Goal: Task Accomplishment & Management: Complete application form

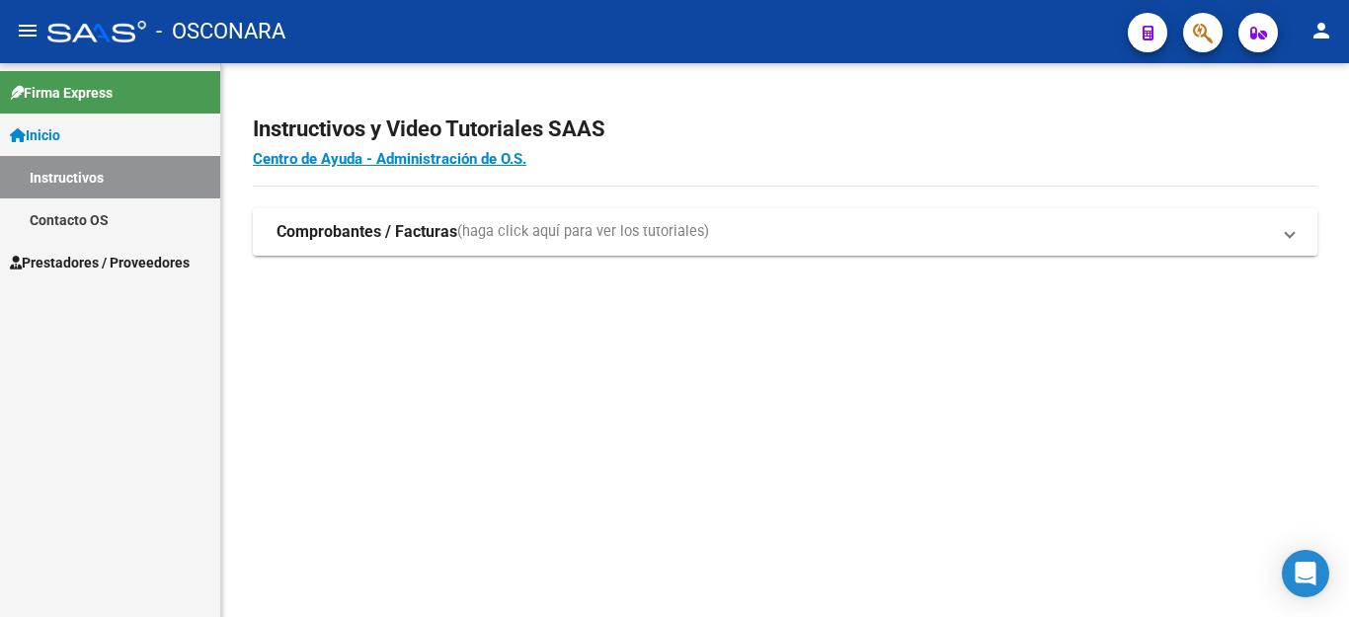
click at [332, 234] on strong "Comprobantes / Facturas" at bounding box center [367, 232] width 181 height 22
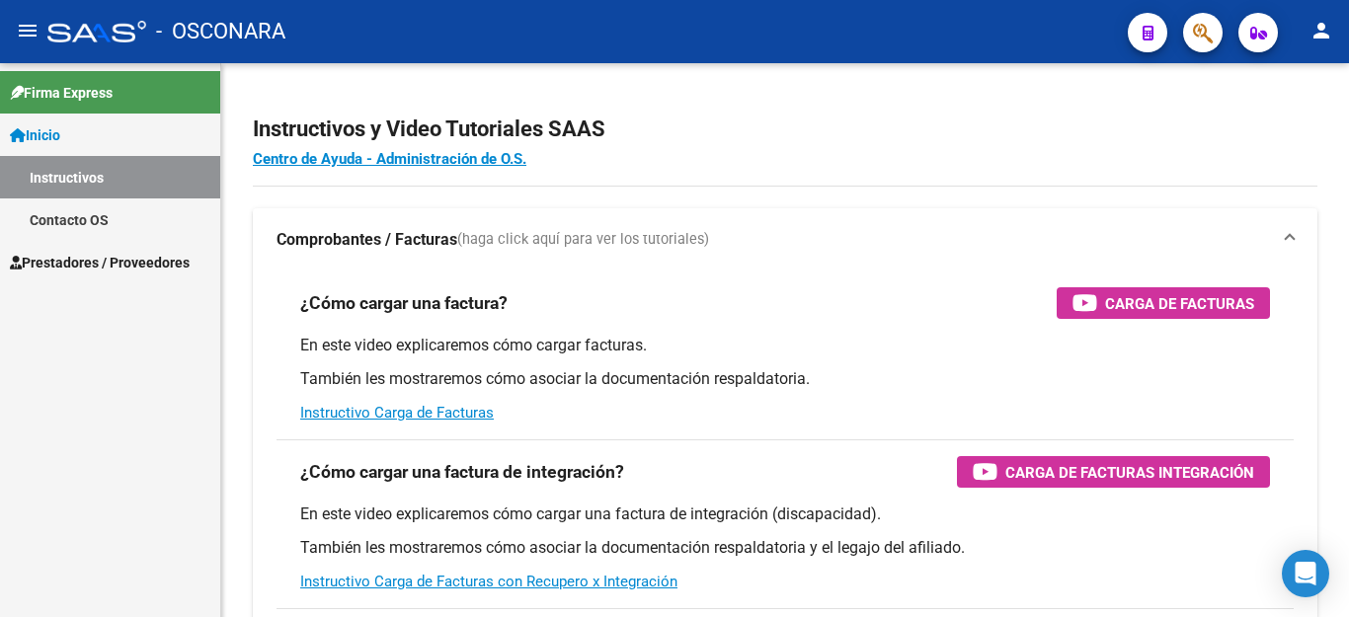
click at [163, 254] on span "Prestadores / Proveedores" at bounding box center [100, 263] width 180 height 22
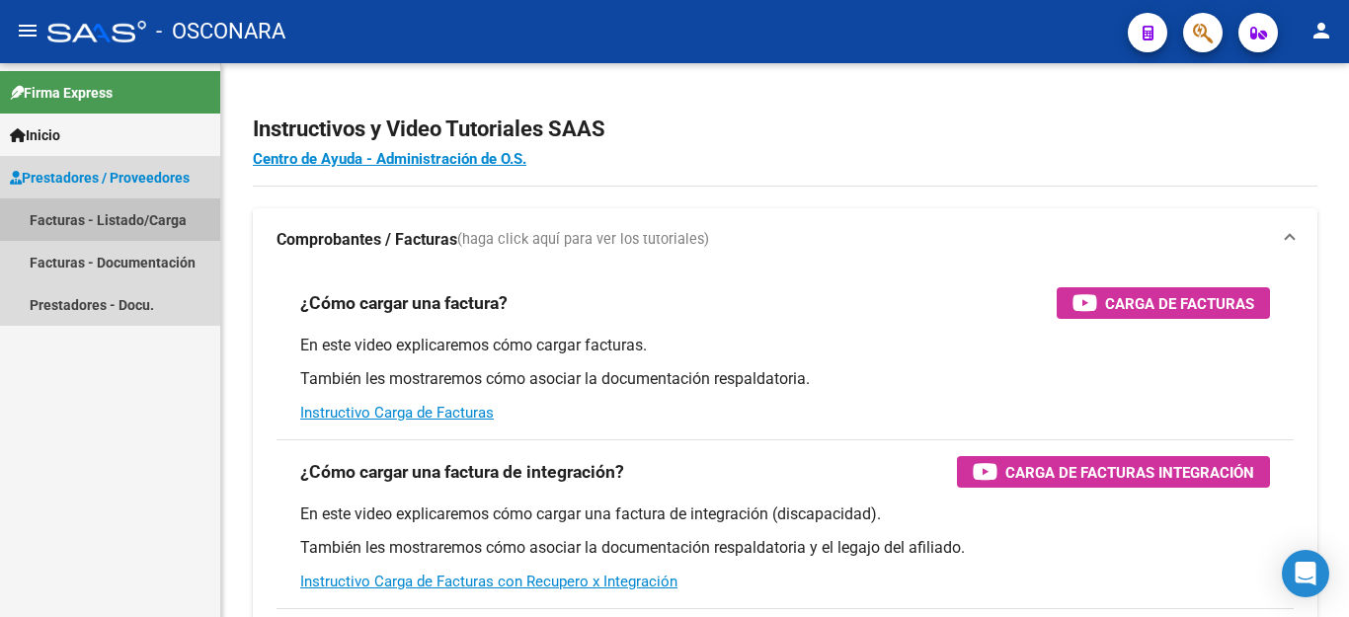
click at [82, 222] on link "Facturas - Listado/Carga" at bounding box center [110, 220] width 220 height 42
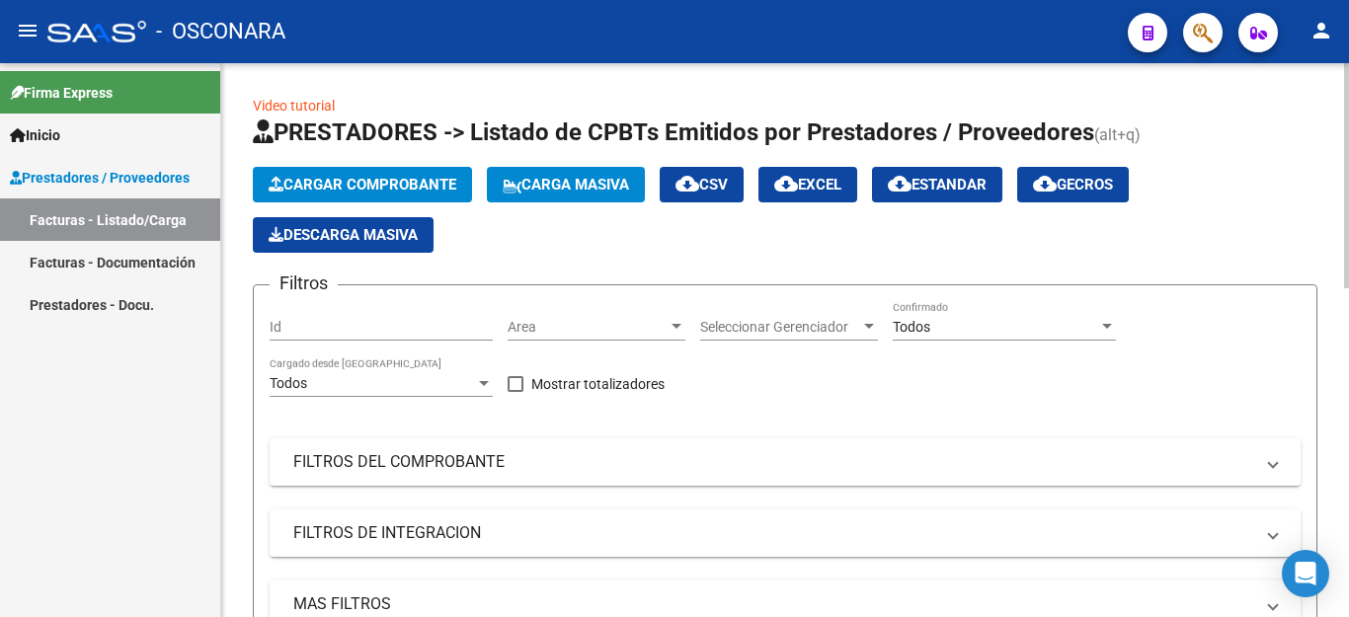
click at [357, 187] on span "Cargar Comprobante" at bounding box center [363, 185] width 188 height 18
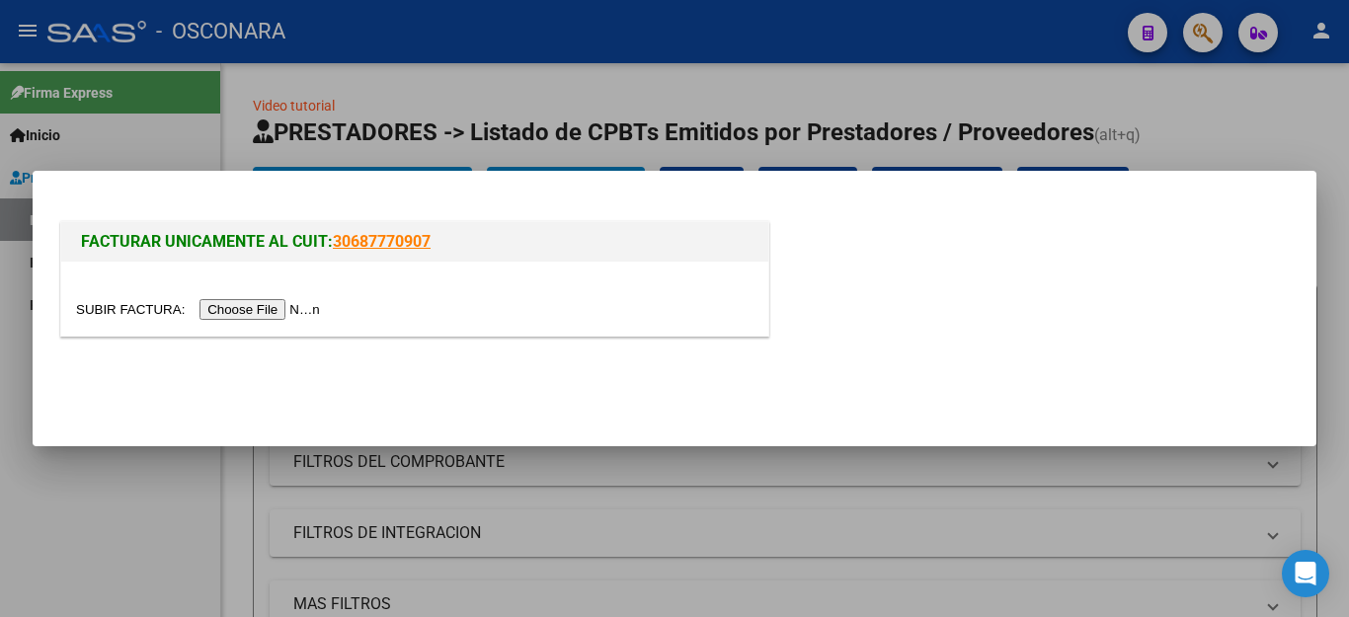
click at [249, 308] on input "file" at bounding box center [201, 309] width 250 height 21
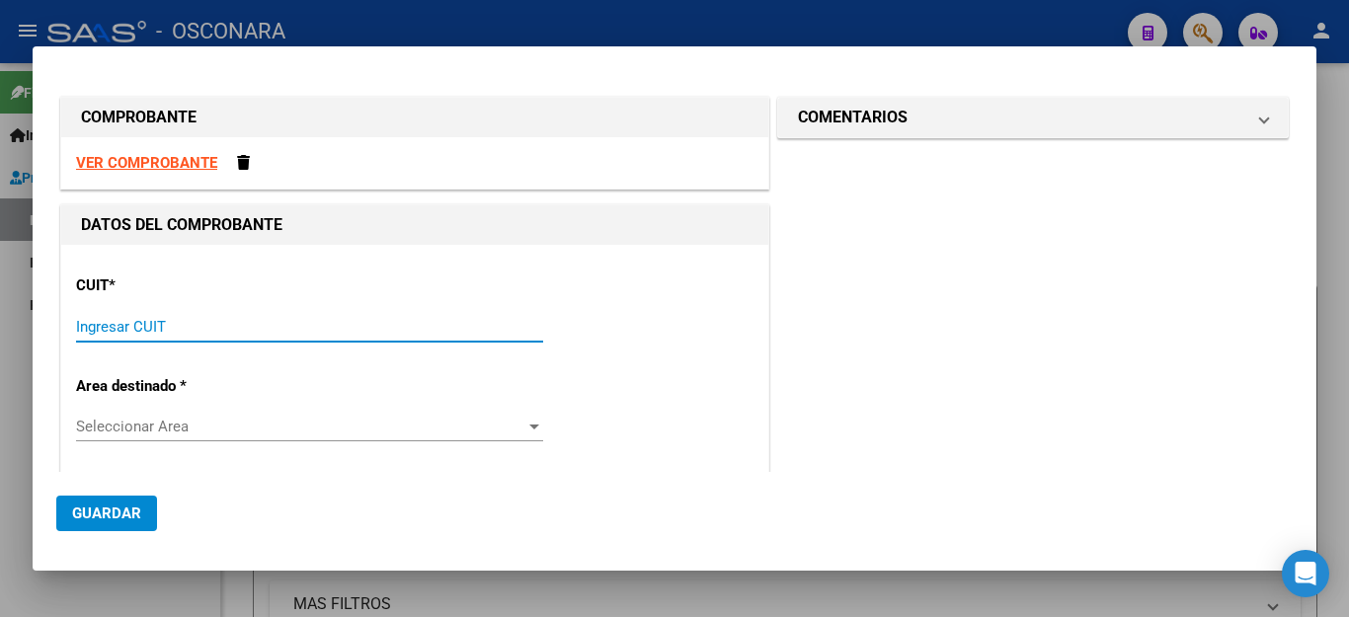
click at [373, 335] on input "Ingresar CUIT" at bounding box center [309, 327] width 467 height 18
type input "27-14360028-4"
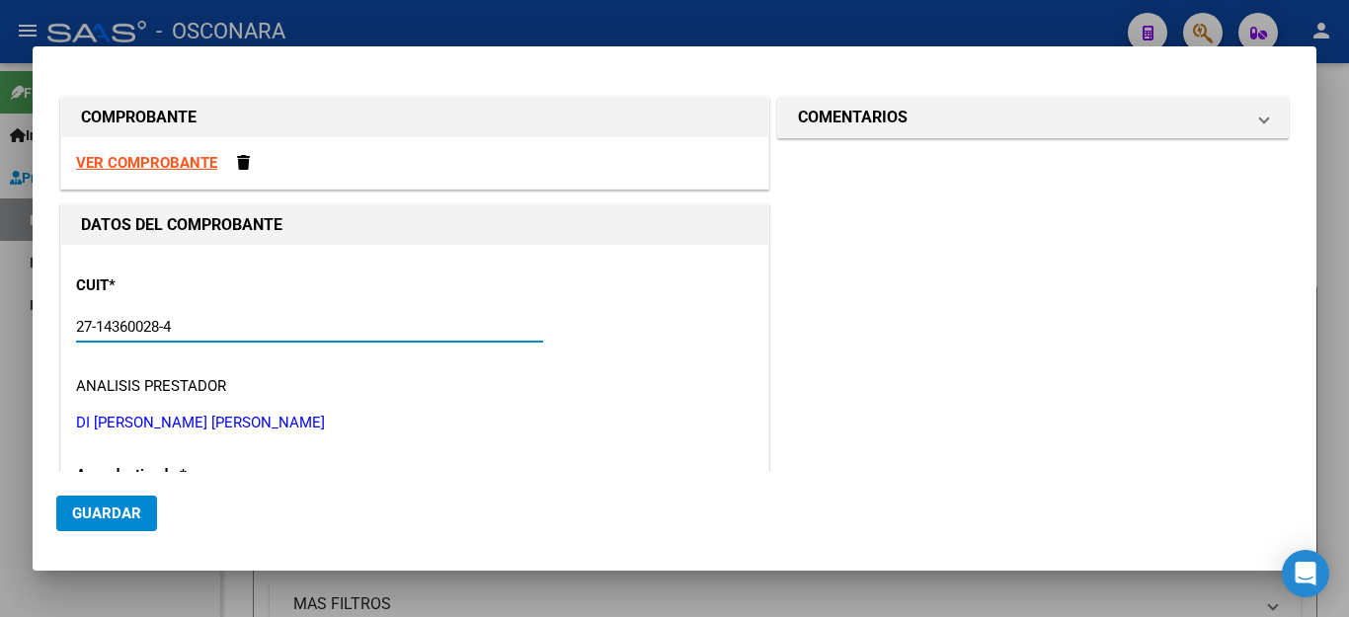
type input "3"
type input "27-14360028-4"
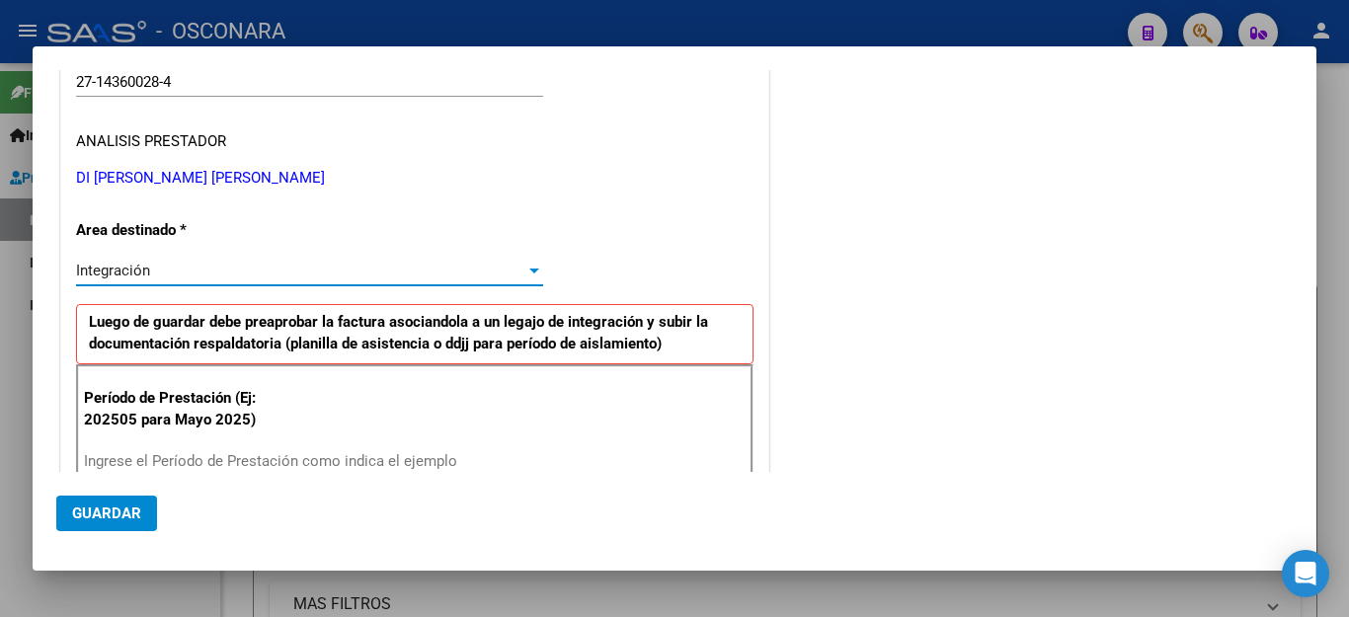
scroll to position [442, 0]
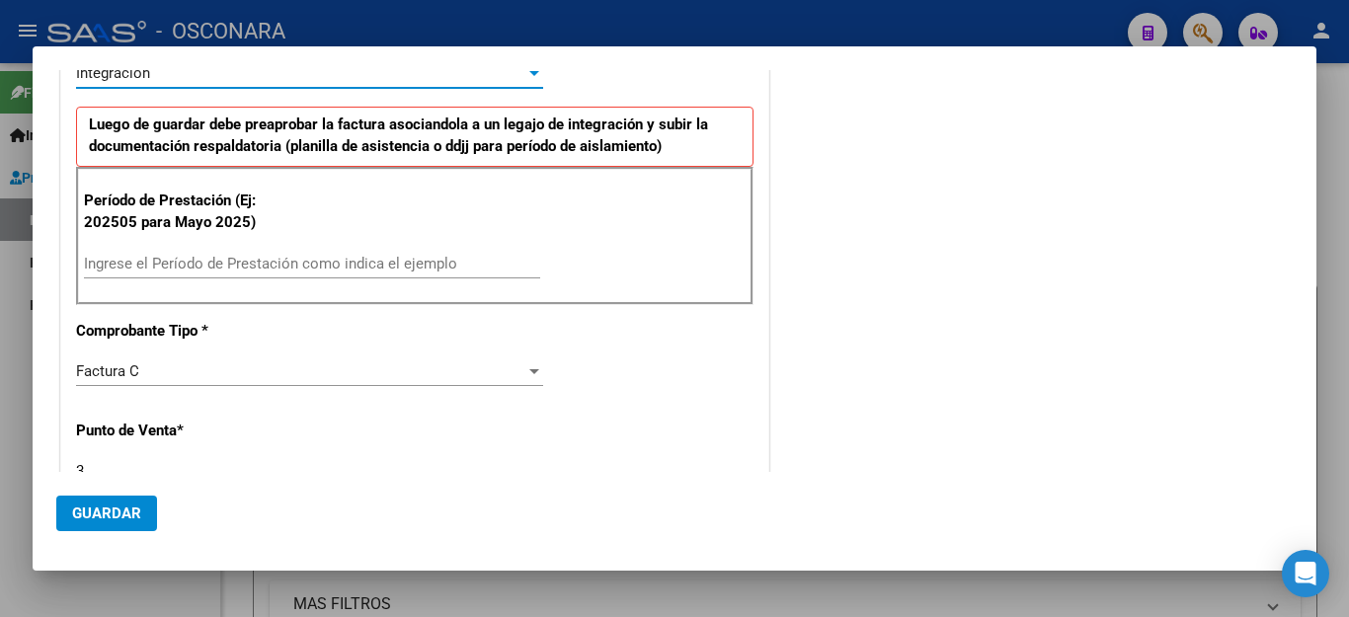
click at [274, 266] on input "Ingrese el Período de Prestación como indica el ejemplo" at bounding box center [312, 264] width 456 height 18
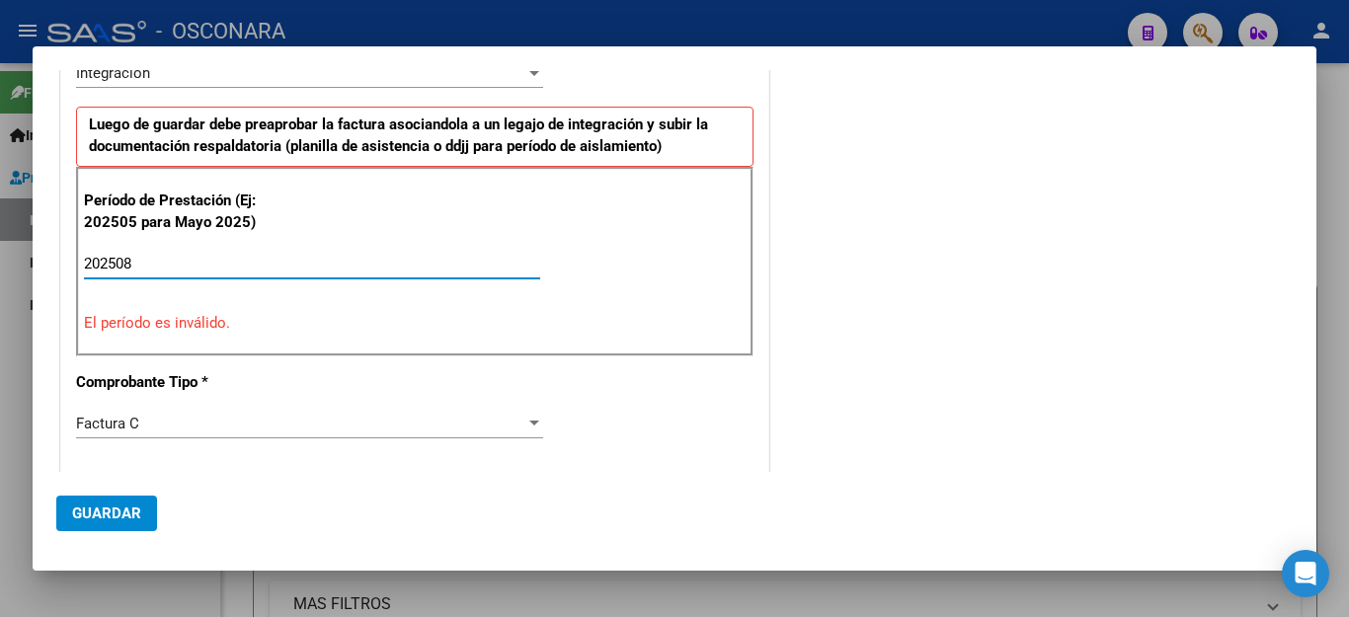
type input "202508"
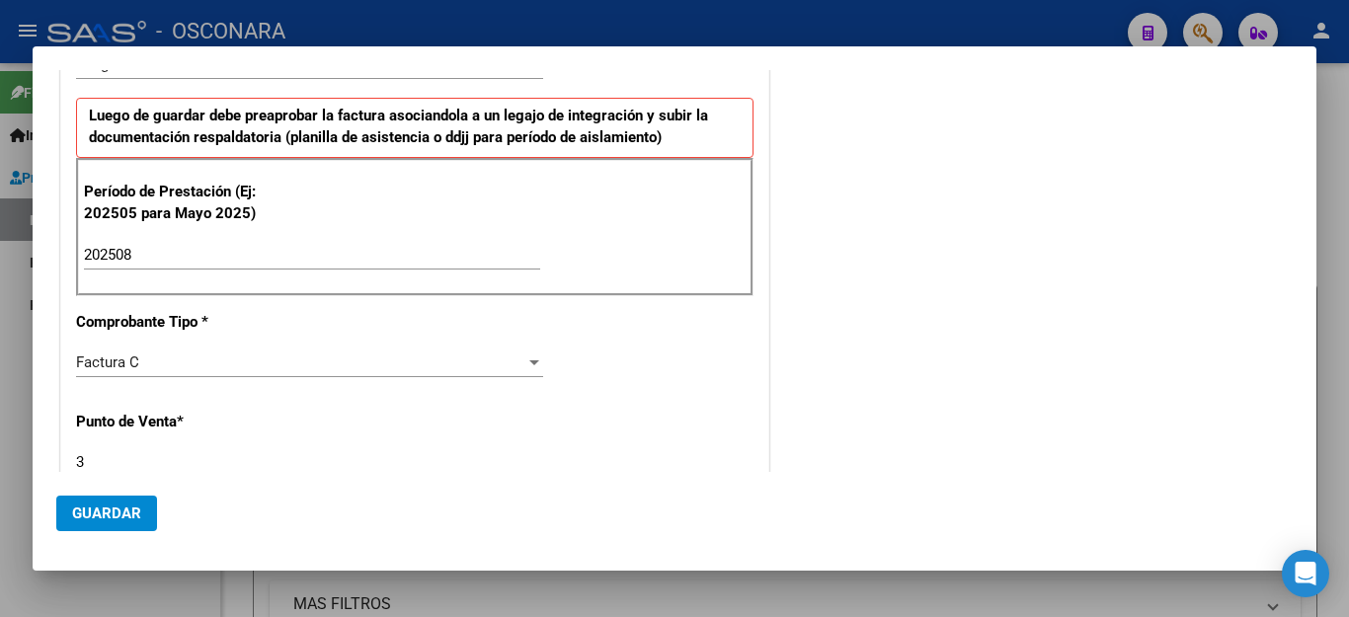
scroll to position [743, 0]
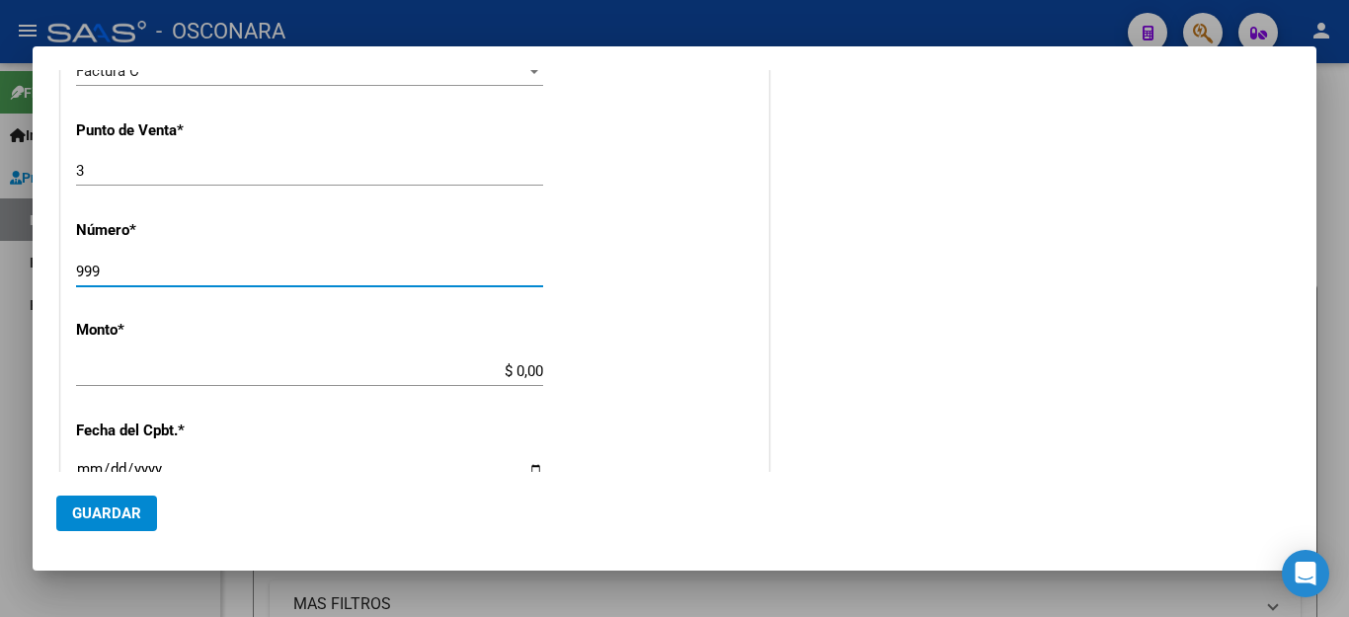
type input "999"
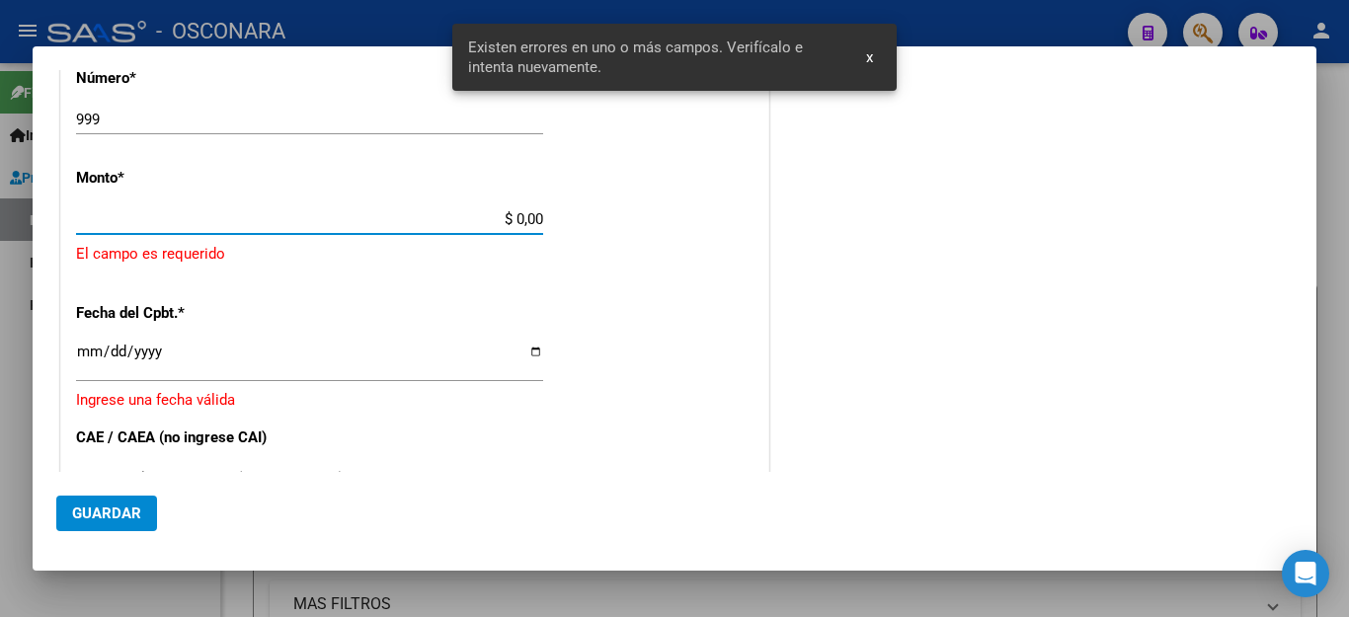
scroll to position [932, 0]
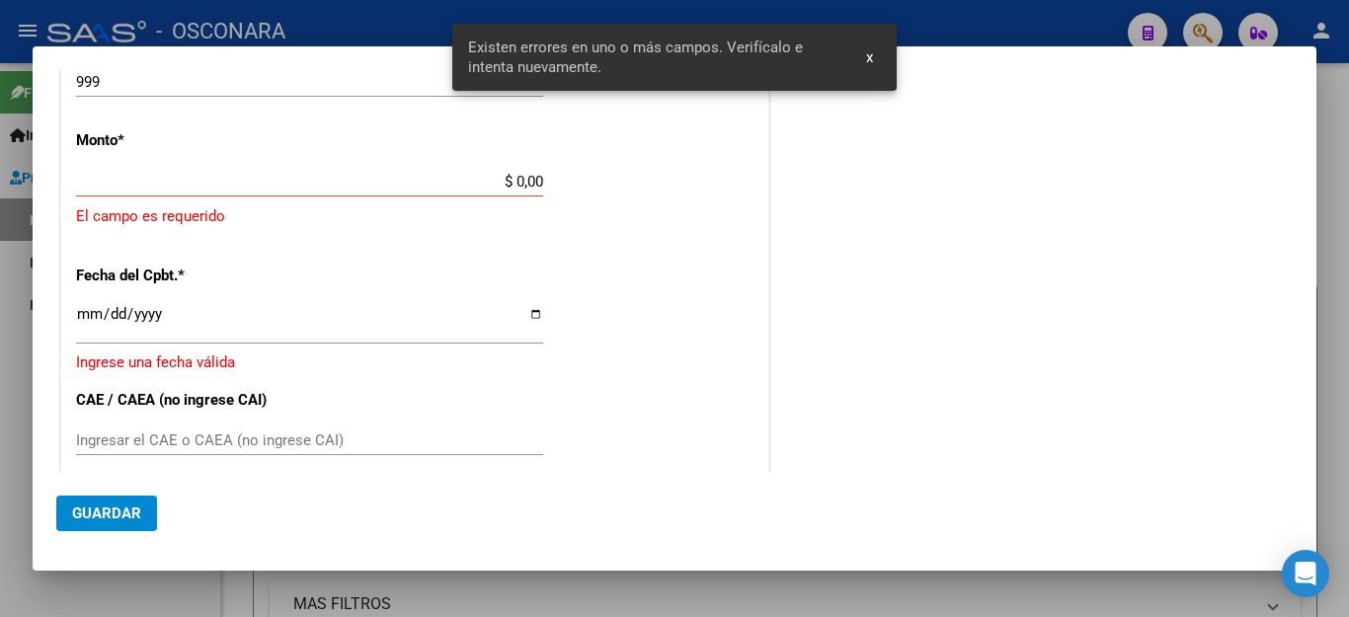
click at [164, 594] on div at bounding box center [674, 308] width 1349 height 617
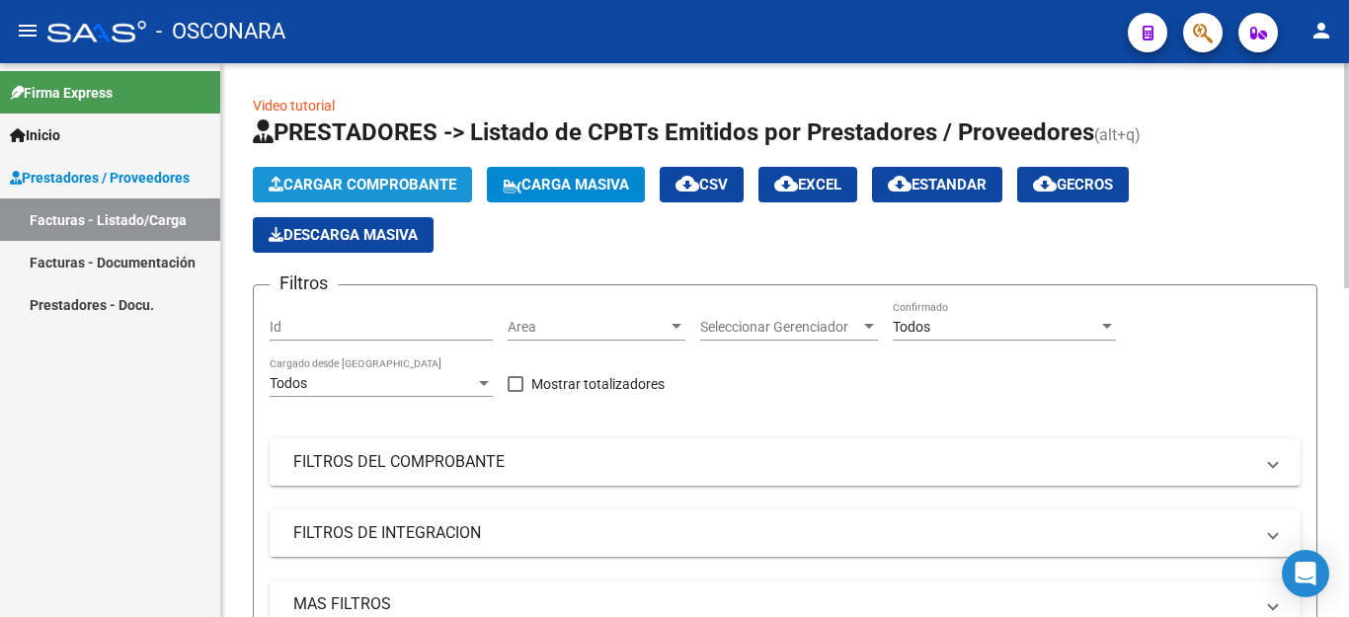
click at [320, 197] on button "Cargar Comprobante" at bounding box center [362, 185] width 219 height 36
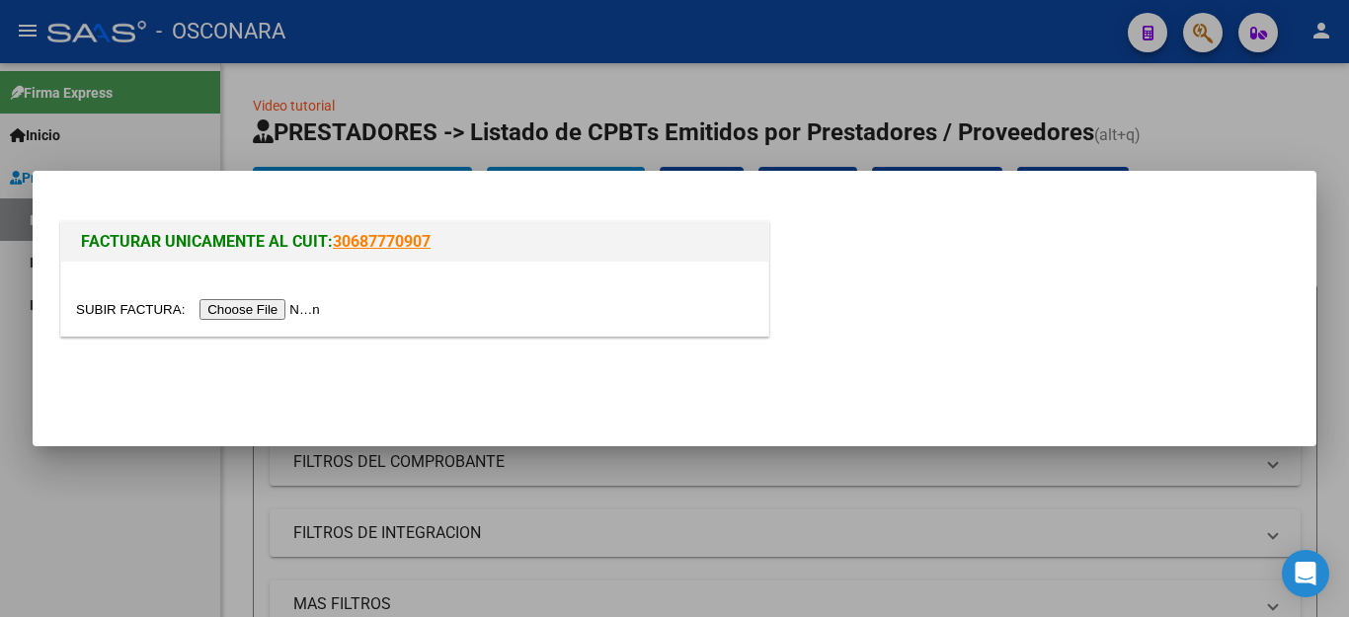
click at [261, 316] on input "file" at bounding box center [201, 309] width 250 height 21
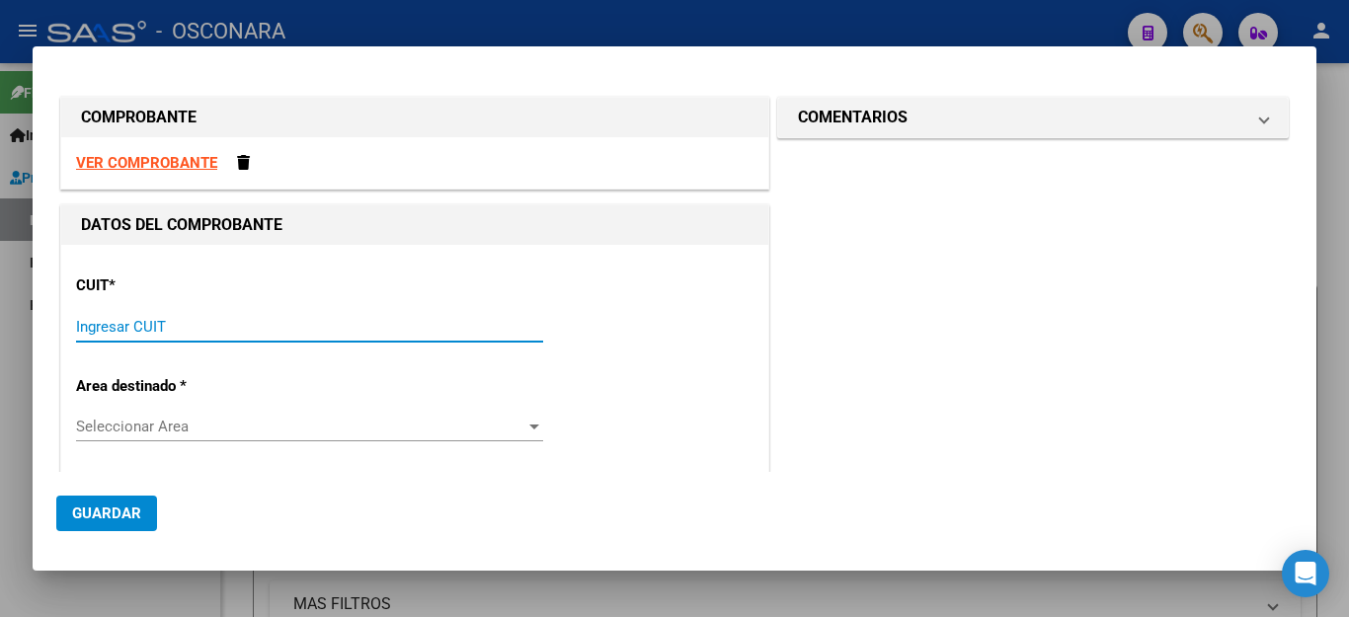
click at [218, 321] on input "Ingresar CUIT" at bounding box center [309, 327] width 467 height 18
type input "27-14360028-4"
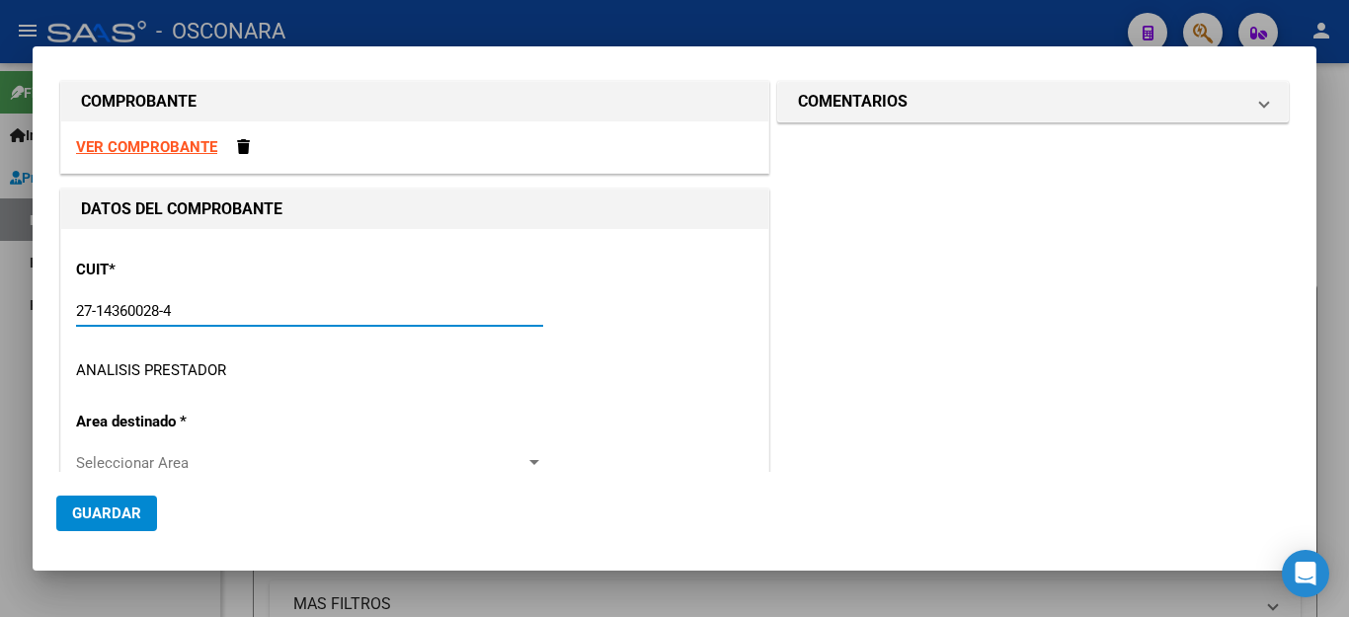
type input "3"
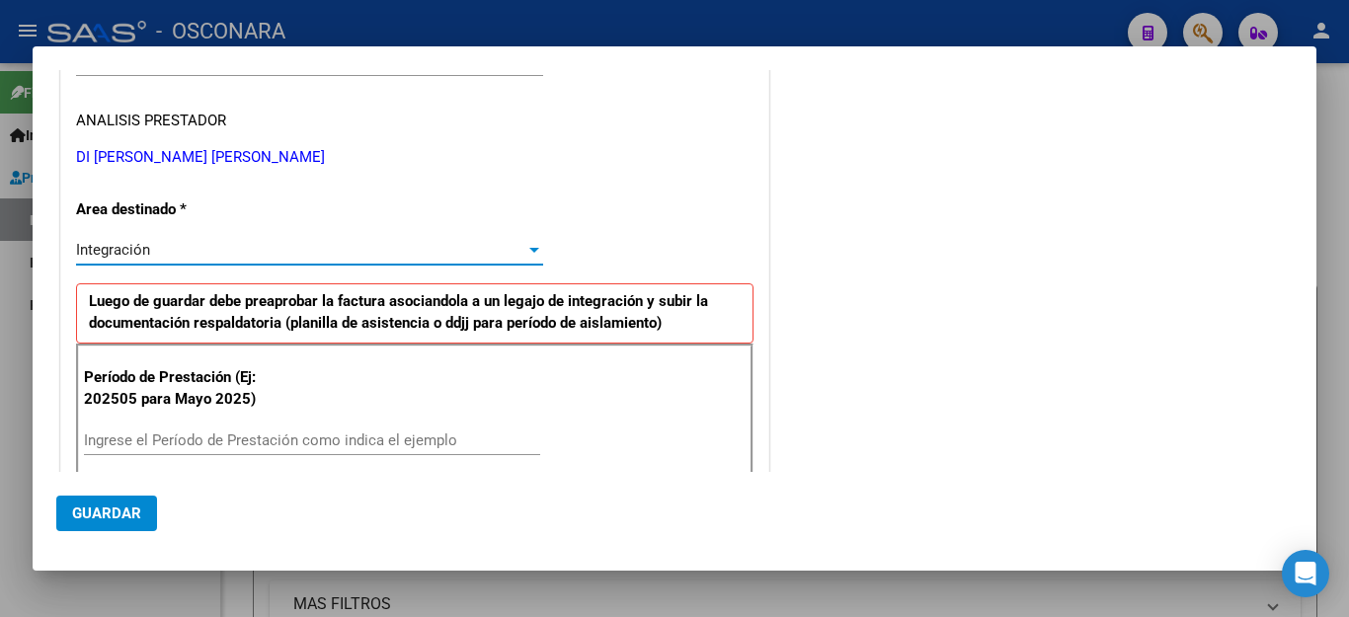
scroll to position [312, 0]
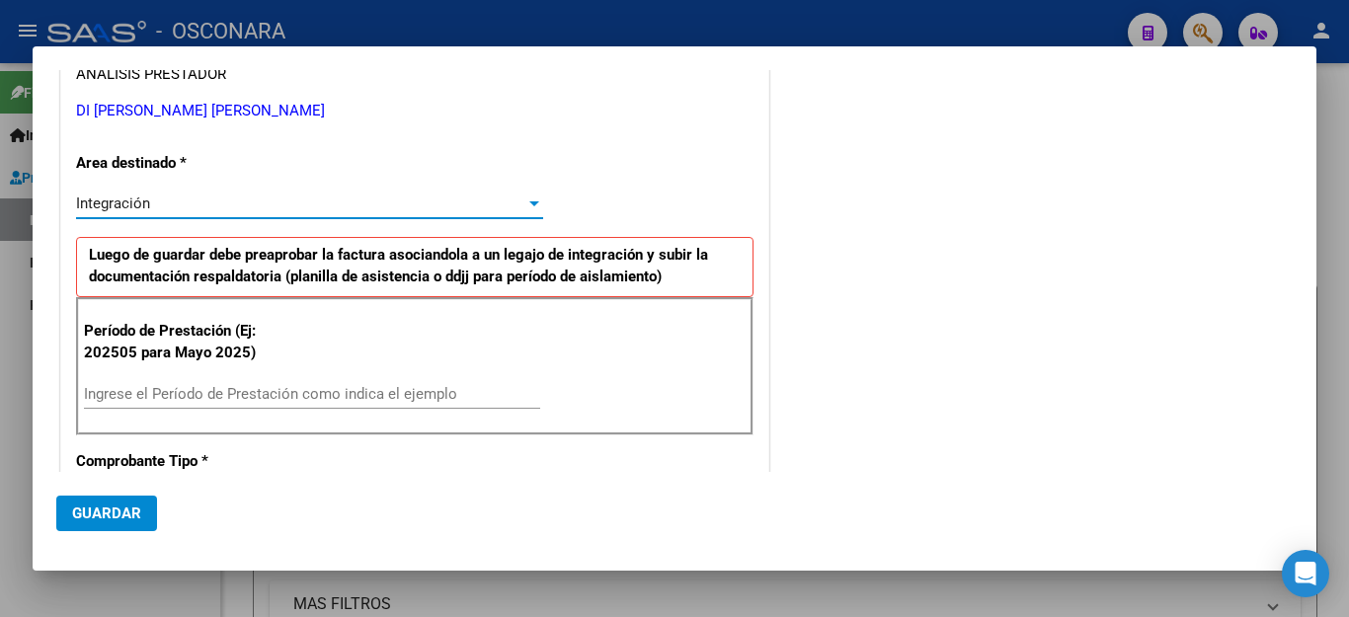
click at [203, 389] on input "Ingrese el Período de Prestación como indica el ejemplo" at bounding box center [312, 394] width 456 height 18
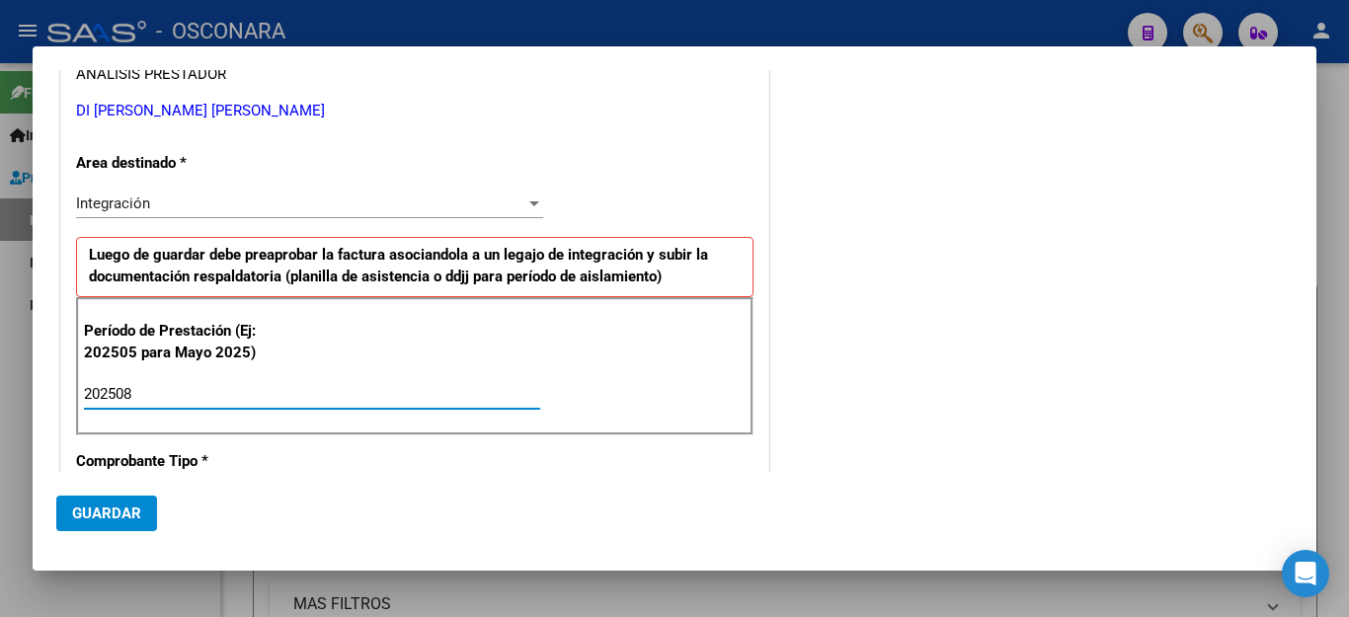
type input "202508"
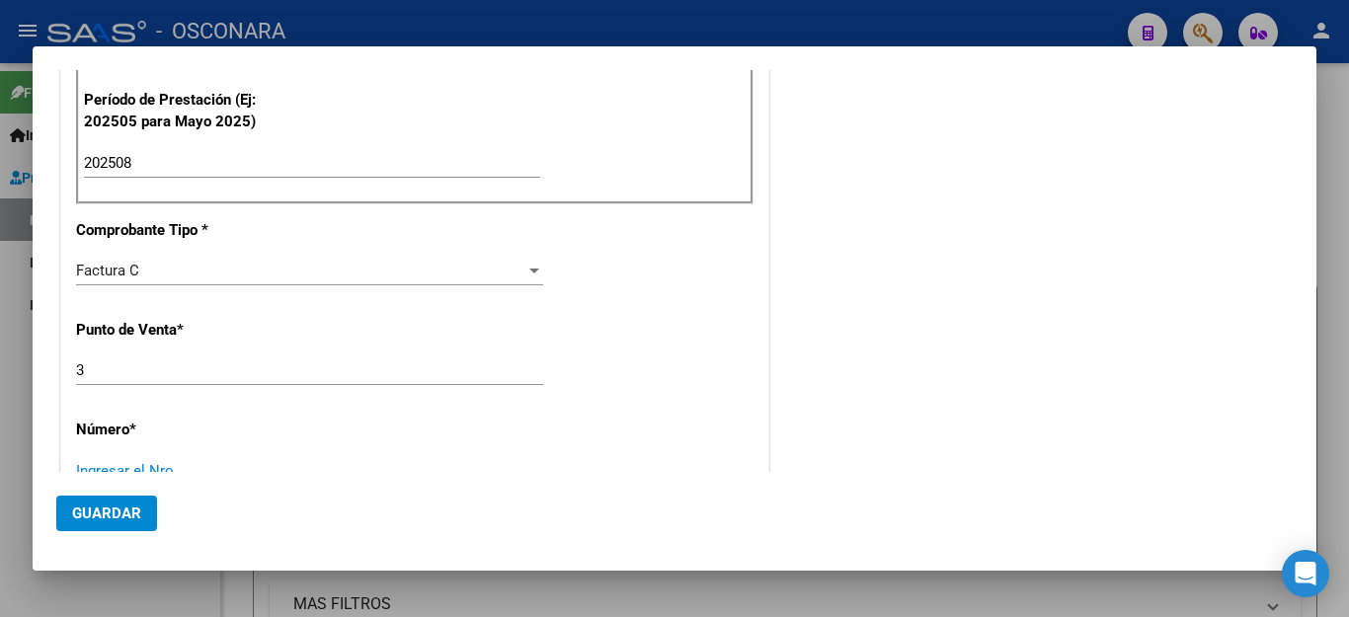
scroll to position [551, 0]
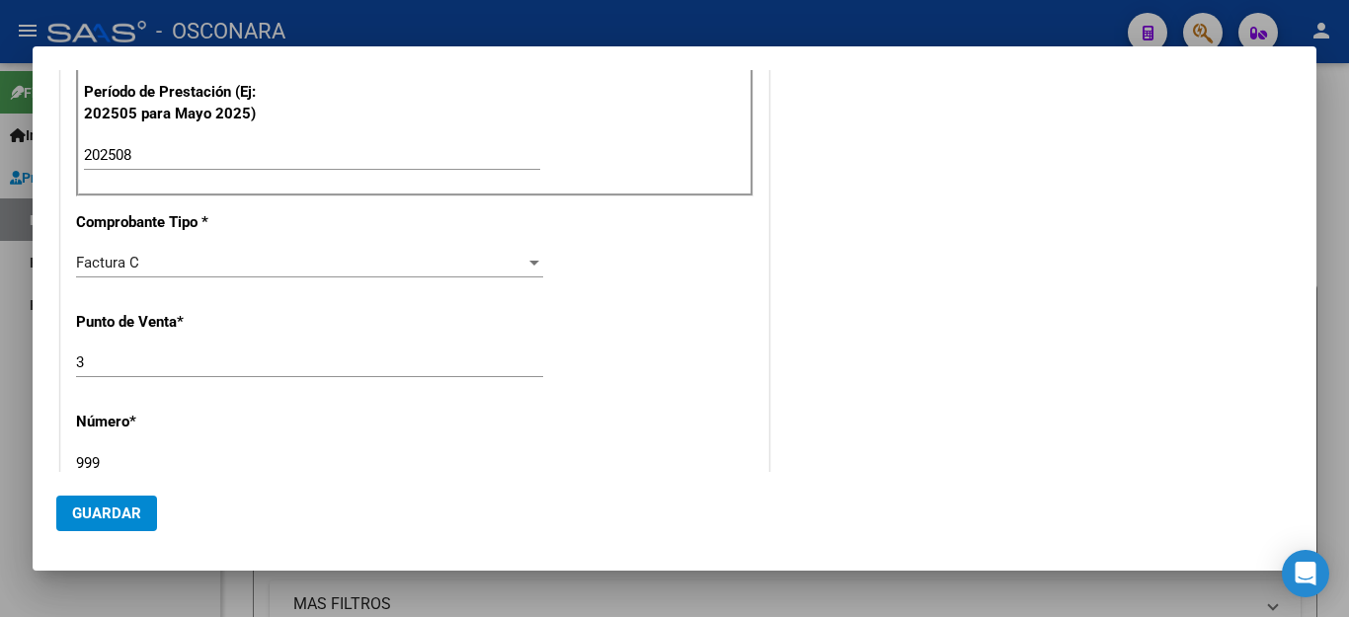
type input "999"
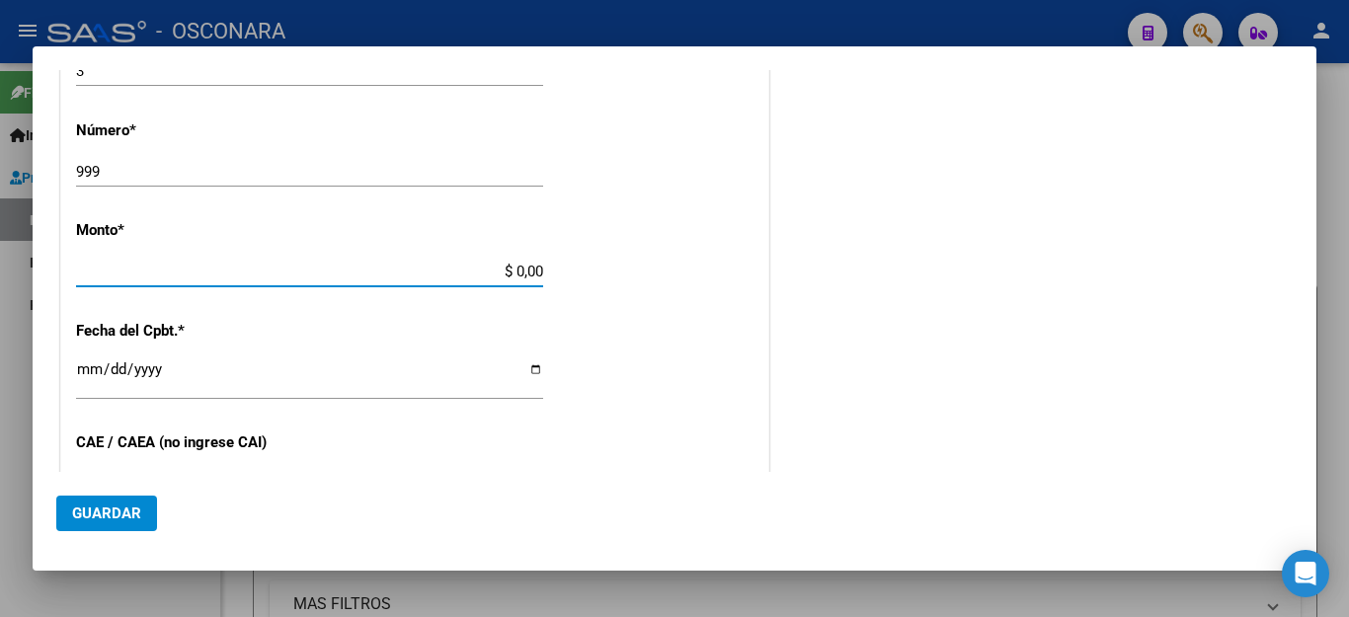
scroll to position [834, 0]
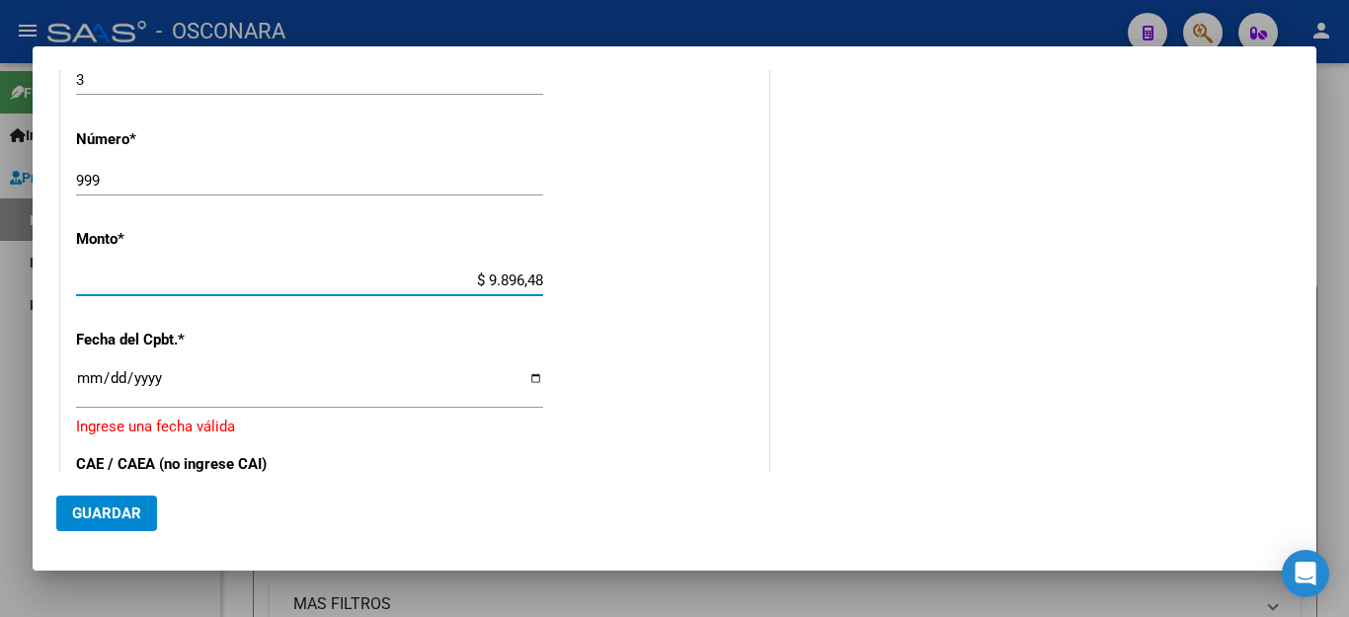
type input "$ 98.964,88"
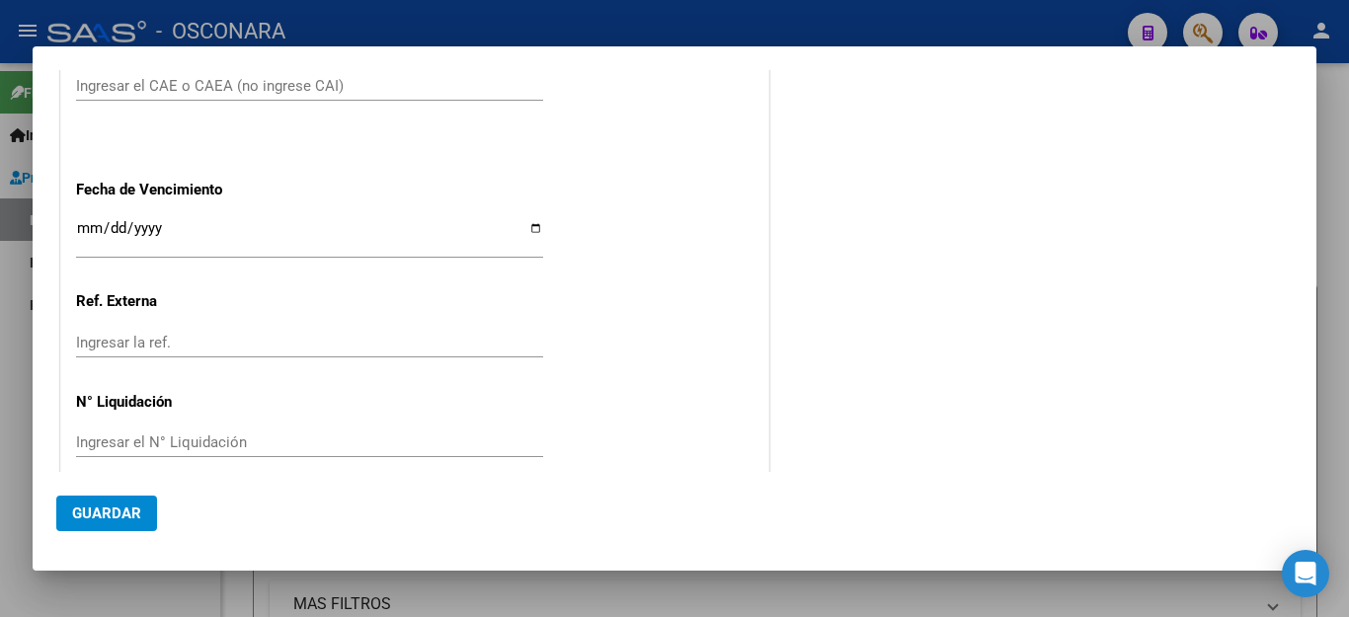
type input "[DATE]"
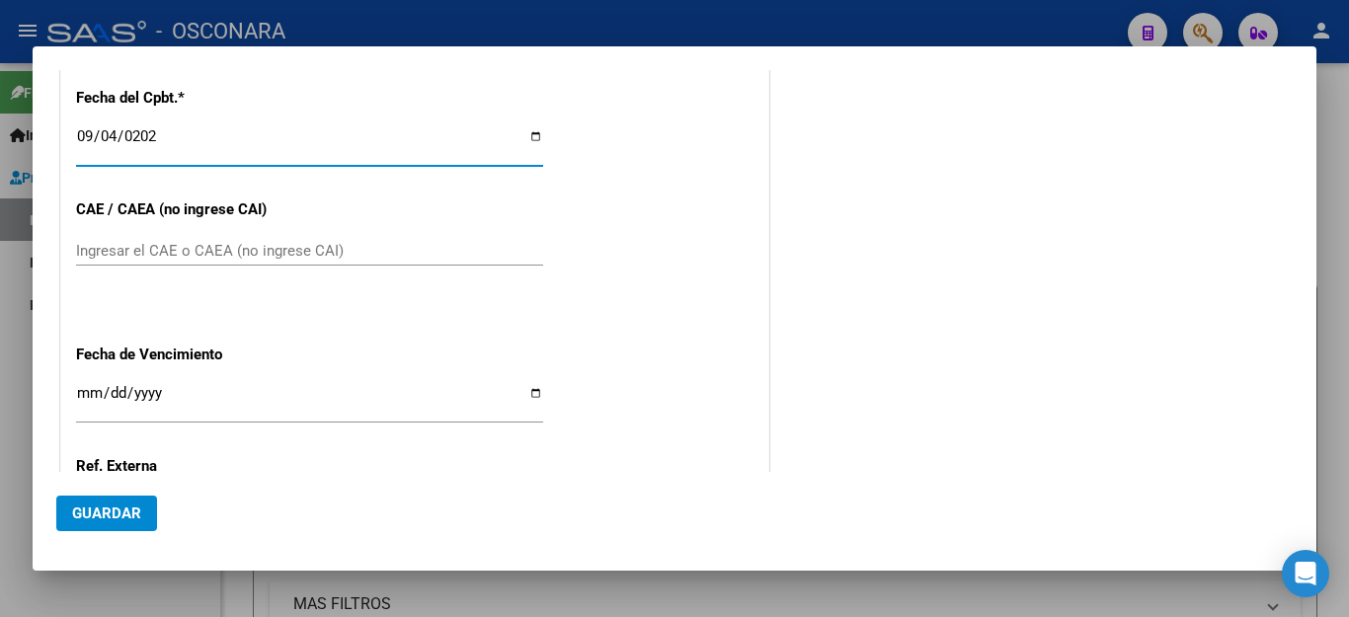
scroll to position [1043, 0]
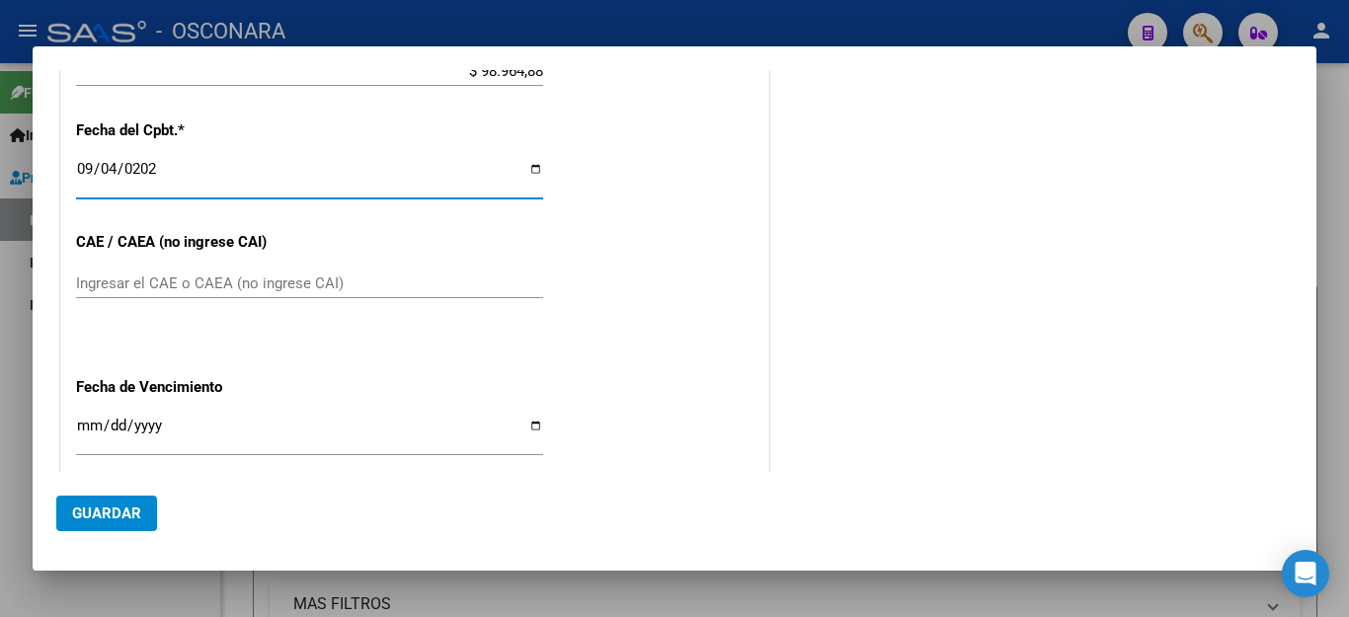
click at [148, 275] on input "Ingresar el CAE o CAEA (no ingrese CAI)" at bounding box center [309, 284] width 467 height 18
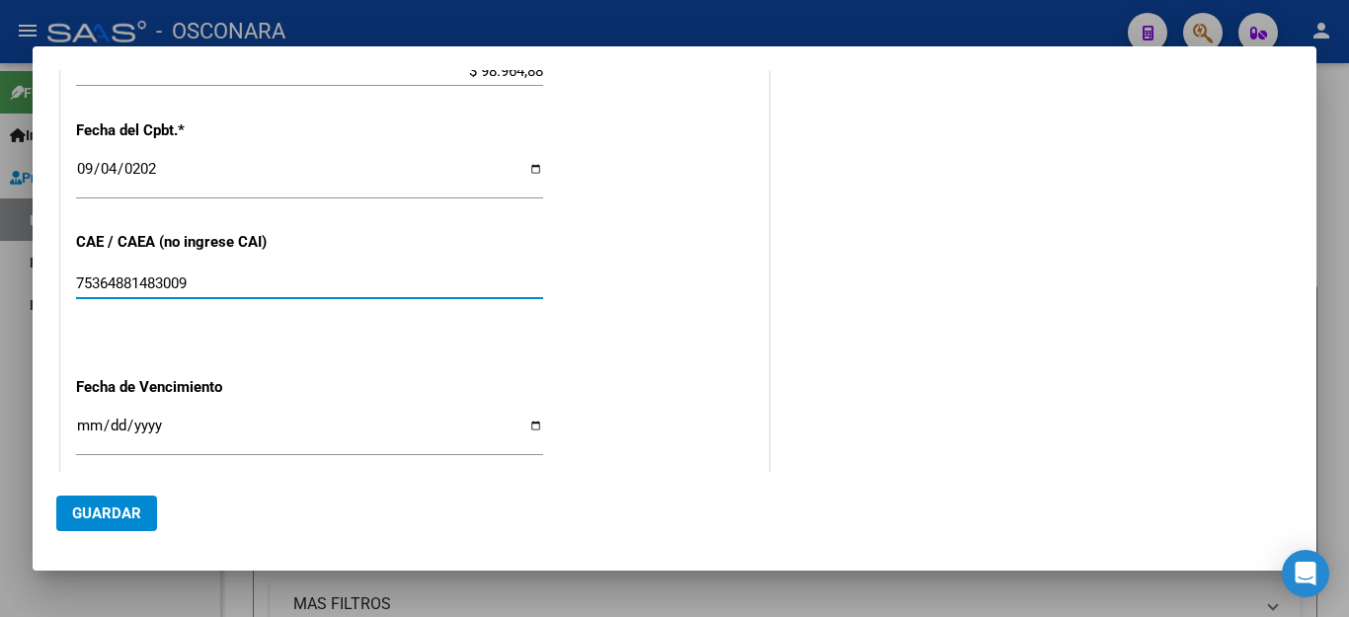
type input "75364881483009"
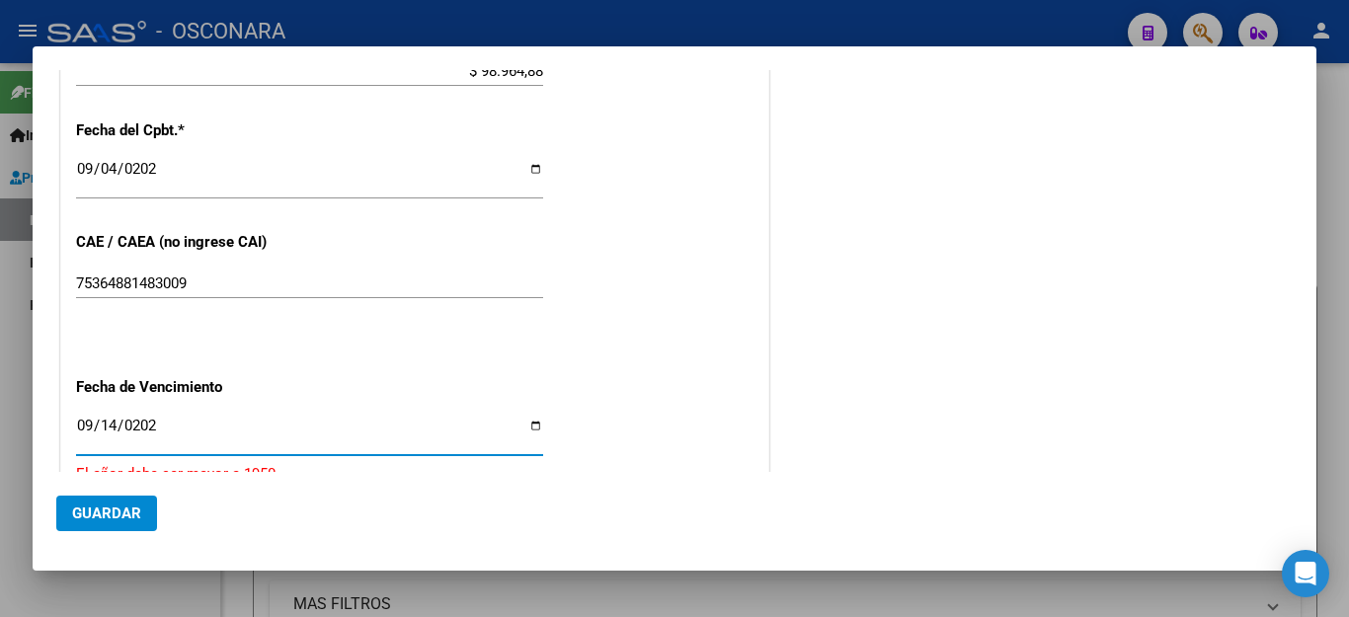
type input "[DATE]"
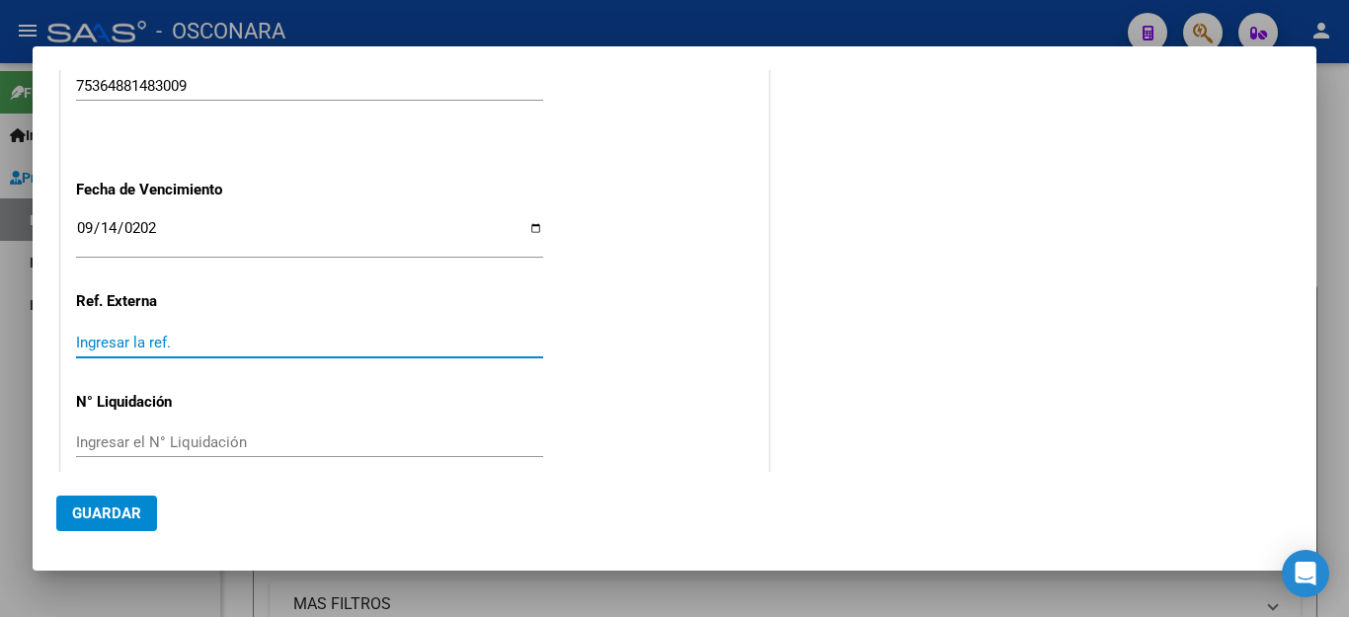
click at [114, 518] on span "Guardar" at bounding box center [106, 514] width 69 height 18
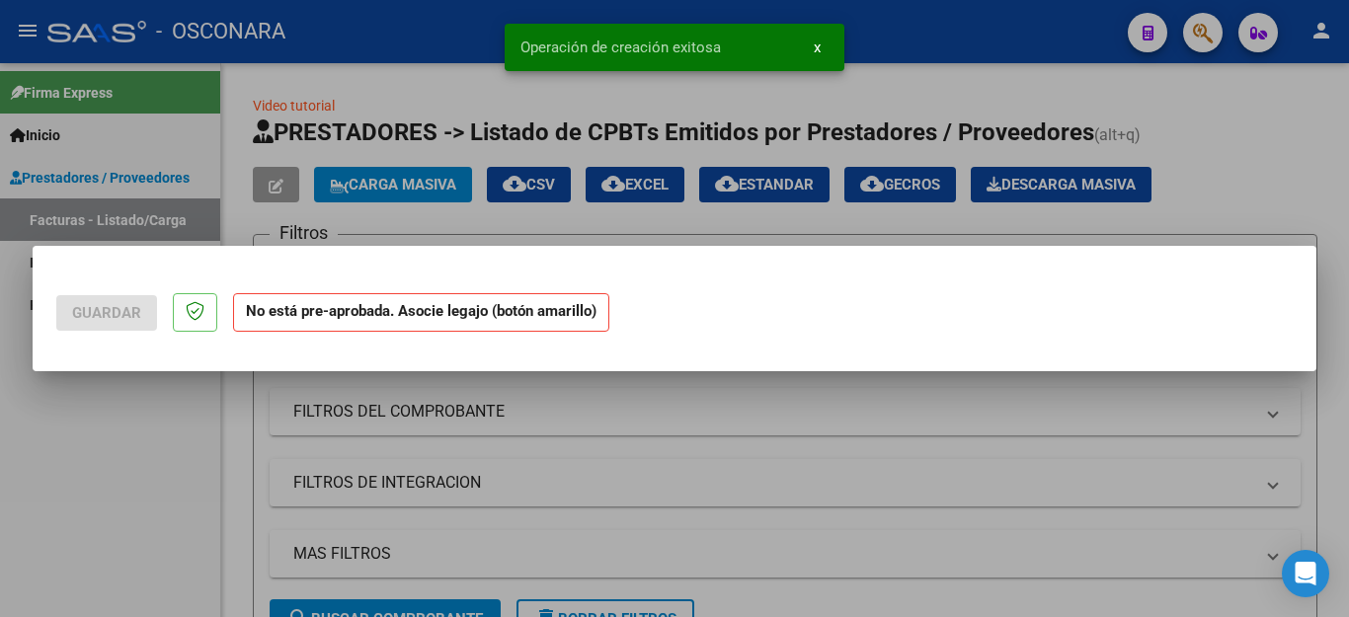
scroll to position [0, 0]
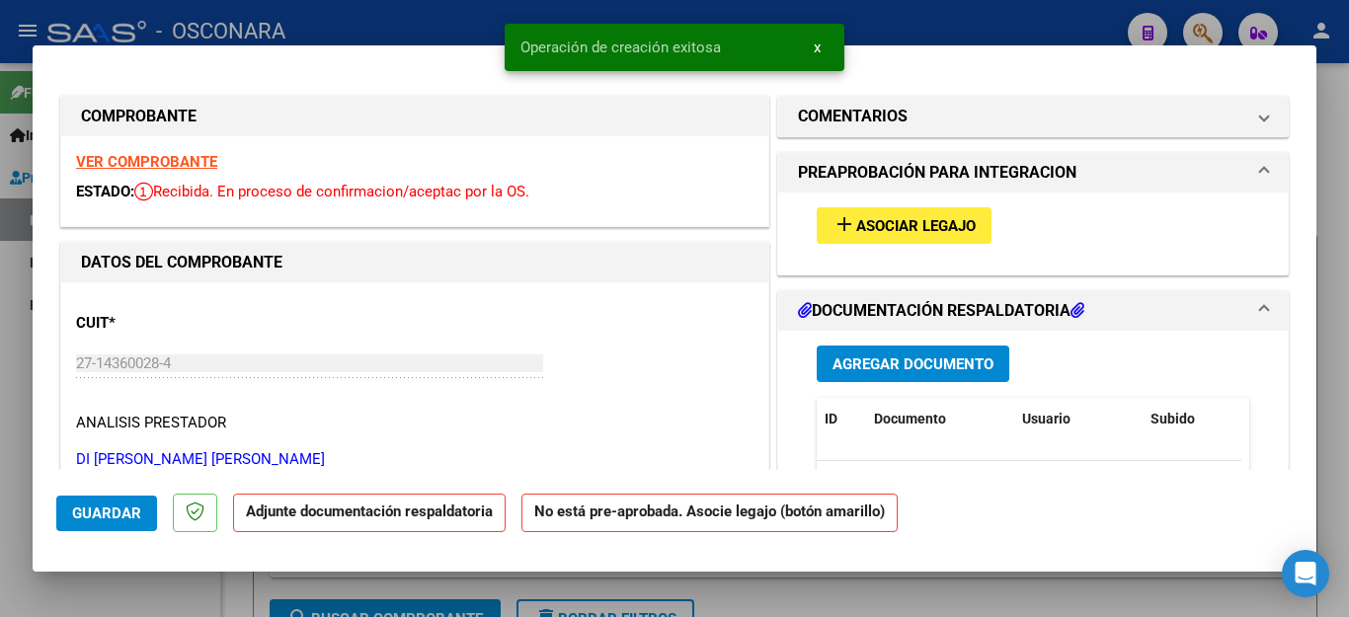
click at [856, 355] on span "Agregar Documento" at bounding box center [913, 364] width 161 height 18
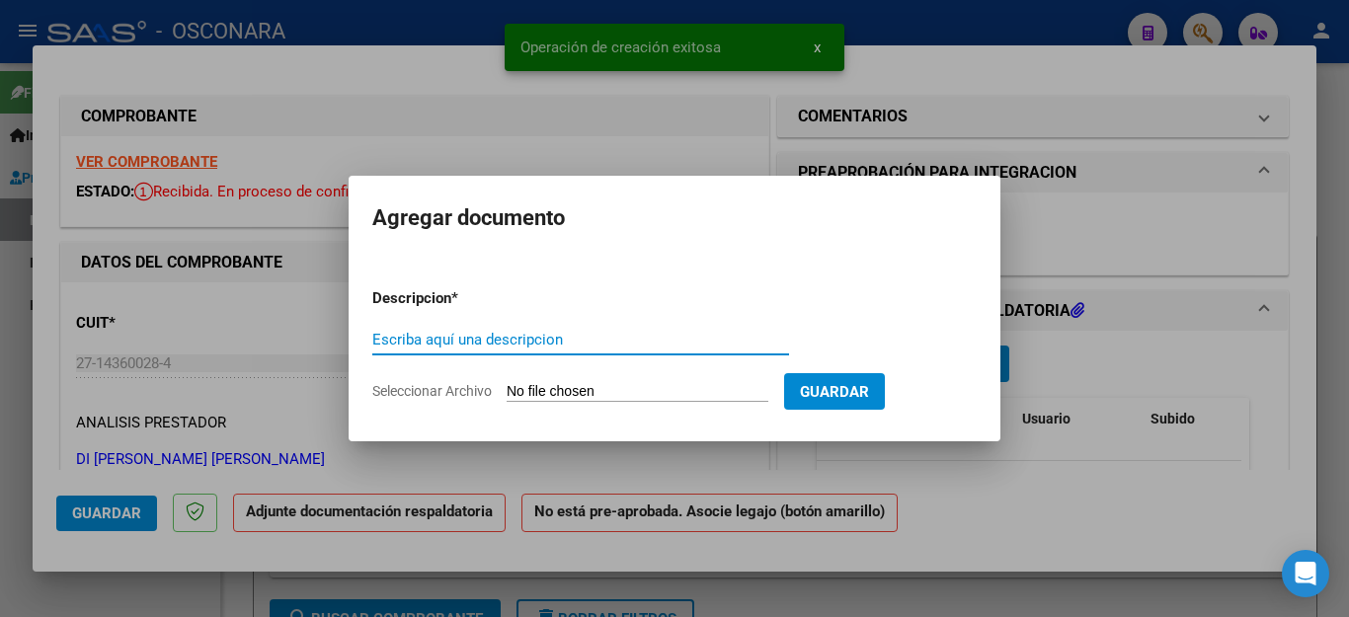
click at [591, 346] on input "Escriba aquí una descripcion" at bounding box center [580, 340] width 417 height 18
type input "ASISTENCIA"
click at [557, 393] on input "Seleccionar Archivo" at bounding box center [638, 392] width 262 height 19
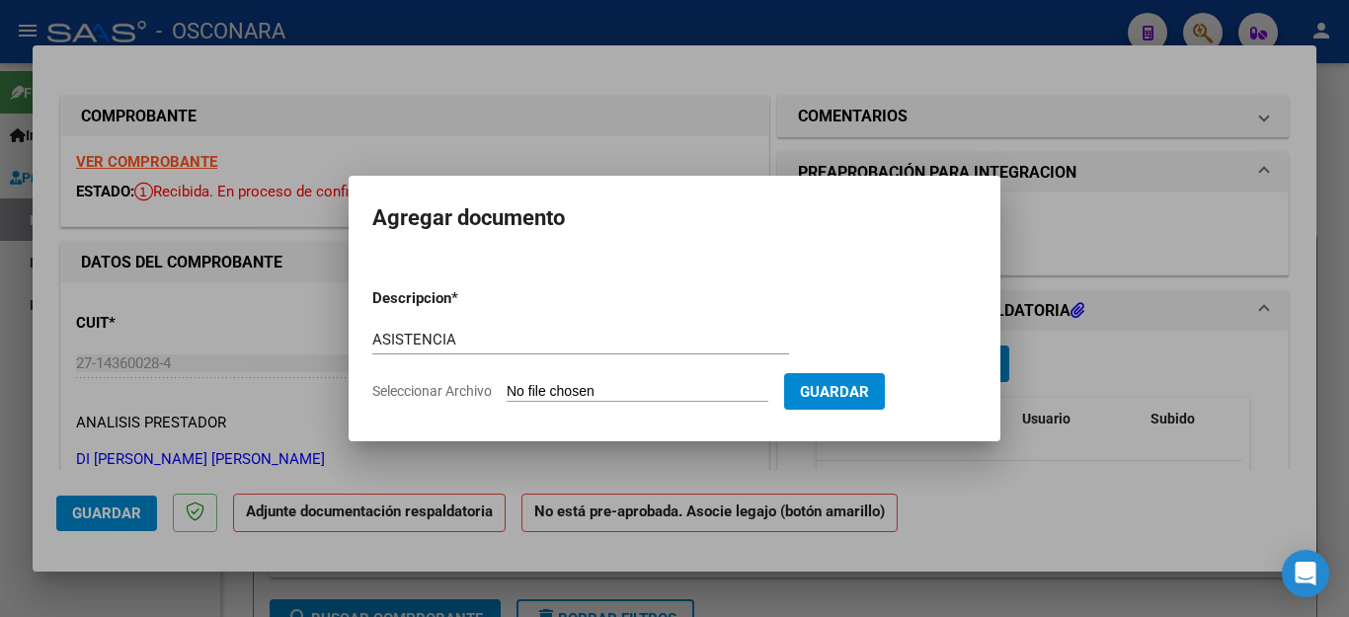
type input "C:\fakepath\DI SANTO FAC999 ASISTENCIA.pdf"
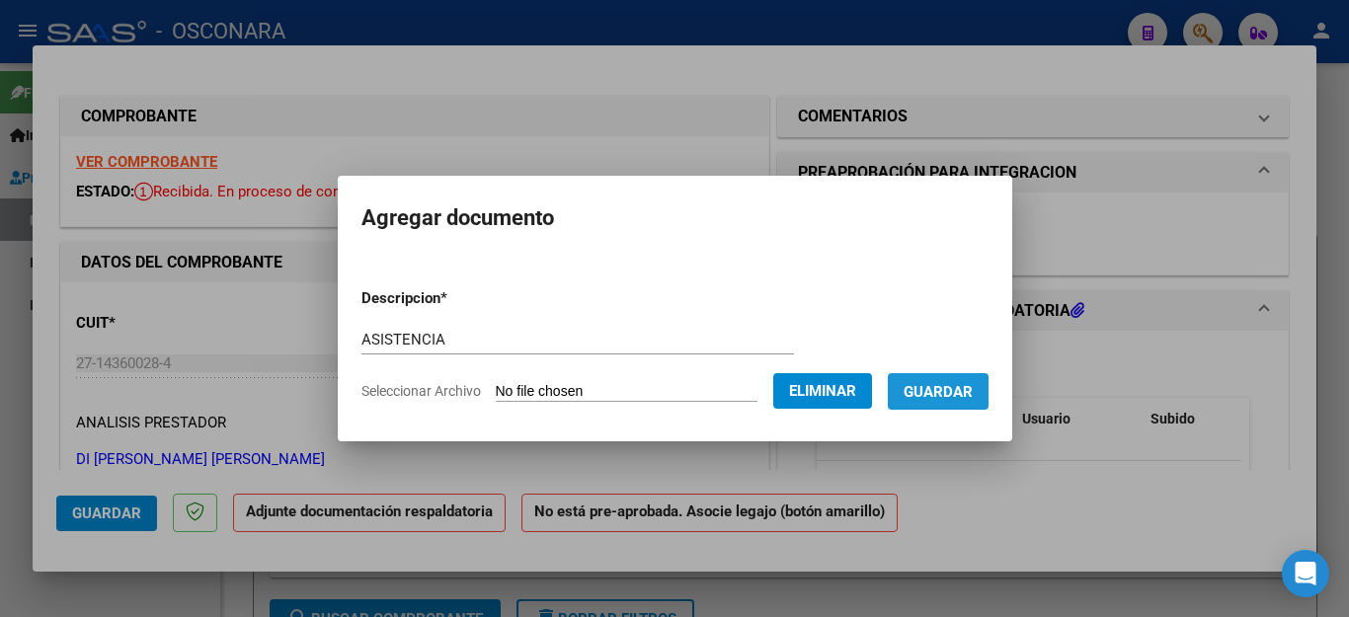
click at [948, 389] on span "Guardar" at bounding box center [938, 392] width 69 height 18
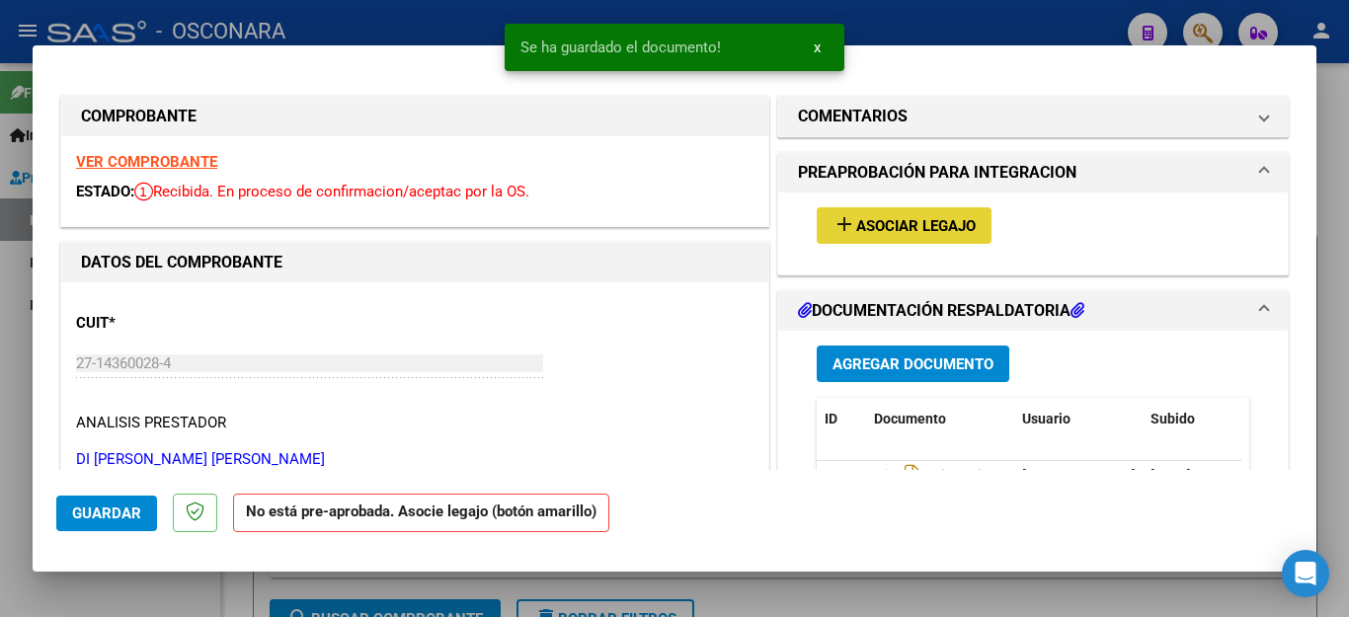
click at [869, 223] on span "Asociar Legajo" at bounding box center [916, 226] width 120 height 18
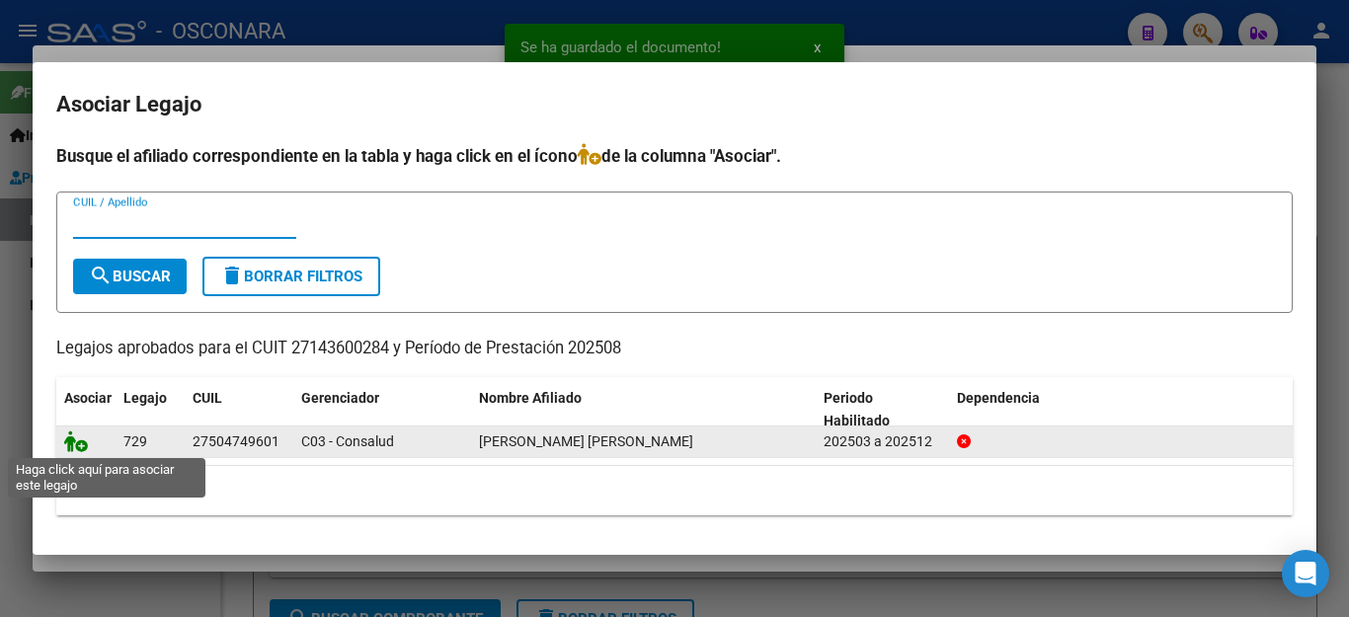
click at [77, 440] on icon at bounding box center [76, 442] width 24 height 22
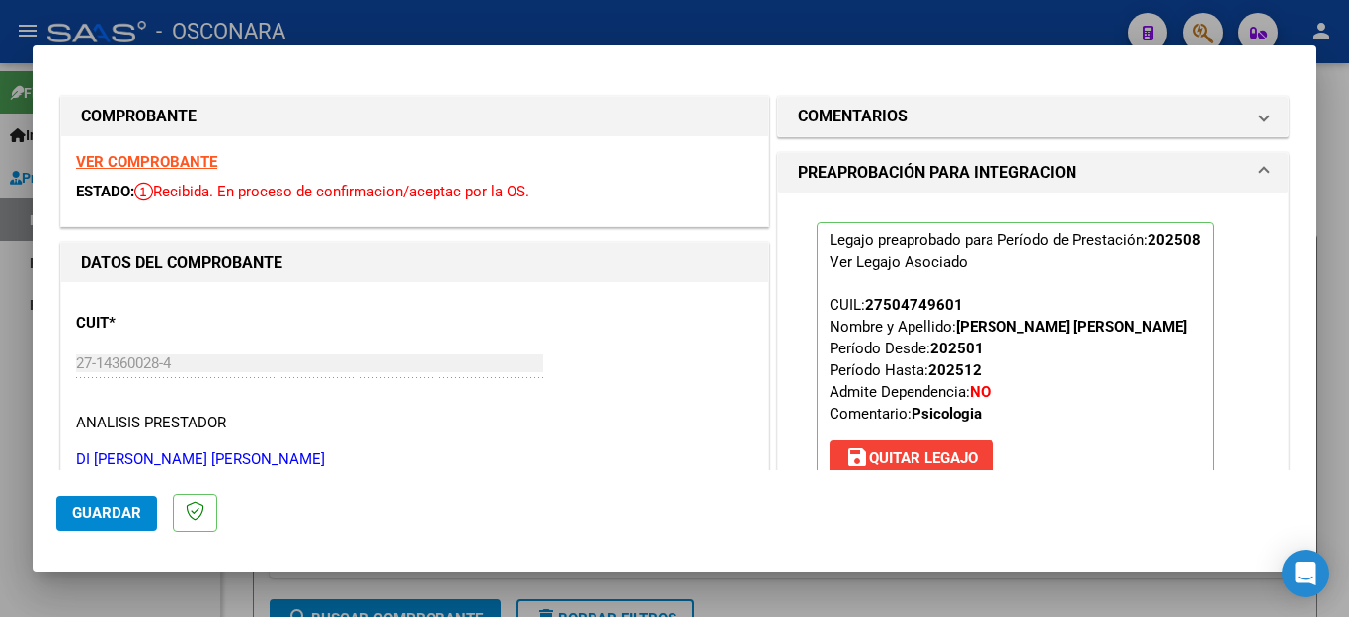
drag, startPoint x: 119, startPoint y: 586, endPoint x: 151, endPoint y: 563, distance: 39.7
click at [119, 585] on div at bounding box center [674, 308] width 1349 height 617
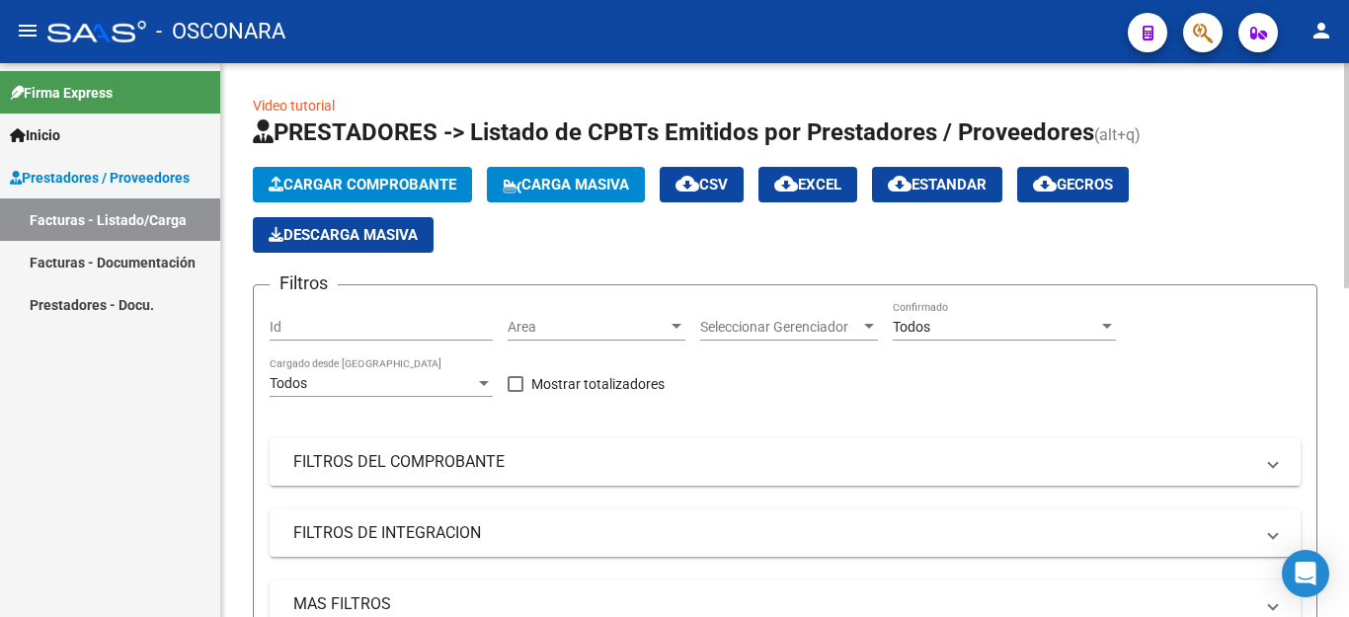
click at [354, 178] on span "Cargar Comprobante" at bounding box center [363, 185] width 188 height 18
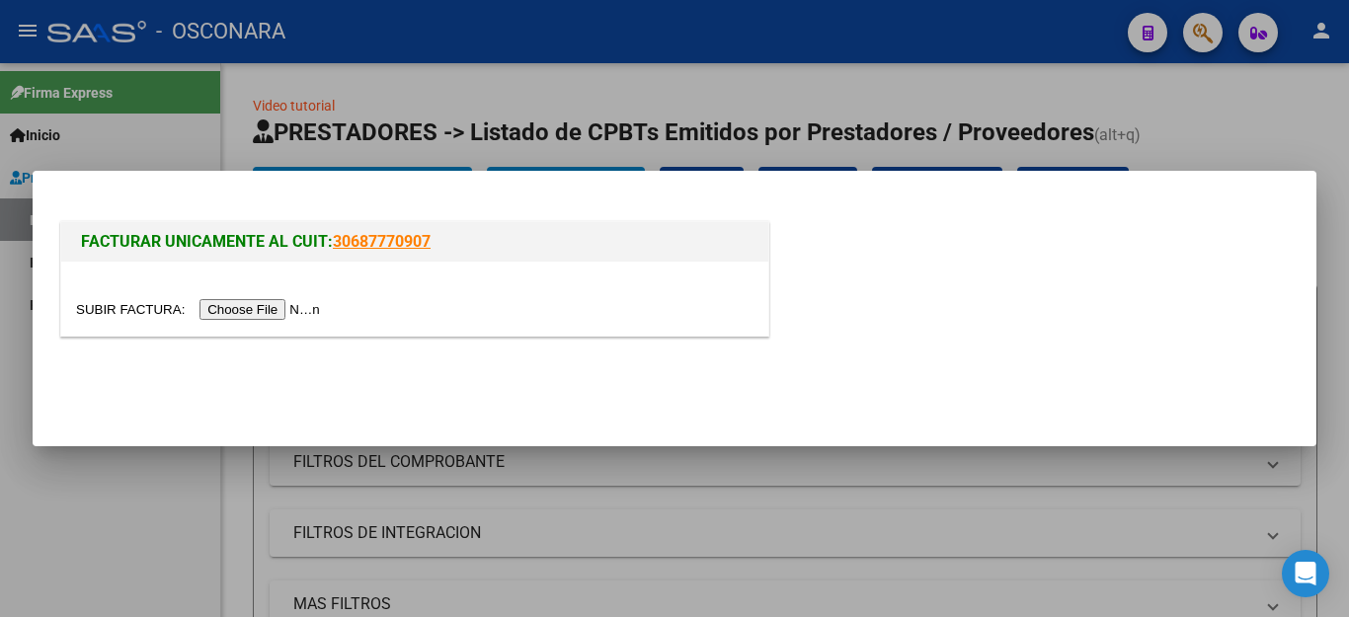
click at [266, 311] on input "file" at bounding box center [201, 309] width 250 height 21
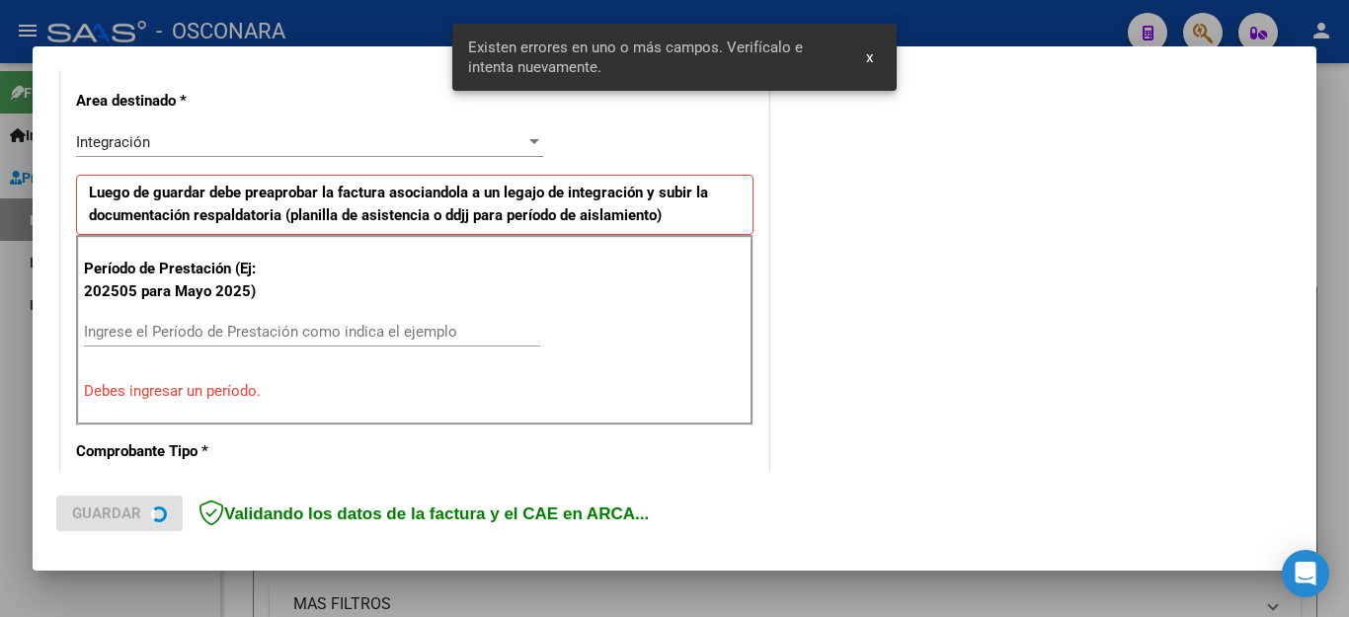
scroll to position [450, 0]
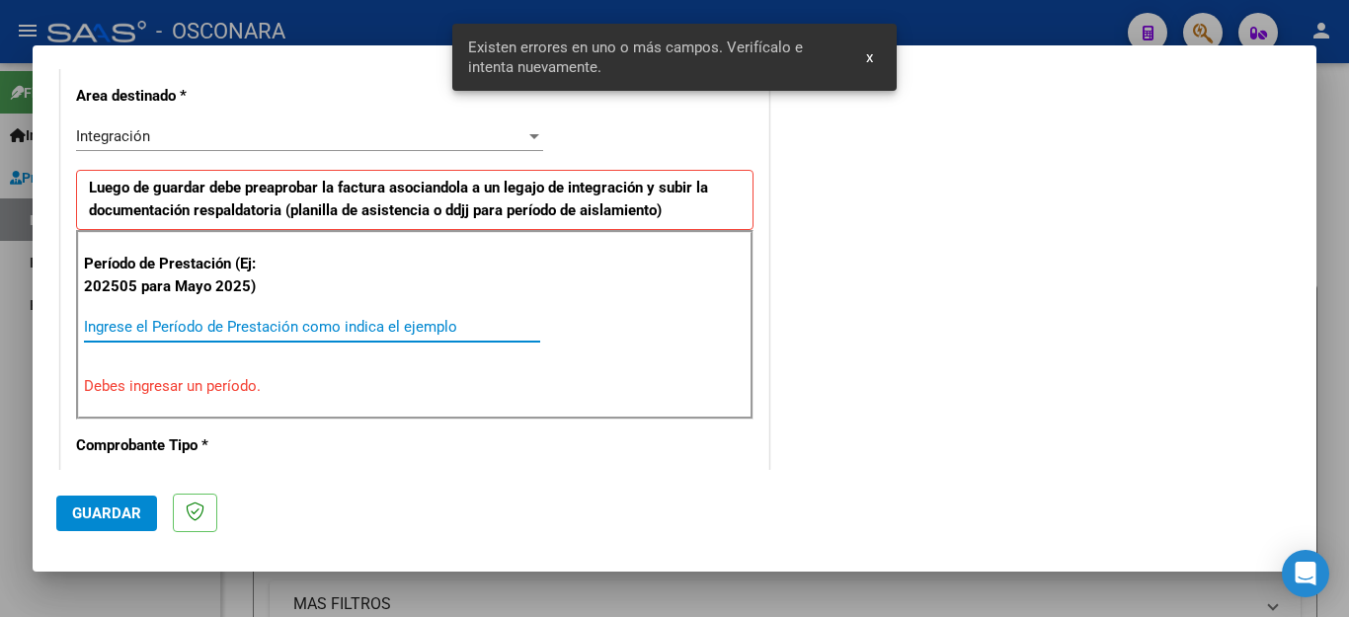
click at [274, 326] on input "Ingrese el Período de Prestación como indica el ejemplo" at bounding box center [312, 327] width 456 height 18
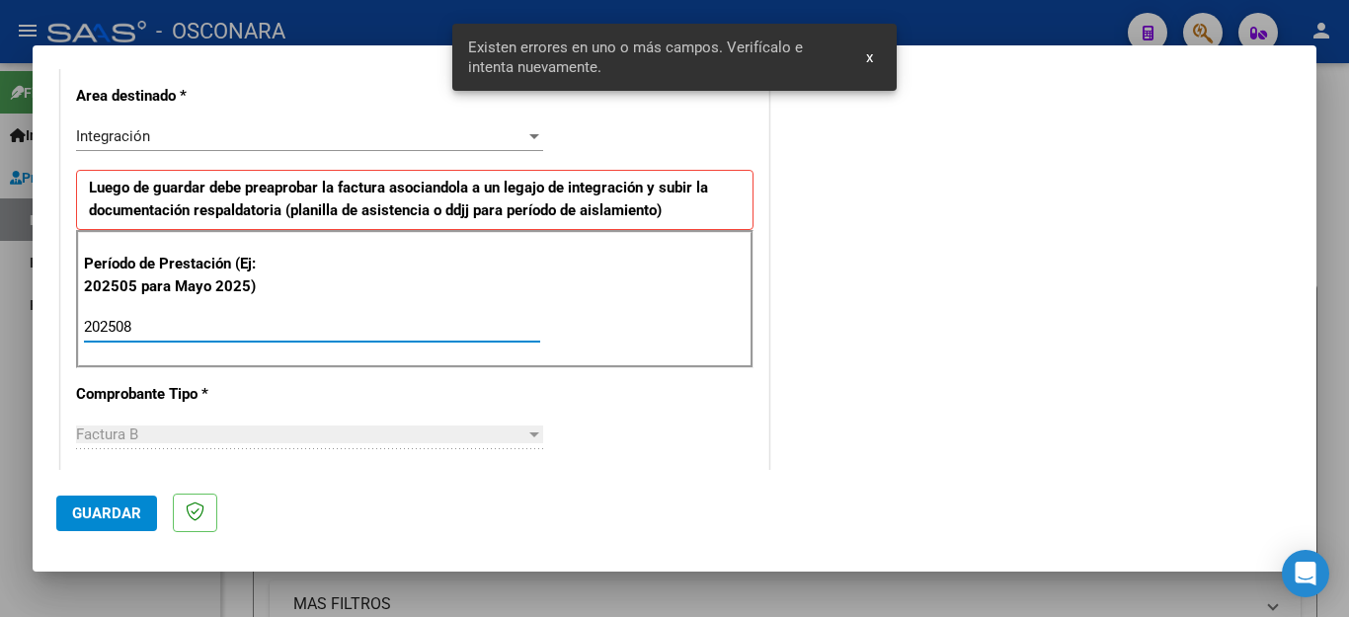
type input "202508"
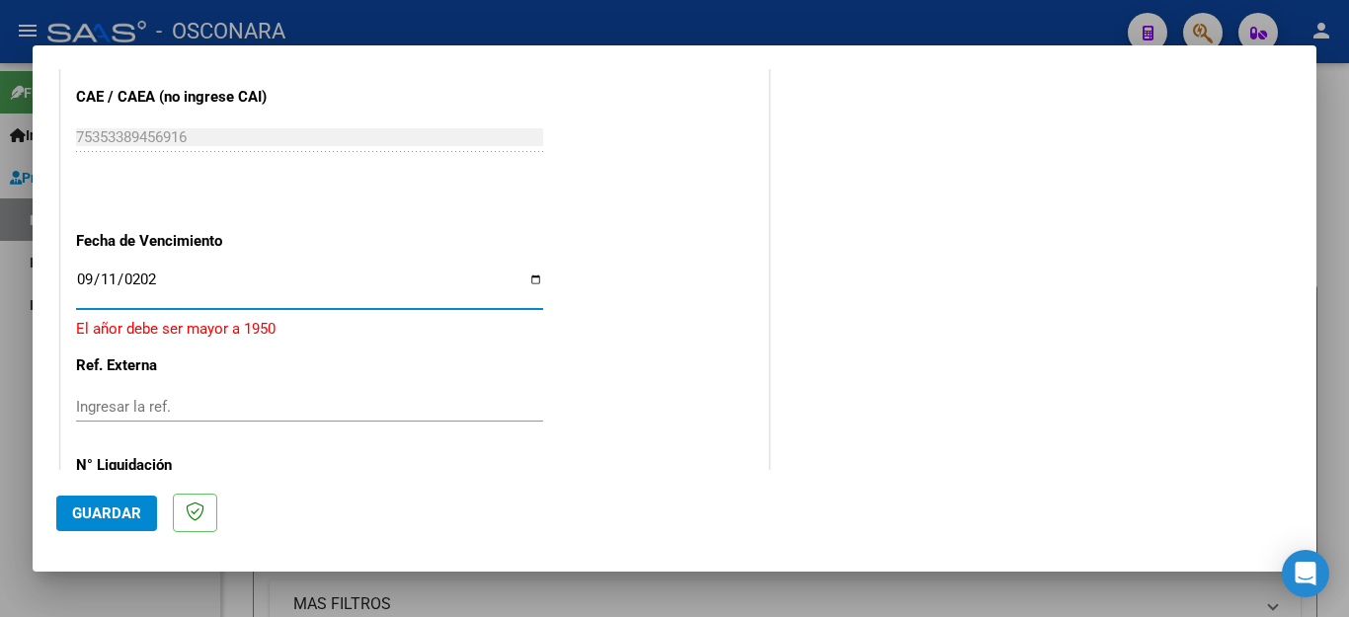
type input "[DATE]"
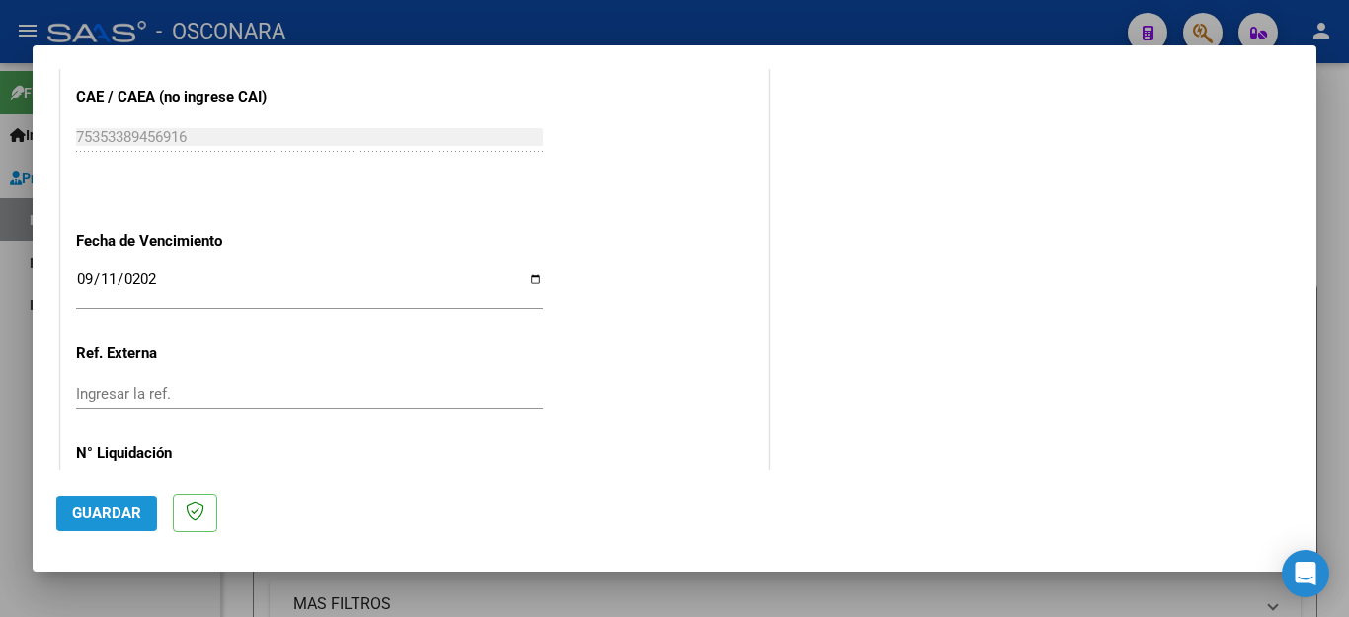
click at [123, 520] on span "Guardar" at bounding box center [106, 514] width 69 height 18
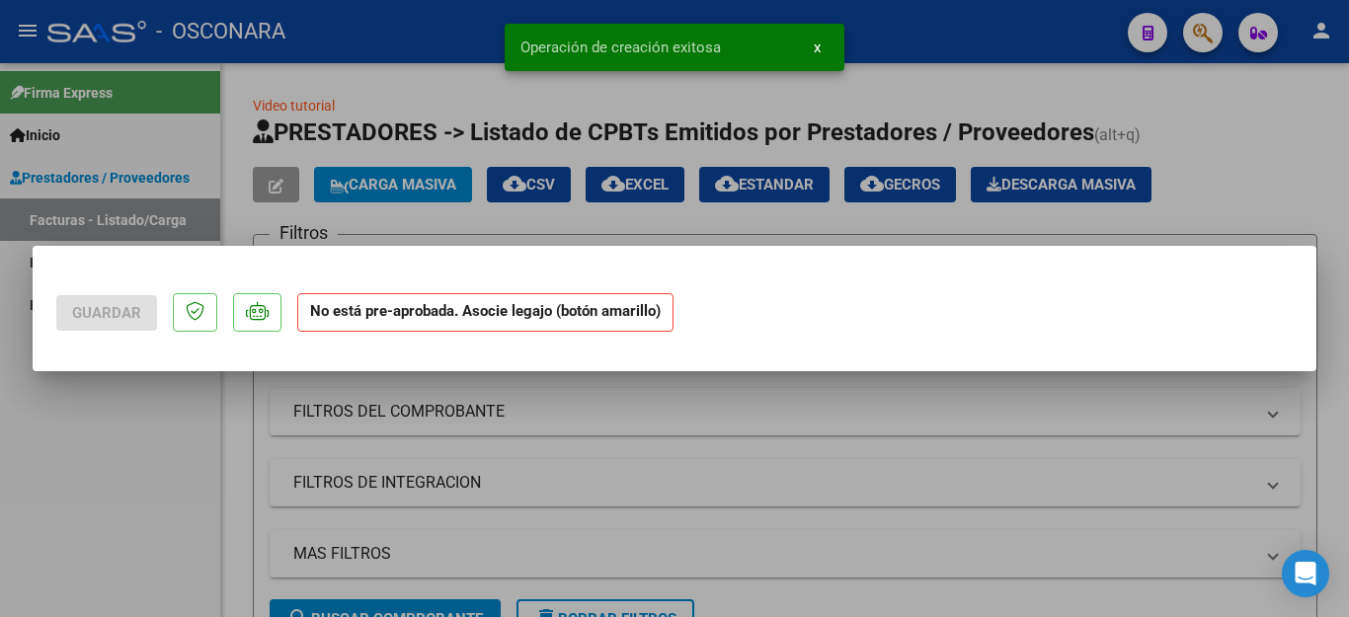
scroll to position [0, 0]
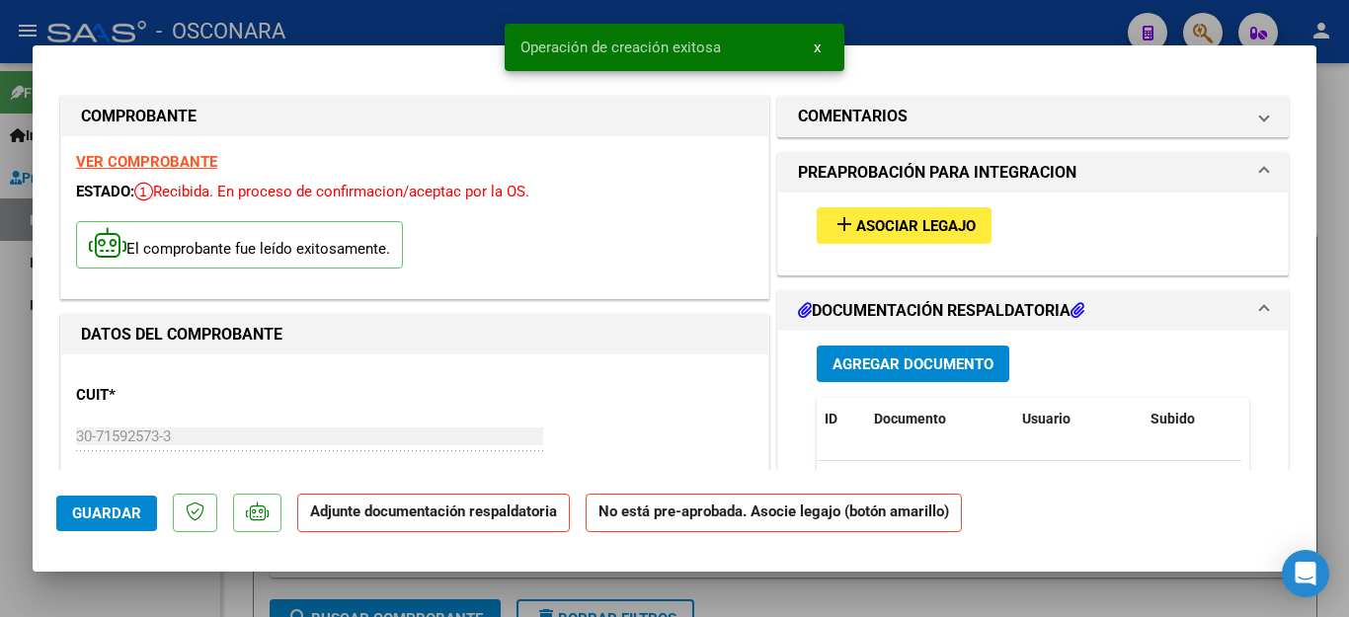
click at [909, 366] on span "Agregar Documento" at bounding box center [913, 365] width 161 height 18
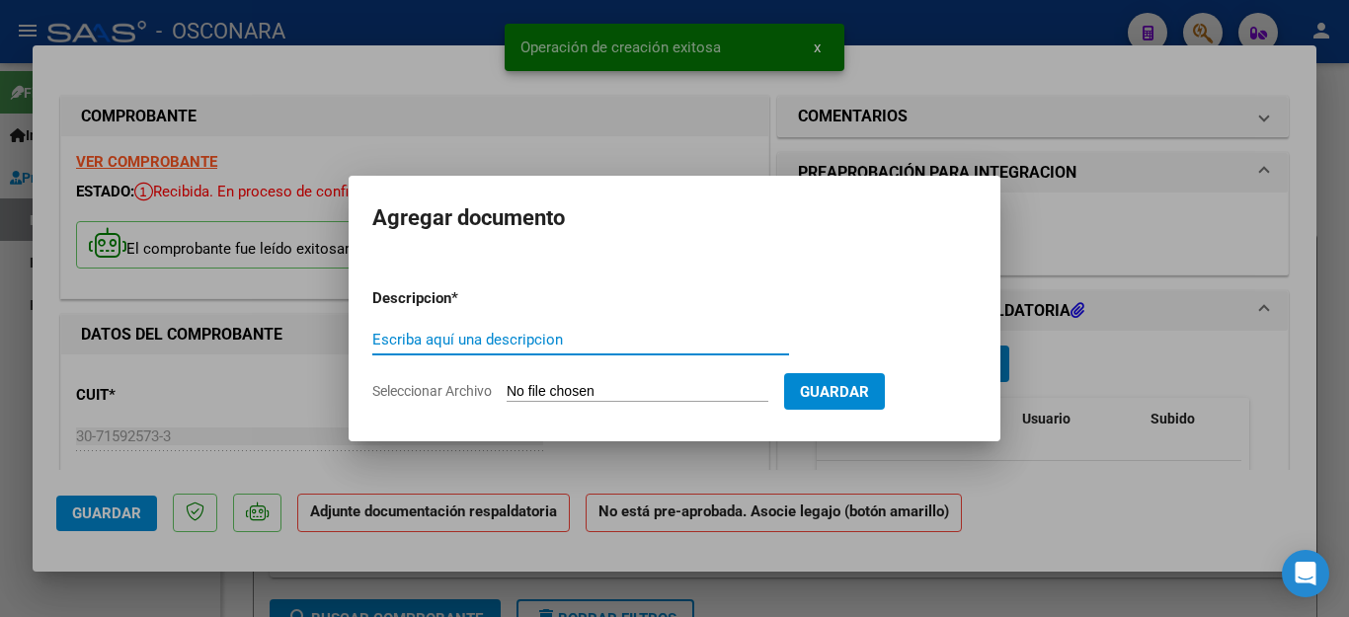
click at [517, 349] on div "Escriba aquí una descripcion" at bounding box center [580, 340] width 417 height 30
click at [474, 340] on input "Escriba aquí una descripcion" at bounding box center [580, 340] width 417 height 18
type input "ASISTENCIA"
click at [554, 397] on input "Seleccionar Archivo" at bounding box center [638, 392] width 262 height 19
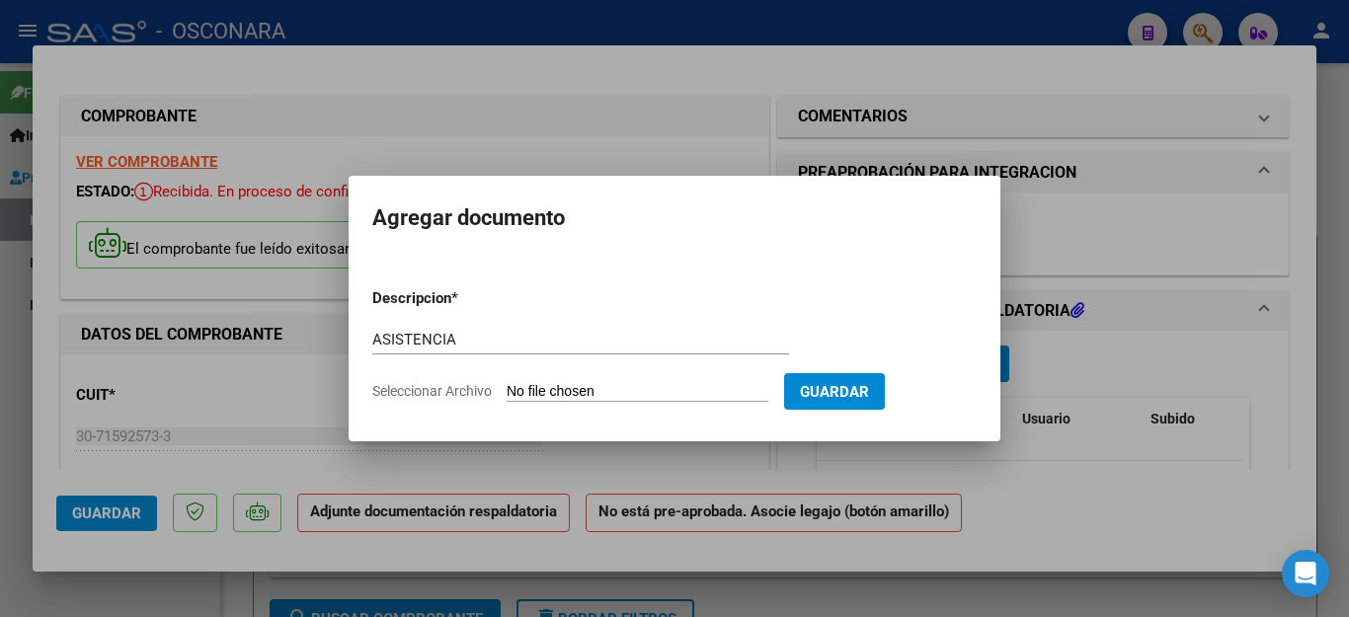
type input "C:\fakepath\IRIS AFC4298 ASISTENCIA.pdf"
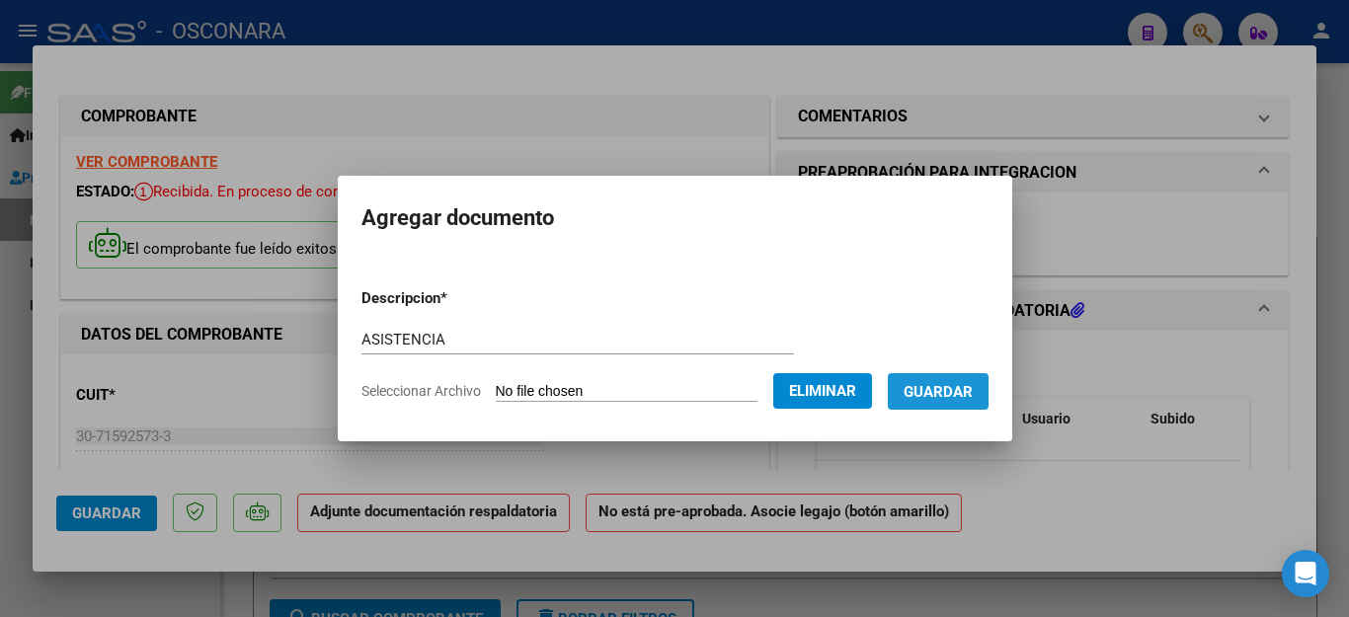
click at [933, 390] on span "Guardar" at bounding box center [938, 392] width 69 height 18
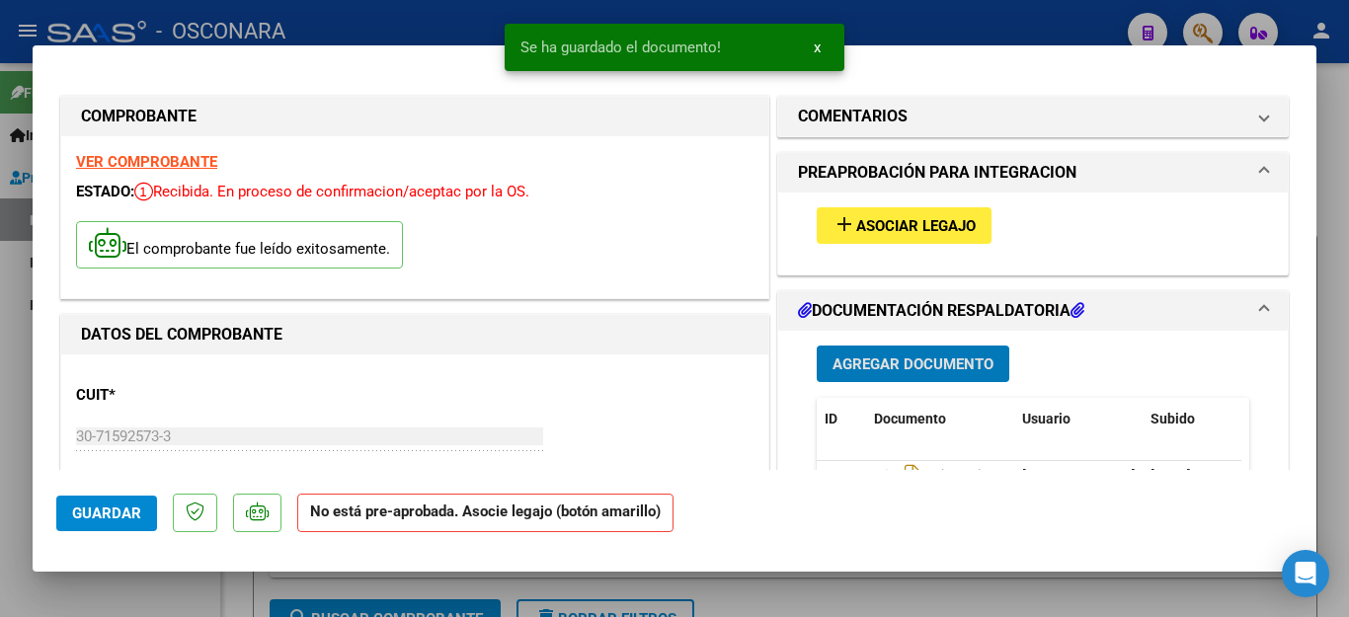
click at [905, 232] on span "Asociar Legajo" at bounding box center [916, 226] width 120 height 18
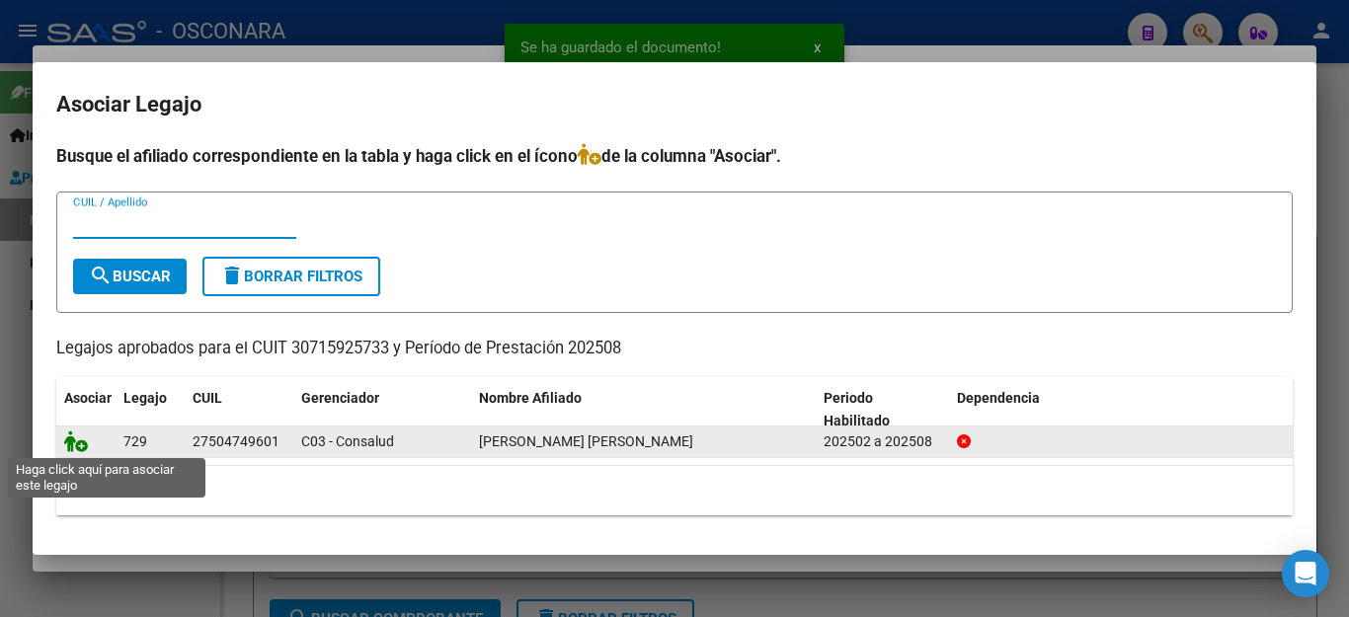
click at [78, 446] on icon at bounding box center [76, 442] width 24 height 22
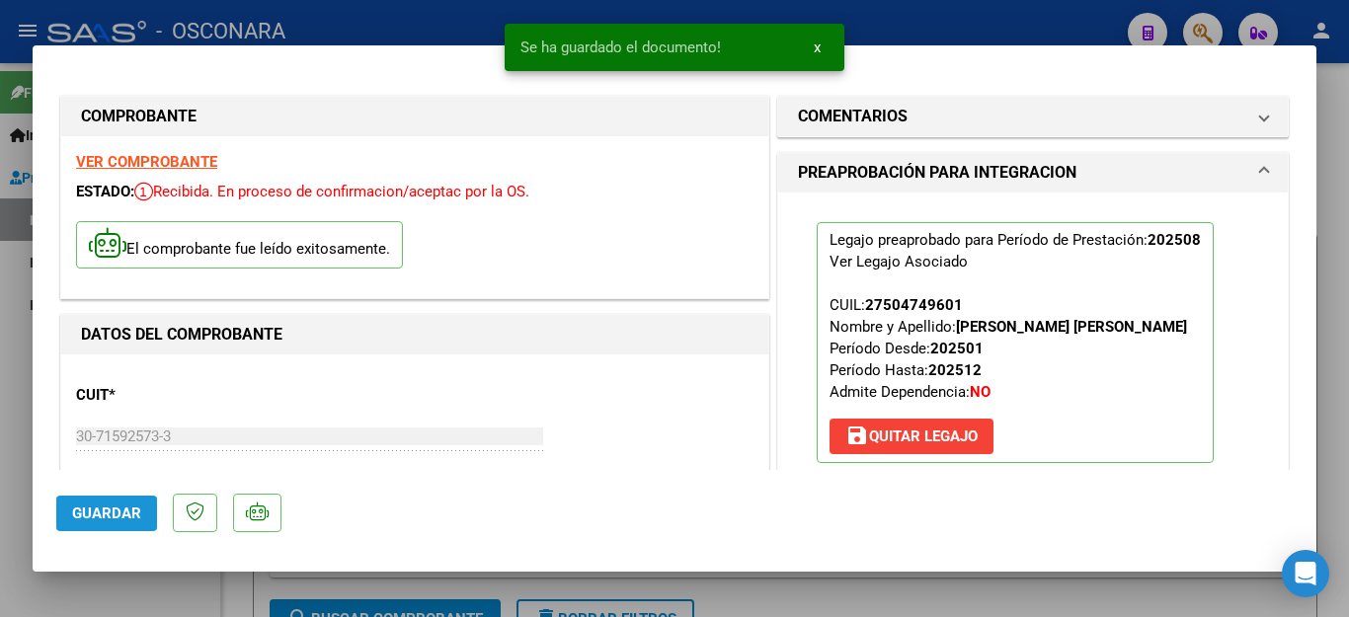
click at [105, 515] on span "Guardar" at bounding box center [106, 514] width 69 height 18
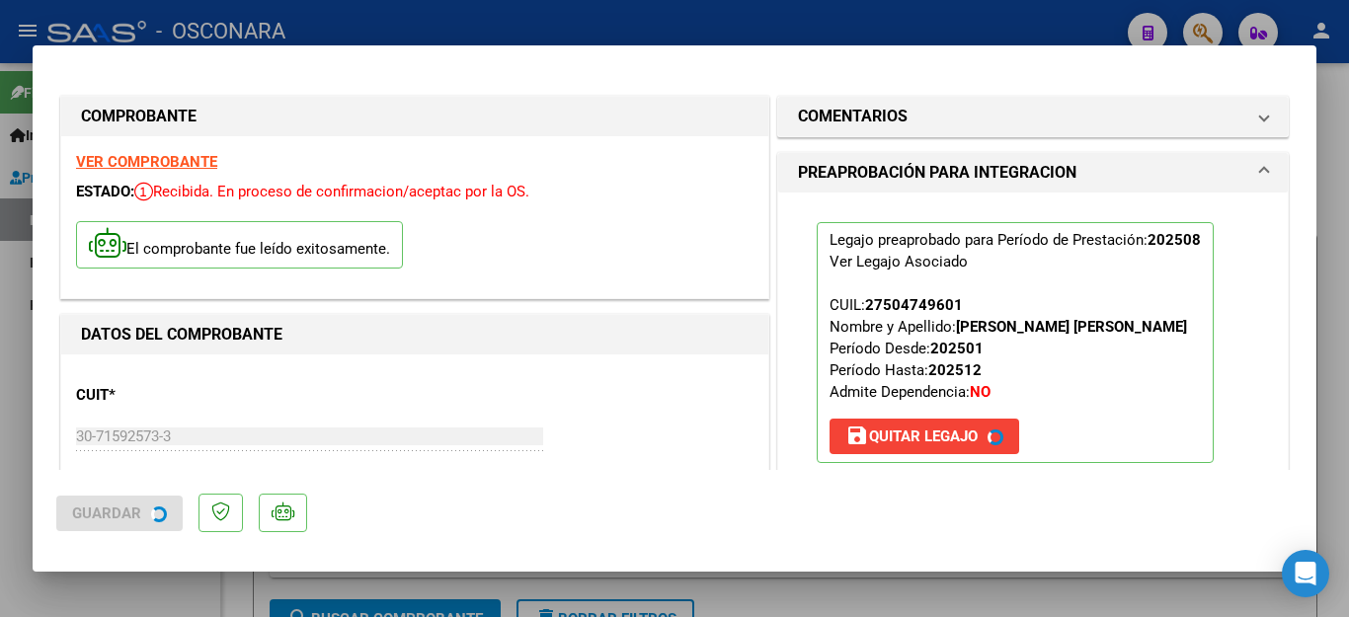
click at [139, 596] on div at bounding box center [674, 308] width 1349 height 617
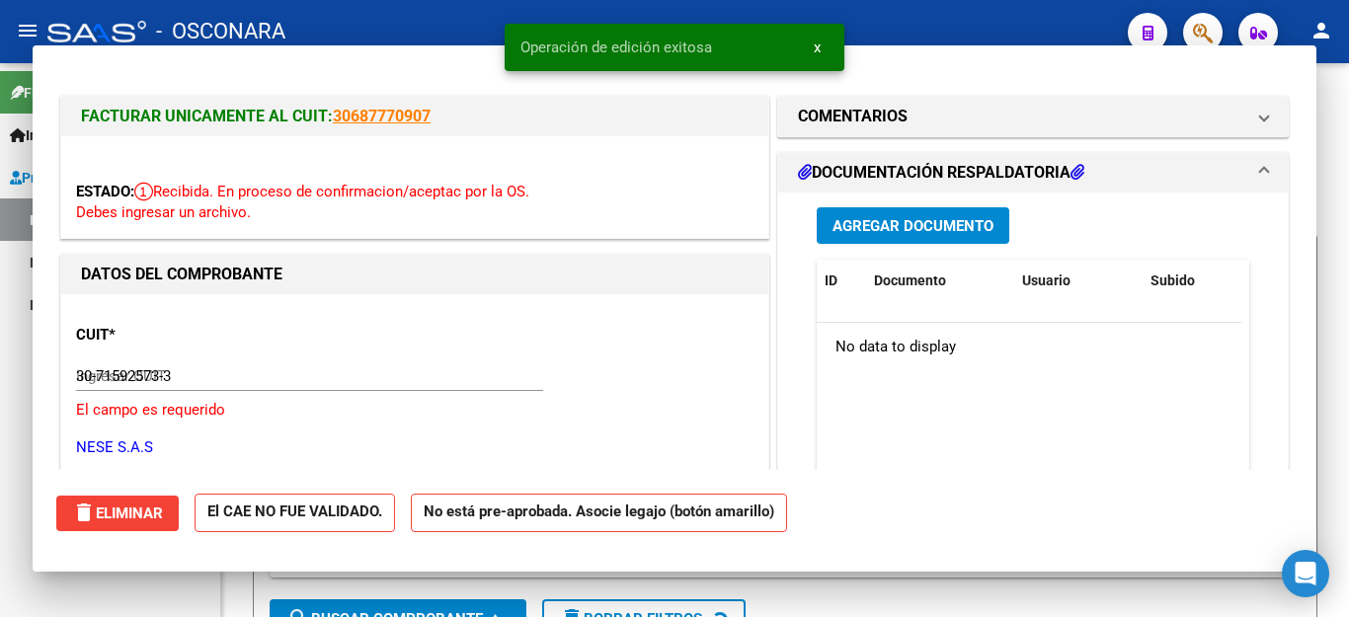
type input "$ 0,00"
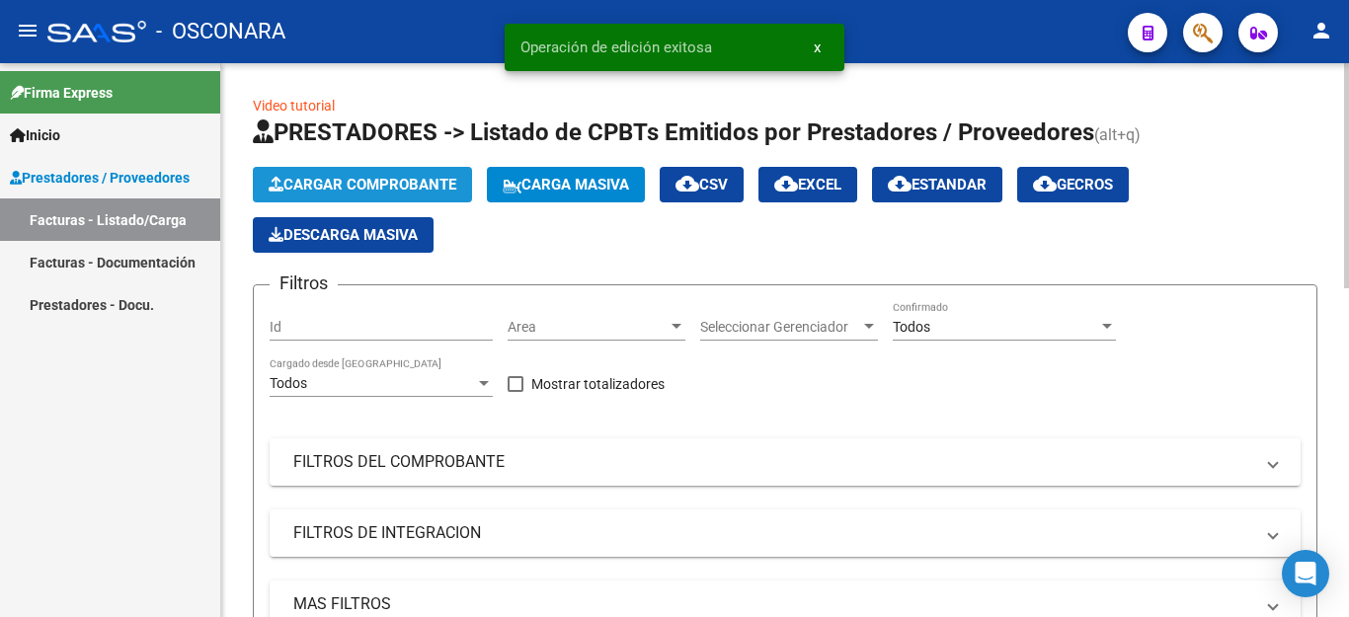
click at [355, 190] on span "Cargar Comprobante" at bounding box center [363, 185] width 188 height 18
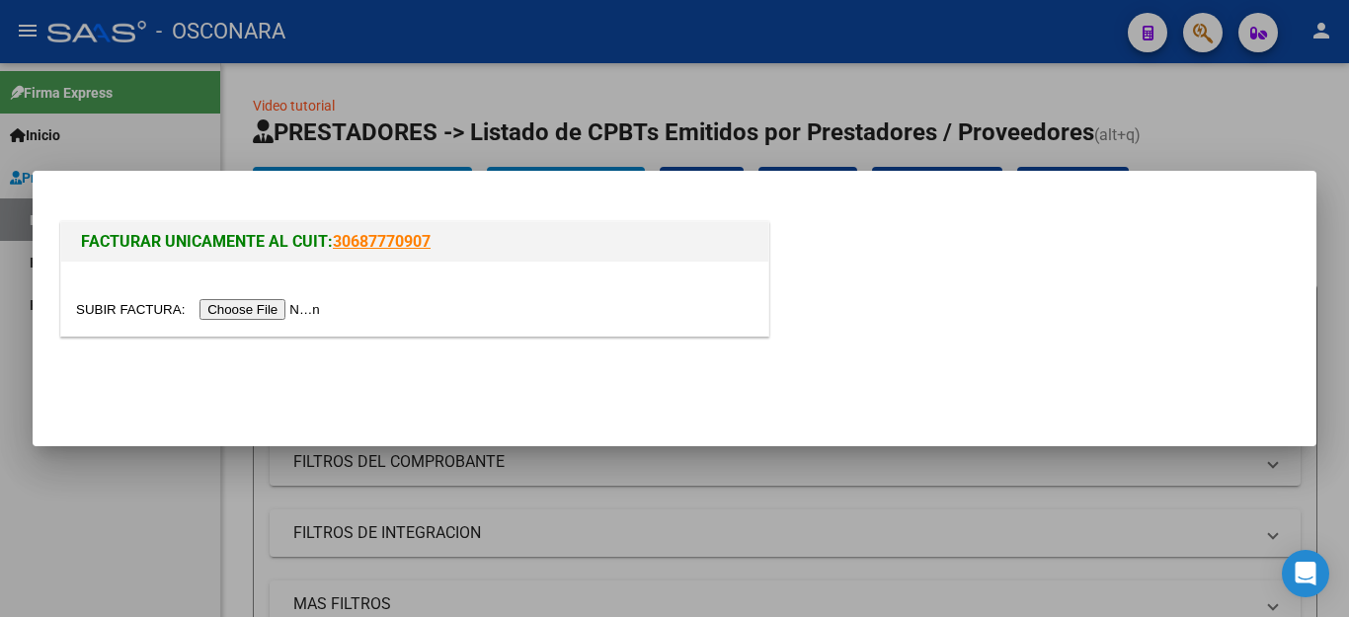
click at [231, 305] on input "file" at bounding box center [201, 309] width 250 height 21
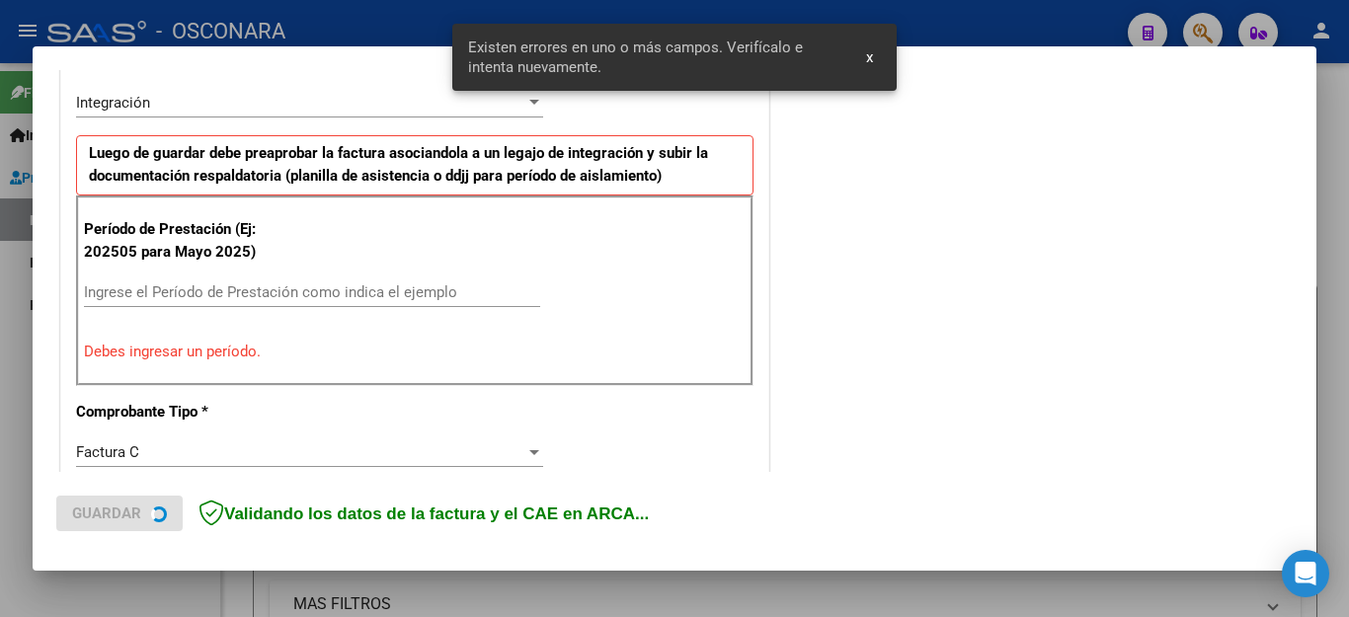
scroll to position [487, 0]
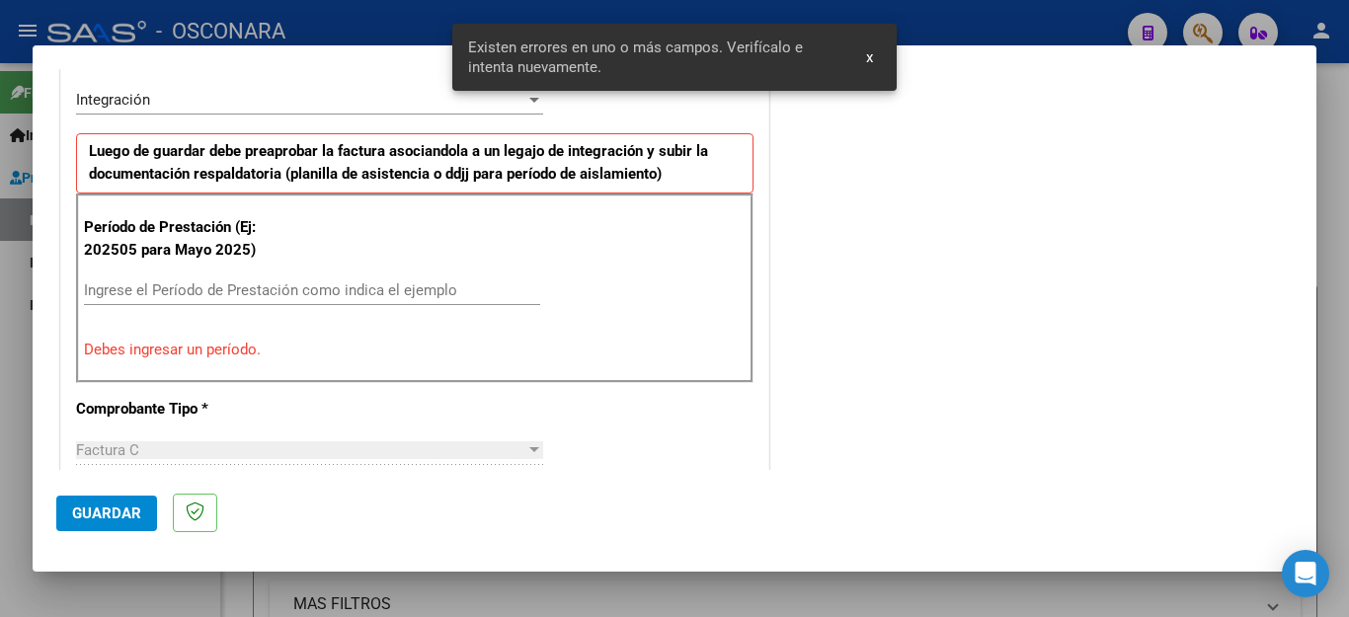
click at [257, 285] on input "Ingrese el Período de Prestación como indica el ejemplo" at bounding box center [312, 290] width 456 height 18
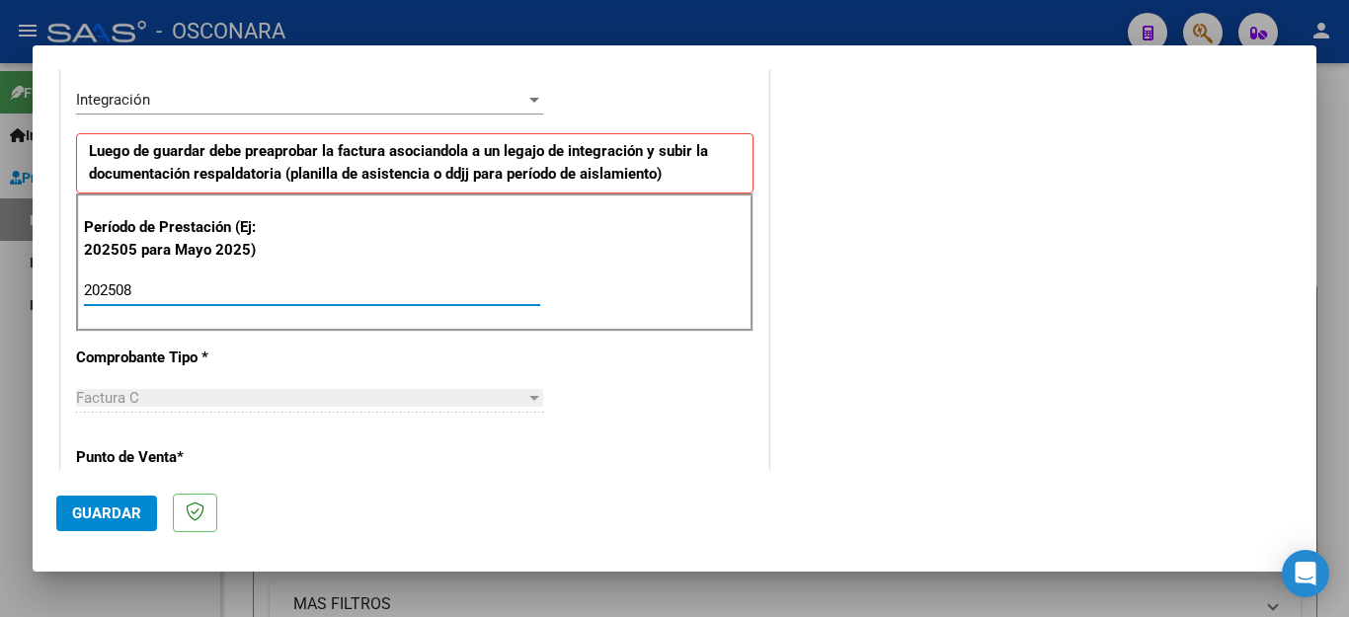
type input "202508"
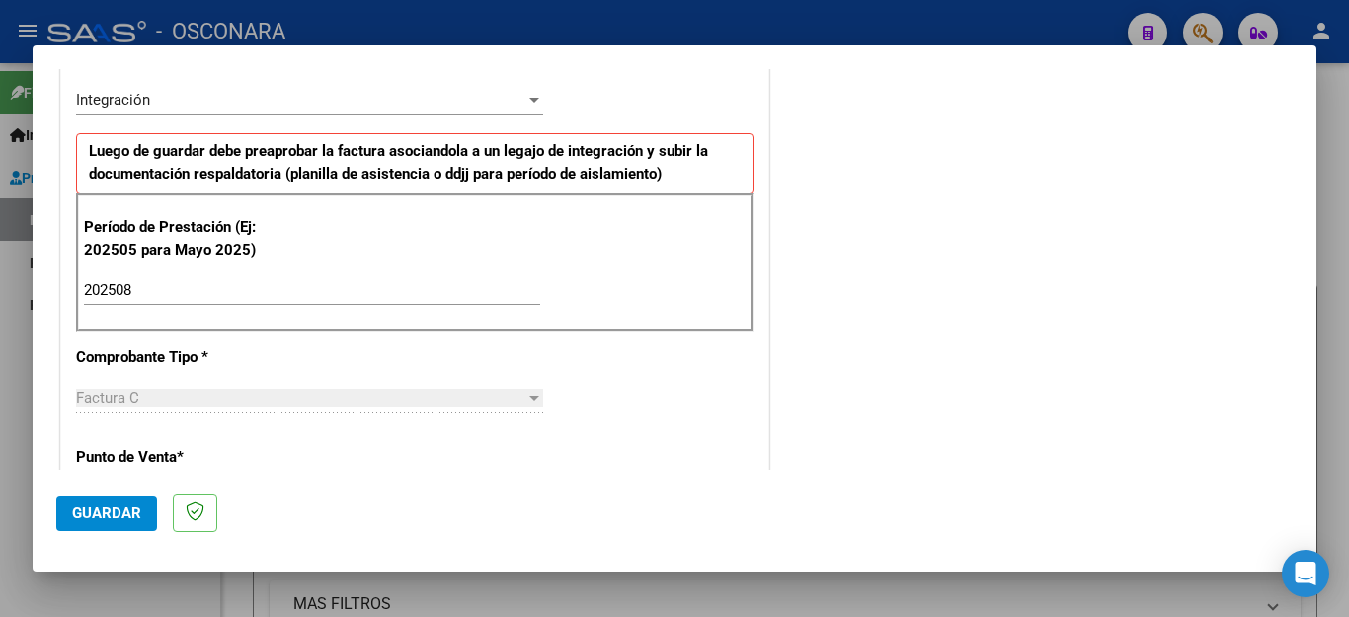
scroll to position [1260, 0]
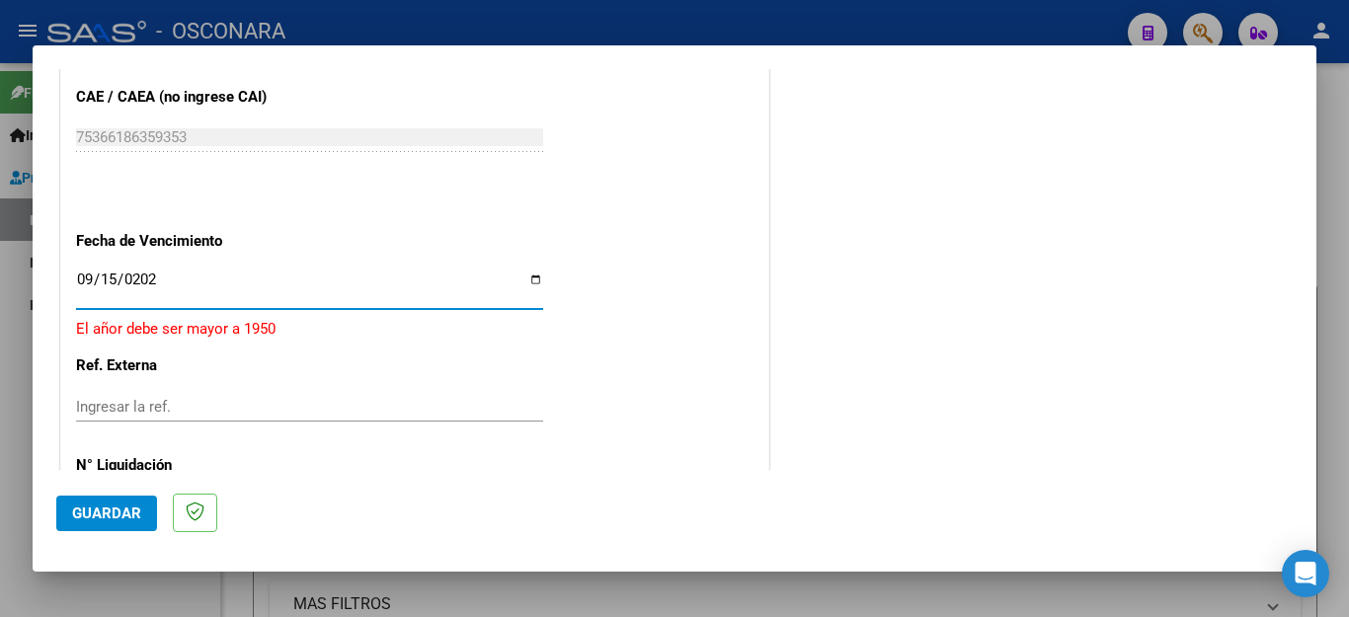
type input "[DATE]"
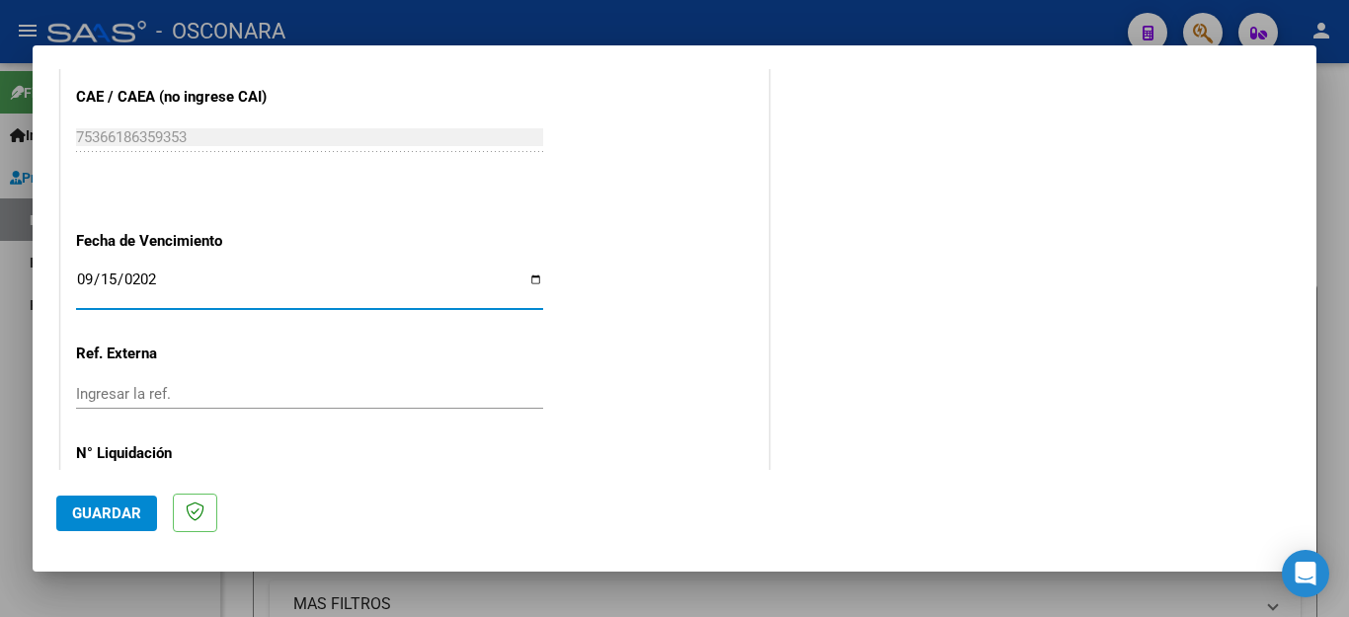
click at [125, 505] on span "Guardar" at bounding box center [106, 514] width 69 height 18
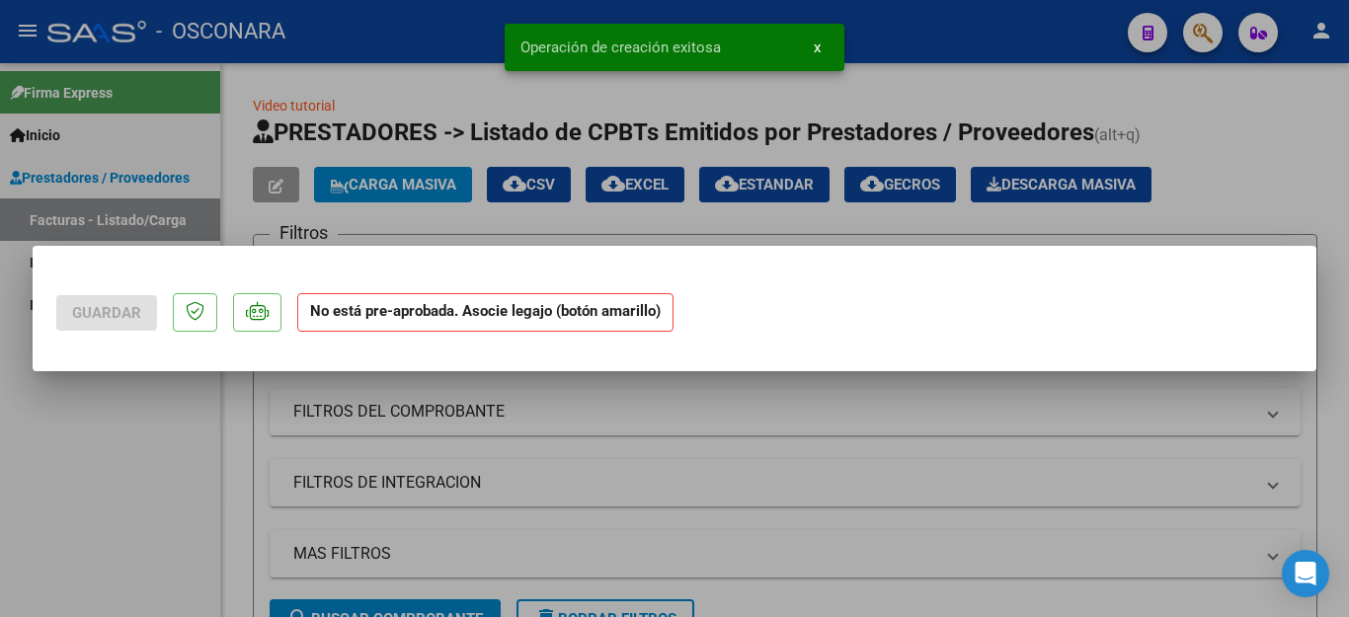
scroll to position [0, 0]
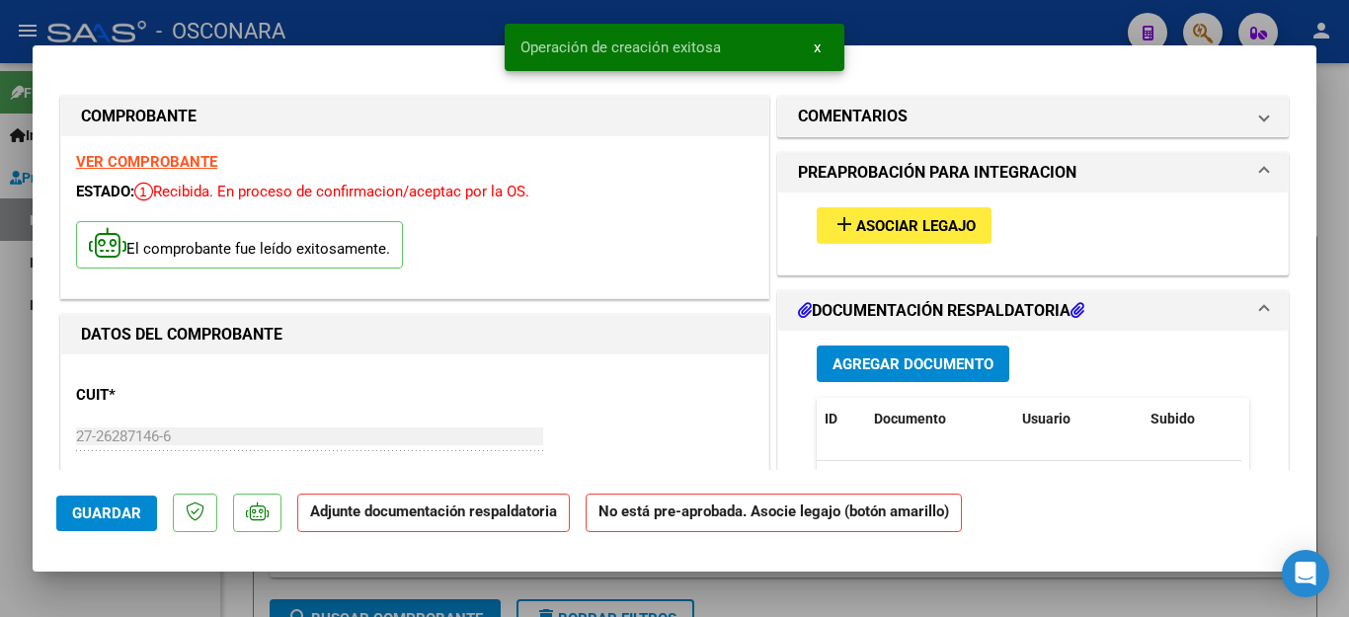
click at [838, 367] on span "Agregar Documento" at bounding box center [913, 365] width 161 height 18
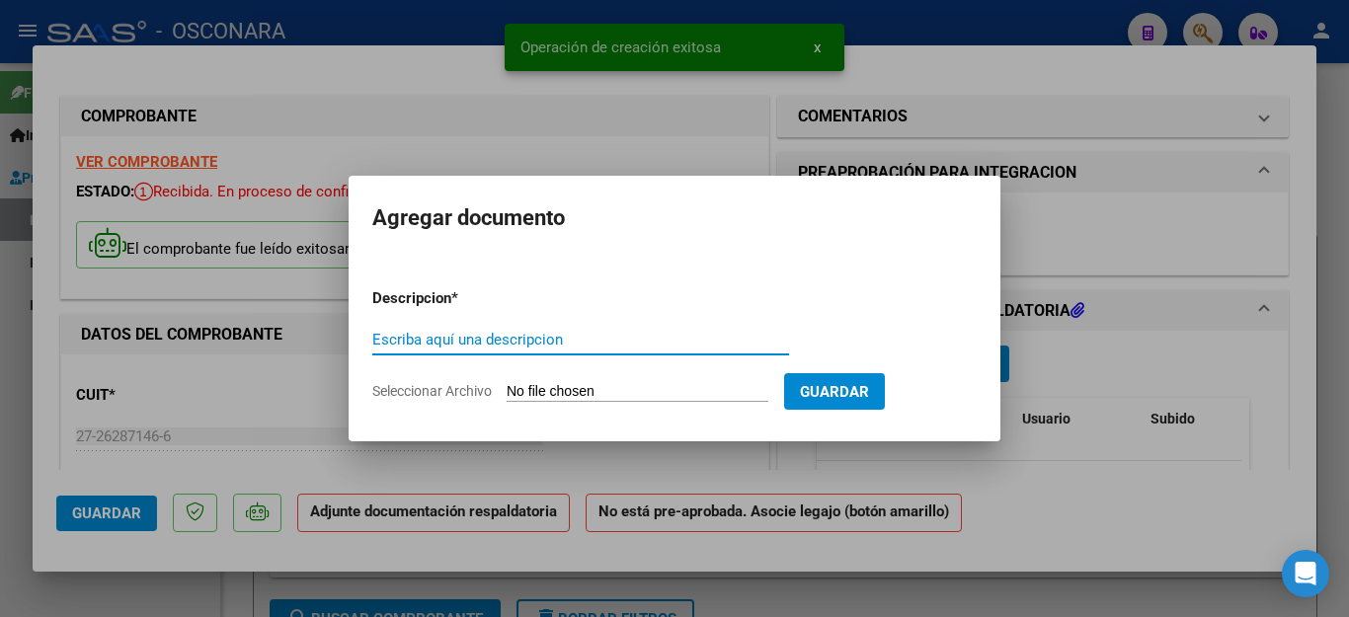
click at [585, 333] on input "Escriba aquí una descripcion" at bounding box center [580, 340] width 417 height 18
type input "ASISTENCIA"
click at [543, 393] on input "Seleccionar Archivo" at bounding box center [638, 392] width 262 height 19
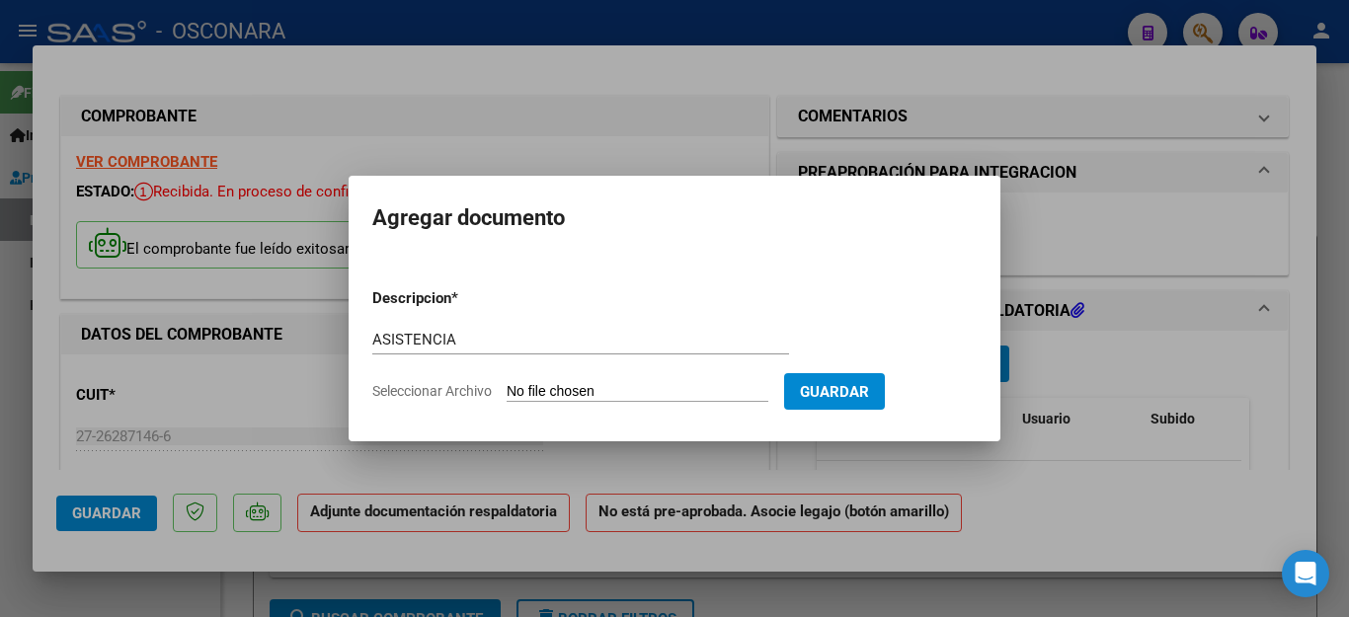
type input "C:\fakepath\ALDECO FAC2003ASISTENCIA.pdf"
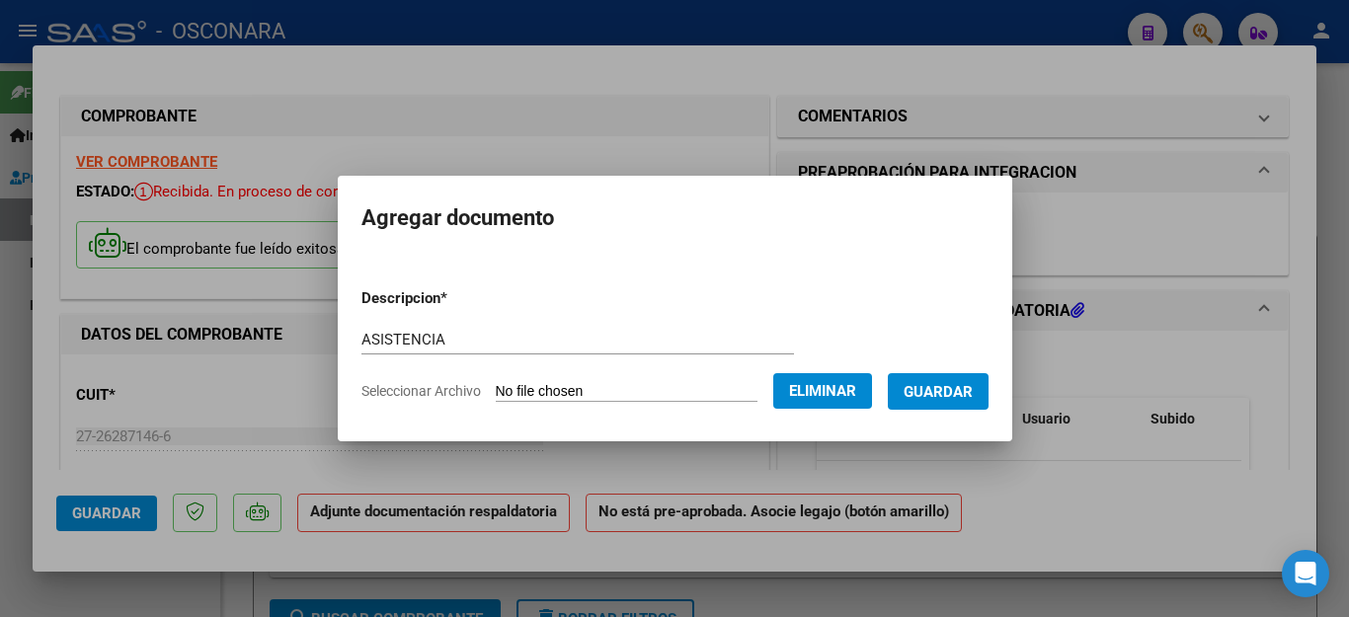
click at [952, 391] on span "Guardar" at bounding box center [938, 392] width 69 height 18
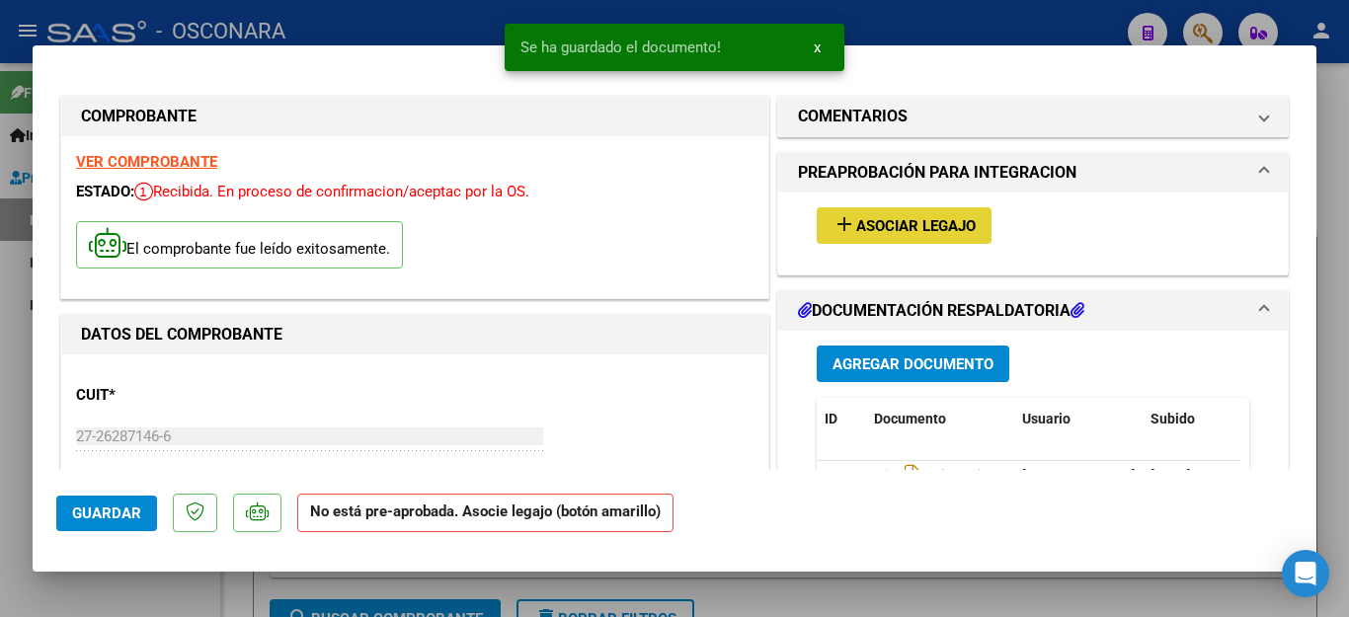
click at [885, 224] on span "Asociar Legajo" at bounding box center [916, 226] width 120 height 18
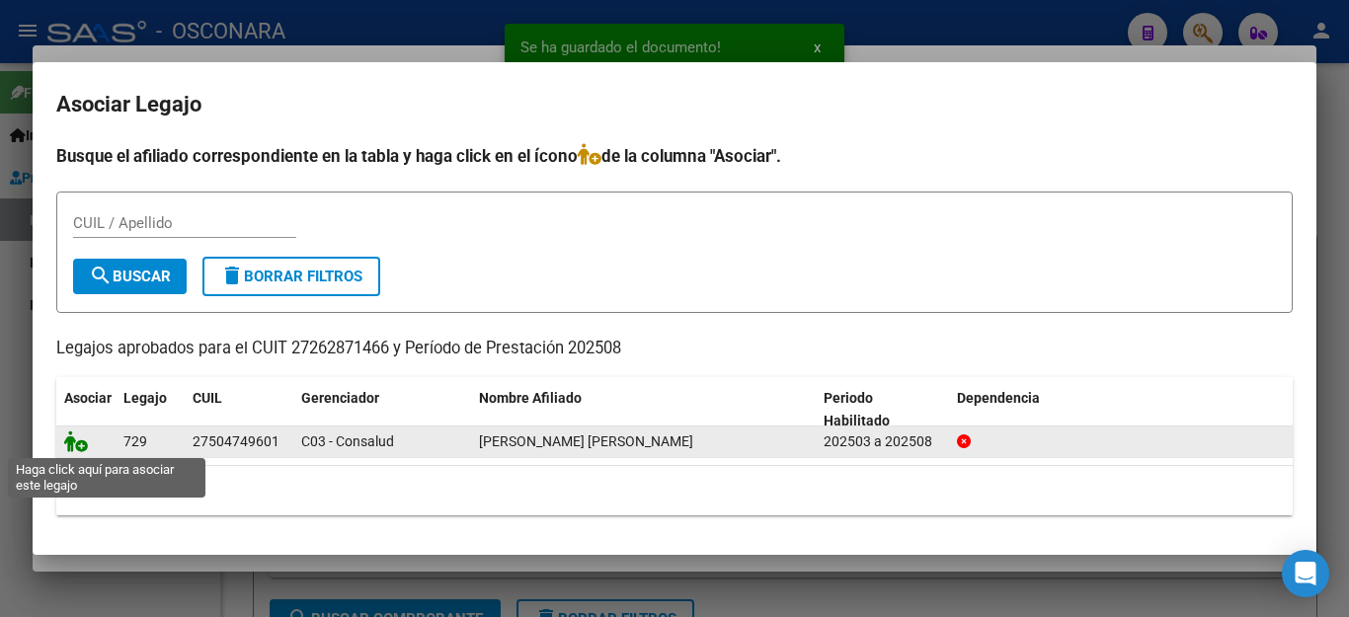
click at [76, 441] on icon at bounding box center [76, 442] width 24 height 22
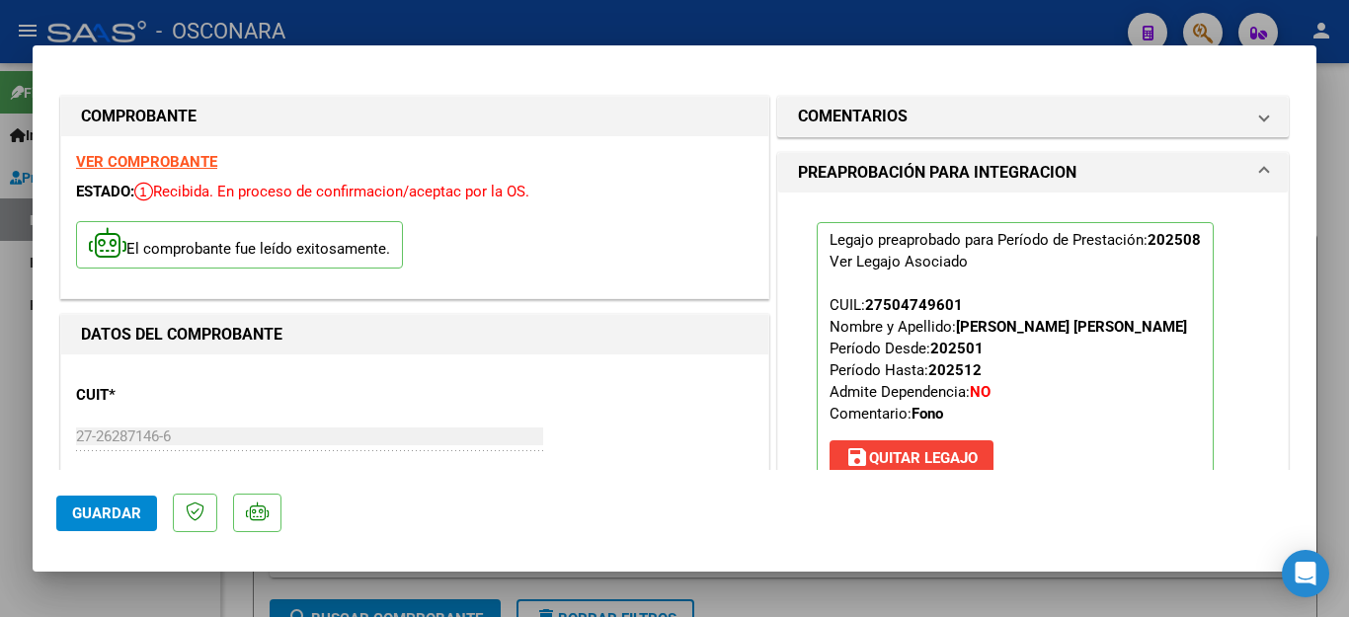
click at [68, 597] on div at bounding box center [674, 308] width 1349 height 617
type input "$ 0,00"
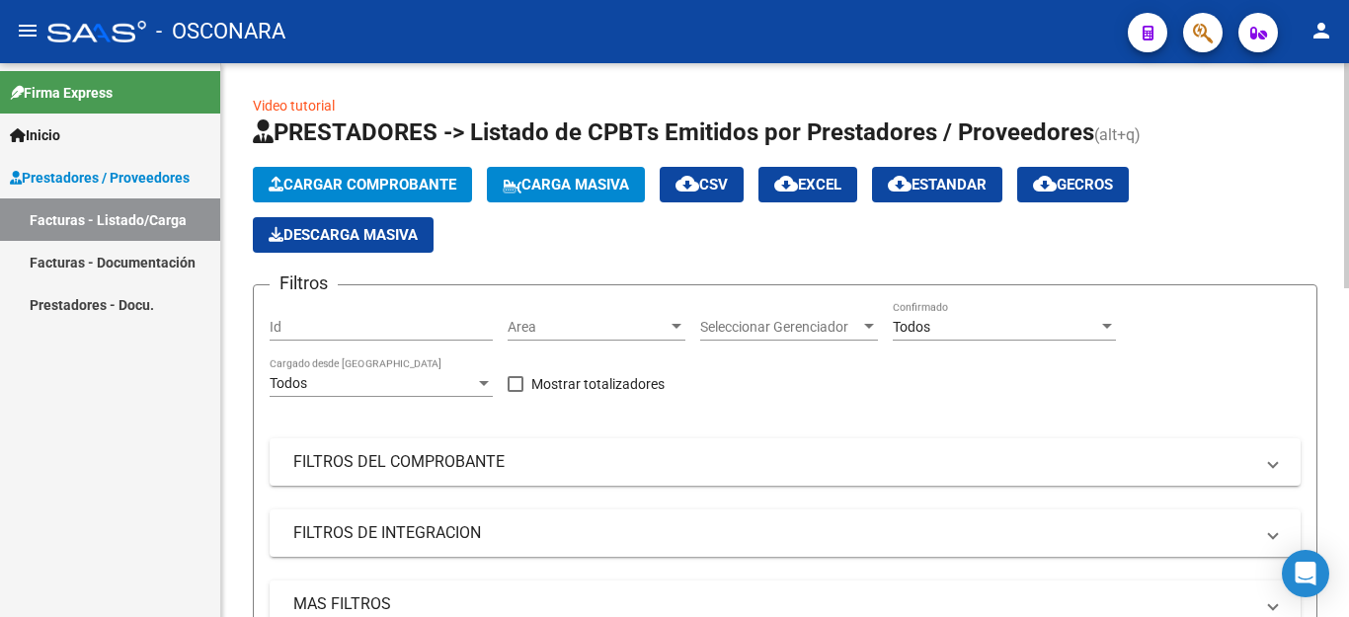
click at [304, 177] on span "Cargar Comprobante" at bounding box center [363, 185] width 188 height 18
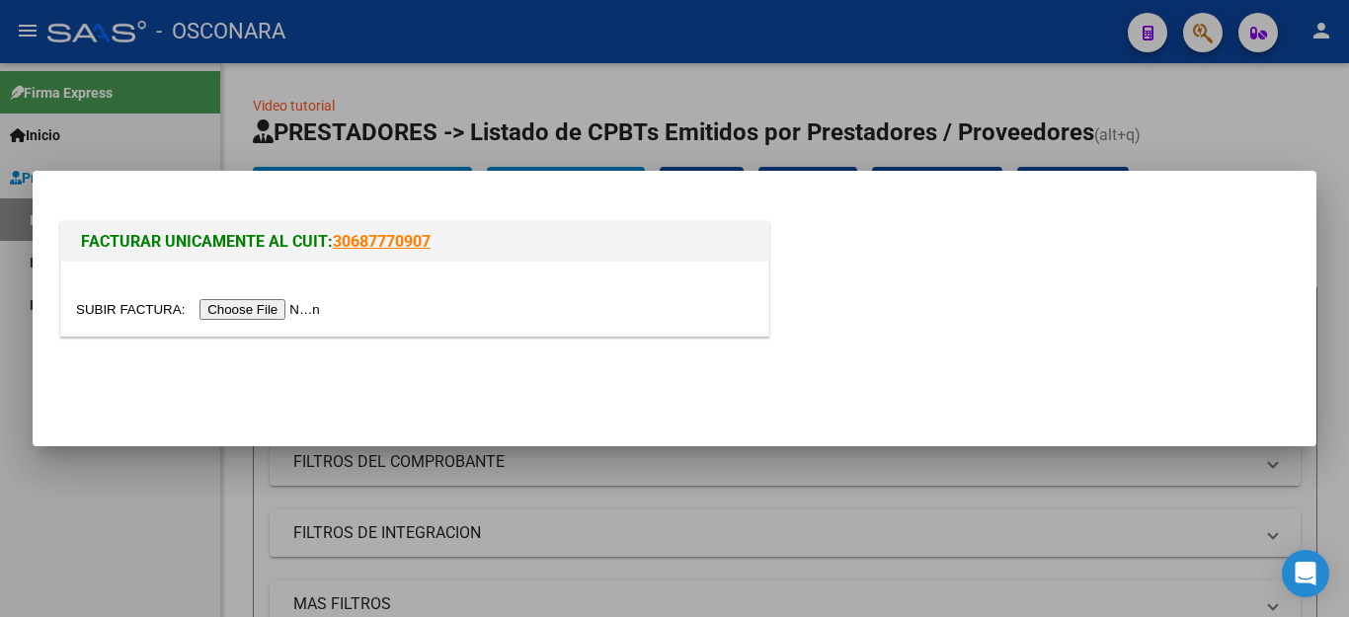
click at [260, 308] on input "file" at bounding box center [201, 309] width 250 height 21
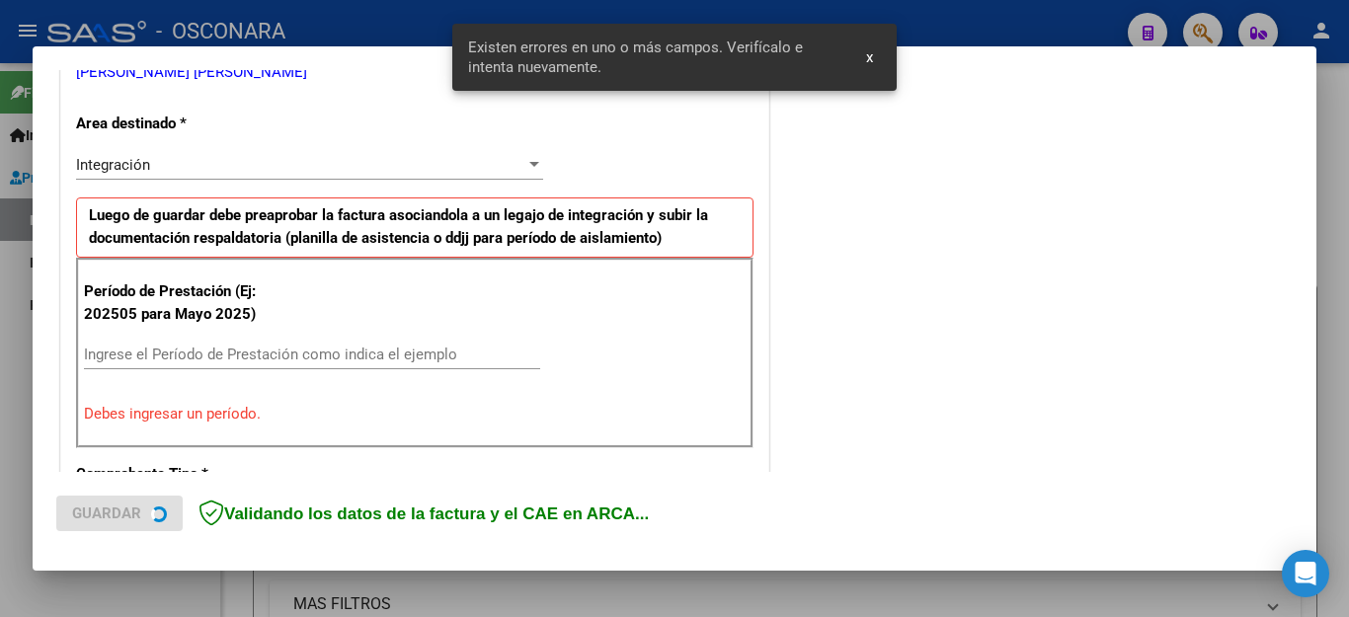
scroll to position [570, 0]
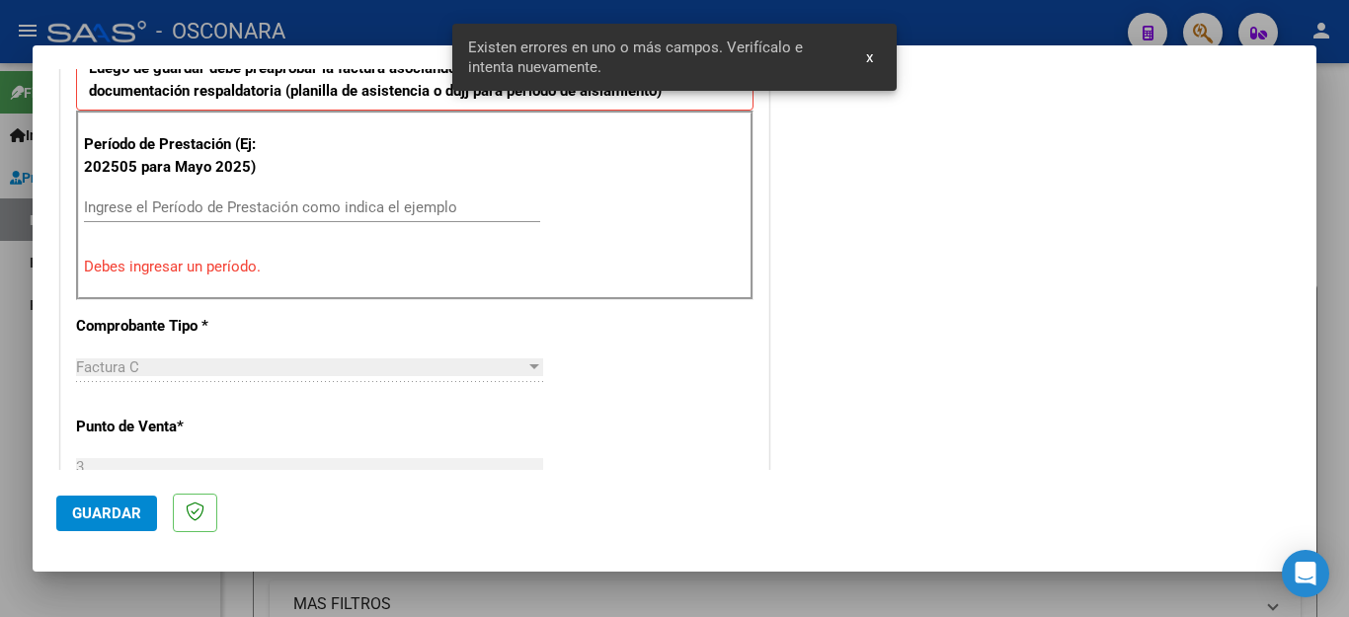
click at [277, 211] on input "Ingrese el Período de Prestación como indica el ejemplo" at bounding box center [312, 208] width 456 height 18
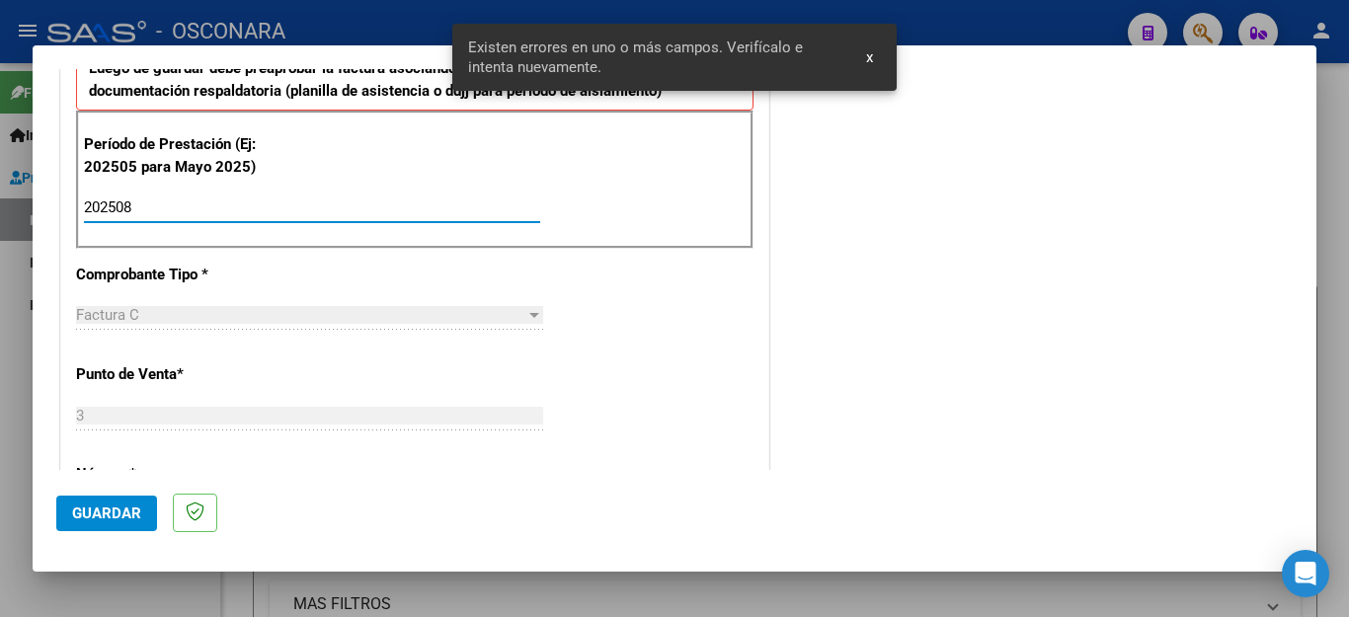
type input "202508"
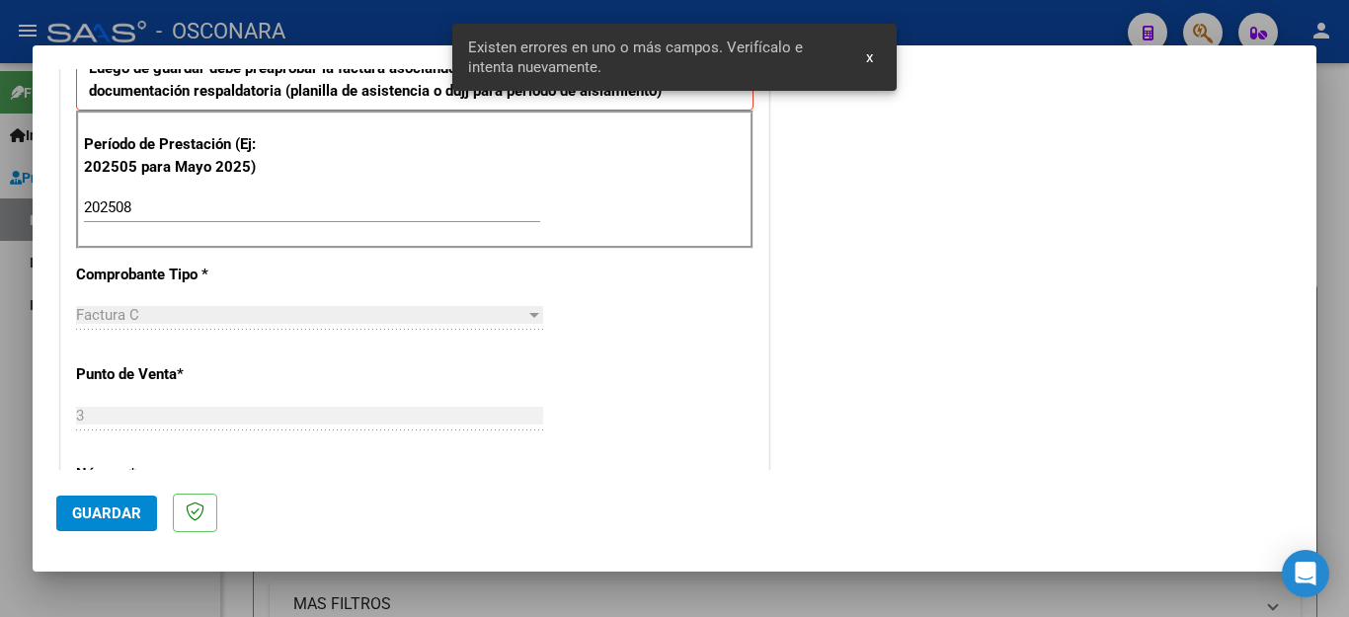
scroll to position [1260, 0]
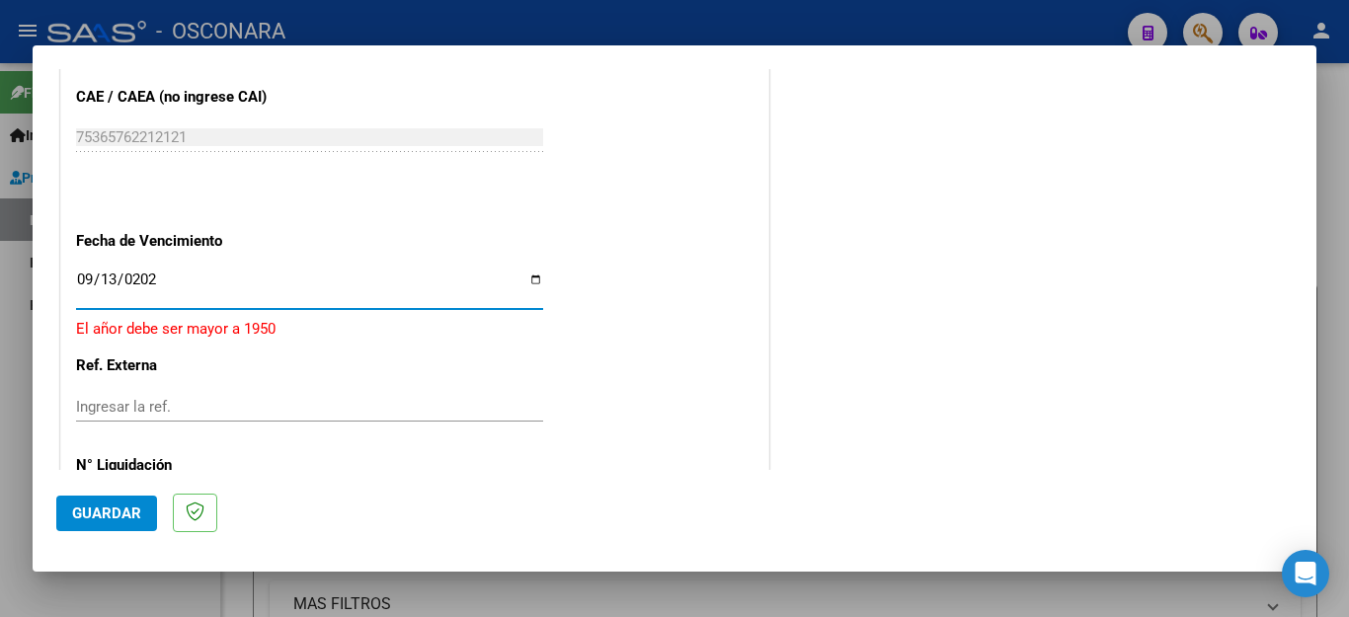
type input "[DATE]"
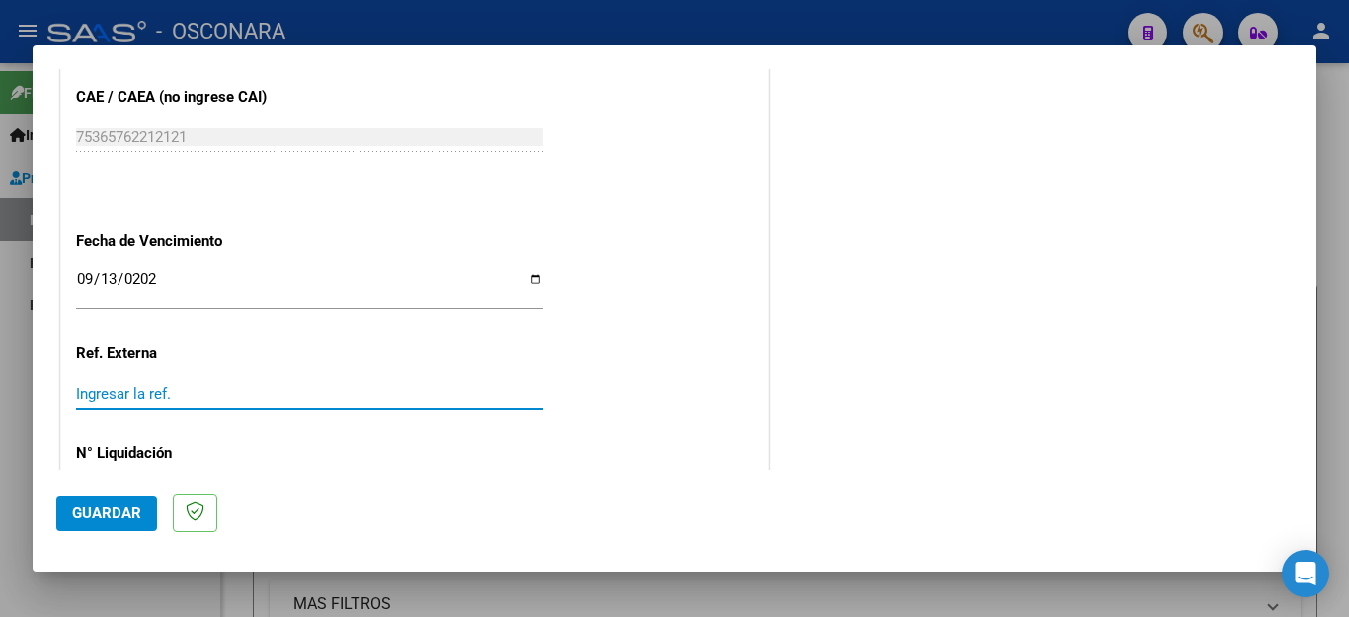
click at [95, 507] on span "Guardar" at bounding box center [106, 514] width 69 height 18
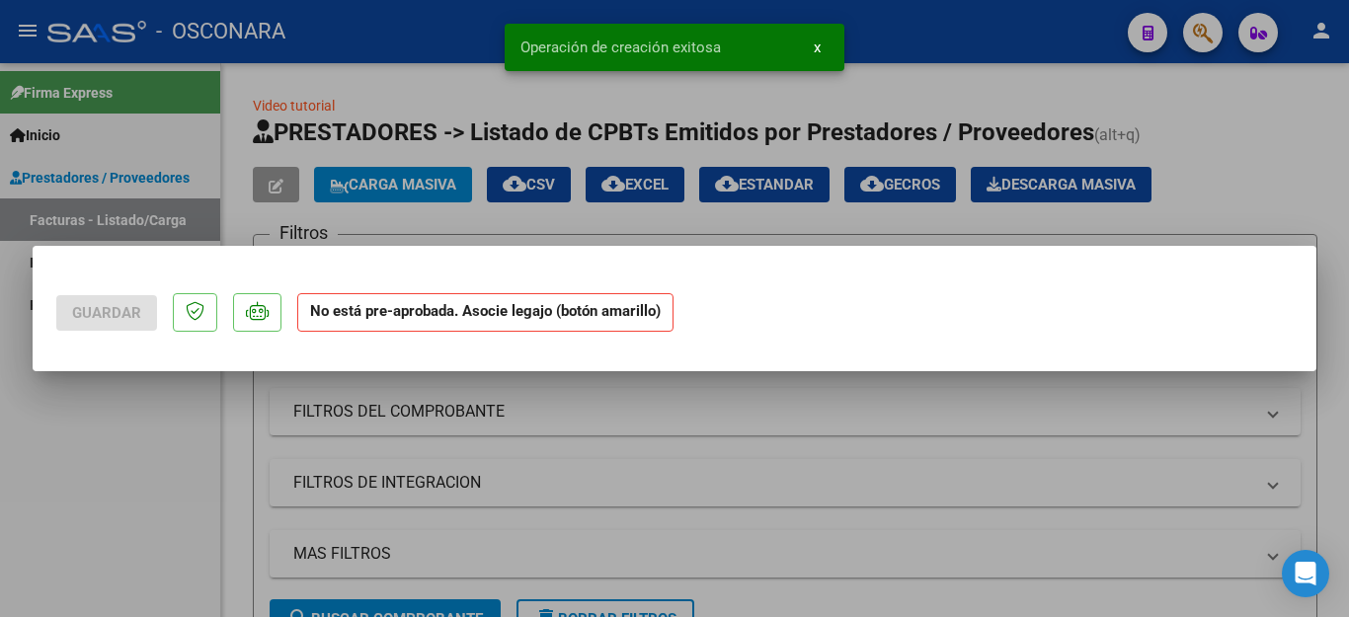
scroll to position [0, 0]
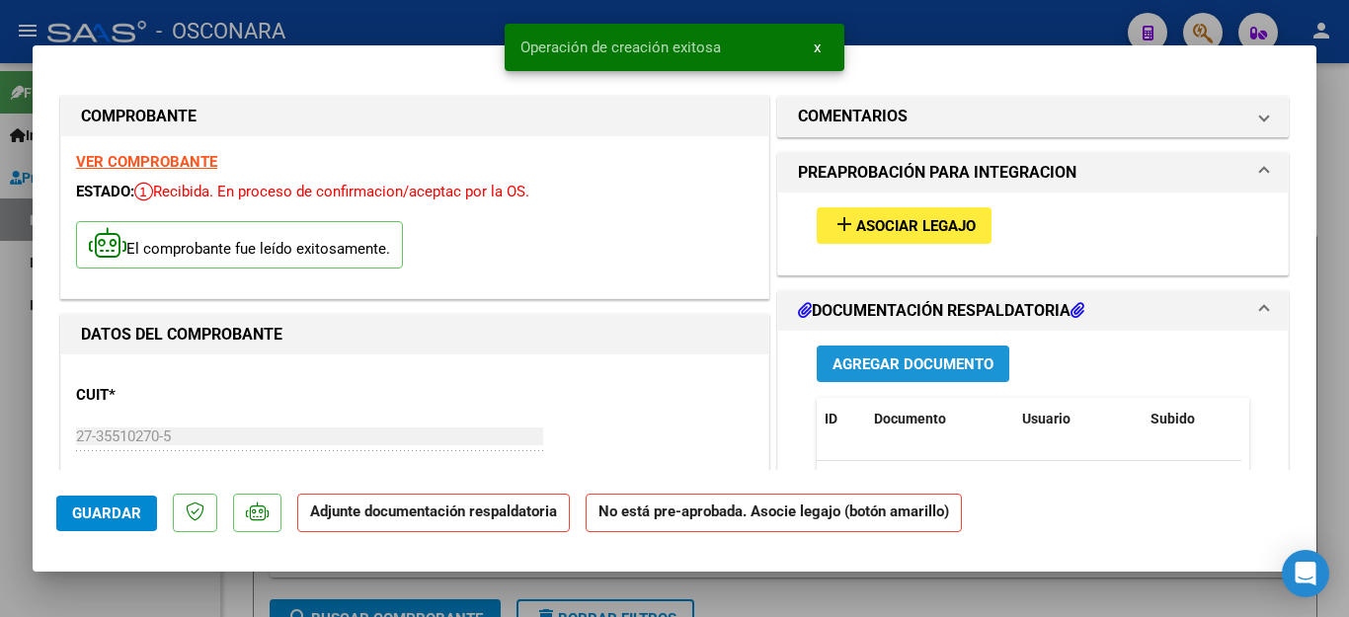
click at [820, 359] on button "Agregar Documento" at bounding box center [913, 364] width 193 height 37
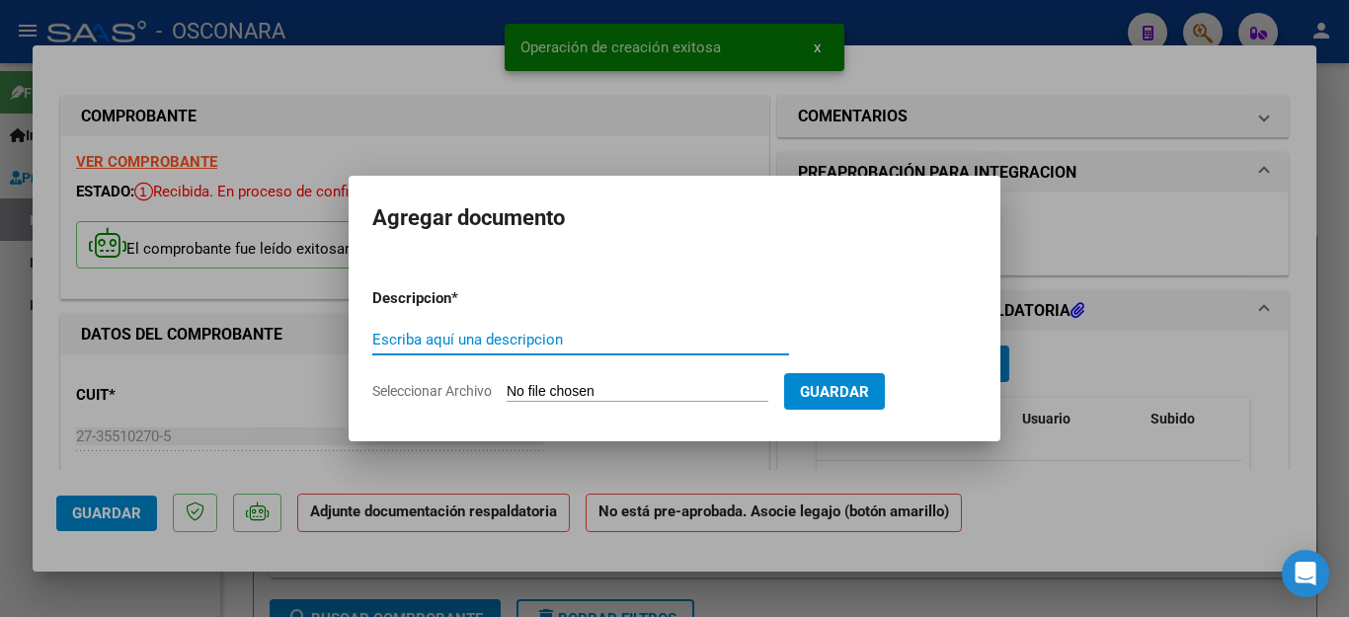
click at [542, 346] on input "Escriba aquí una descripcion" at bounding box center [580, 340] width 417 height 18
type input "ASISTENCIA"
click at [571, 391] on input "Seleccionar Archivo" at bounding box center [638, 392] width 262 height 19
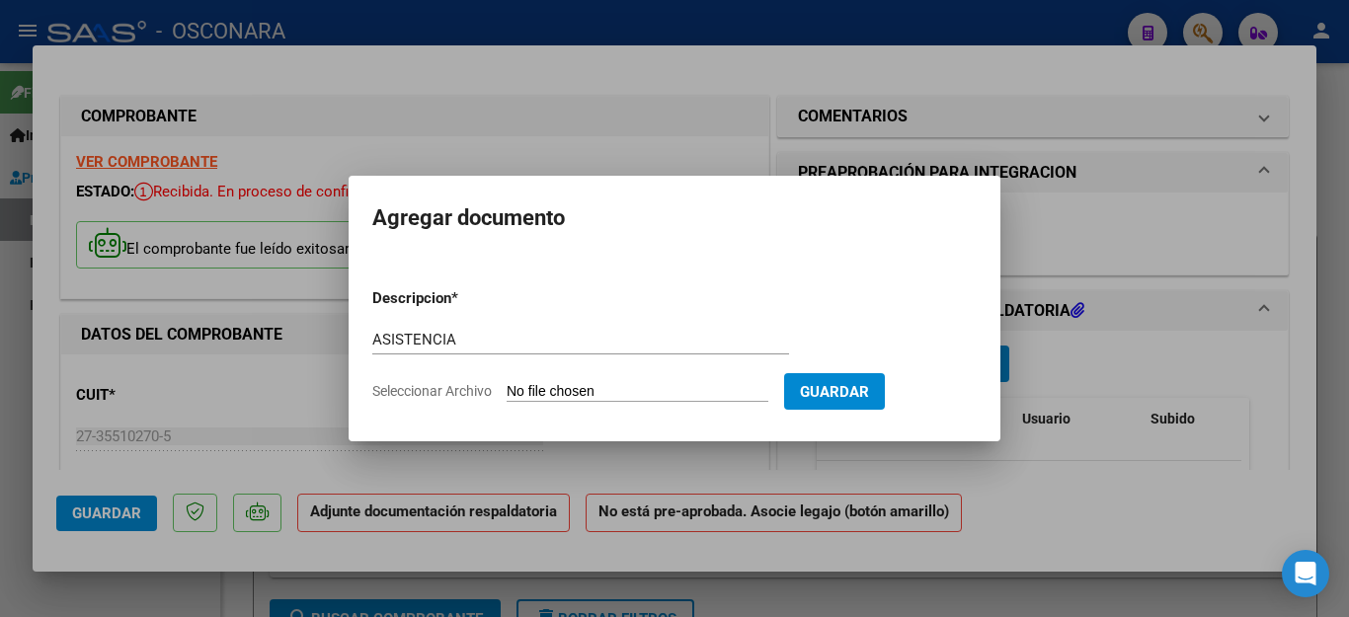
type input "C:\fakepath\COSTELA FAC1673 ASISTENCIA.pdf"
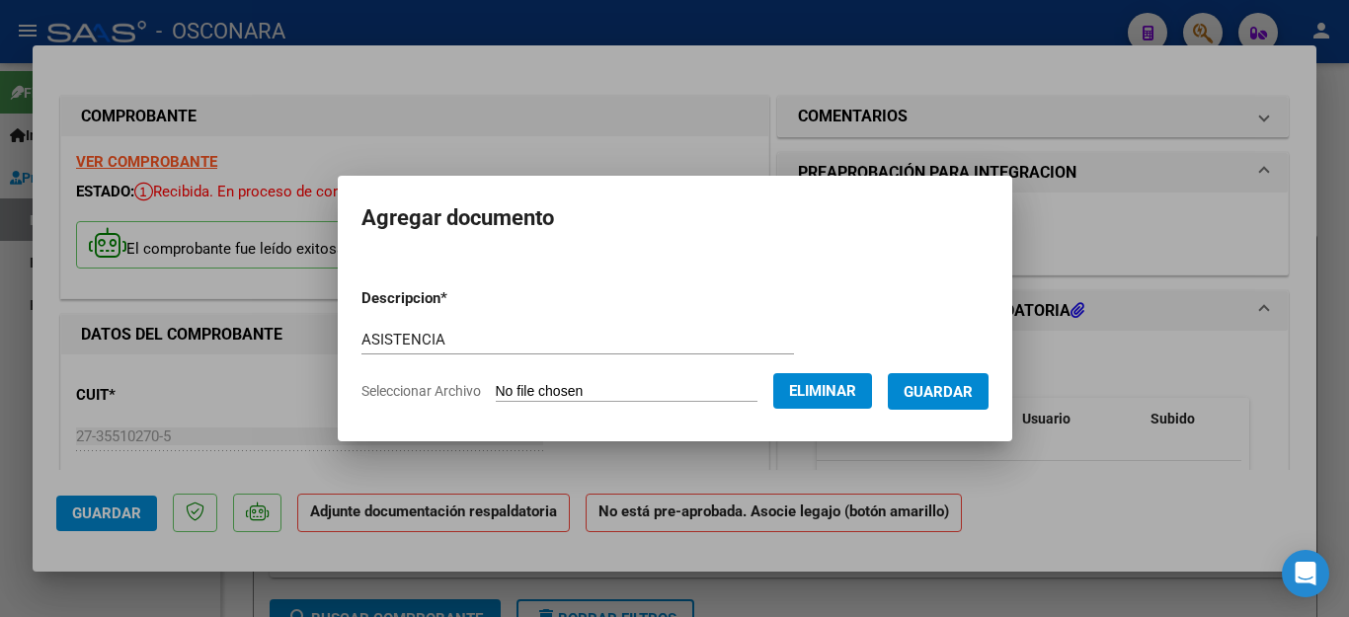
click at [938, 394] on span "Guardar" at bounding box center [938, 392] width 69 height 18
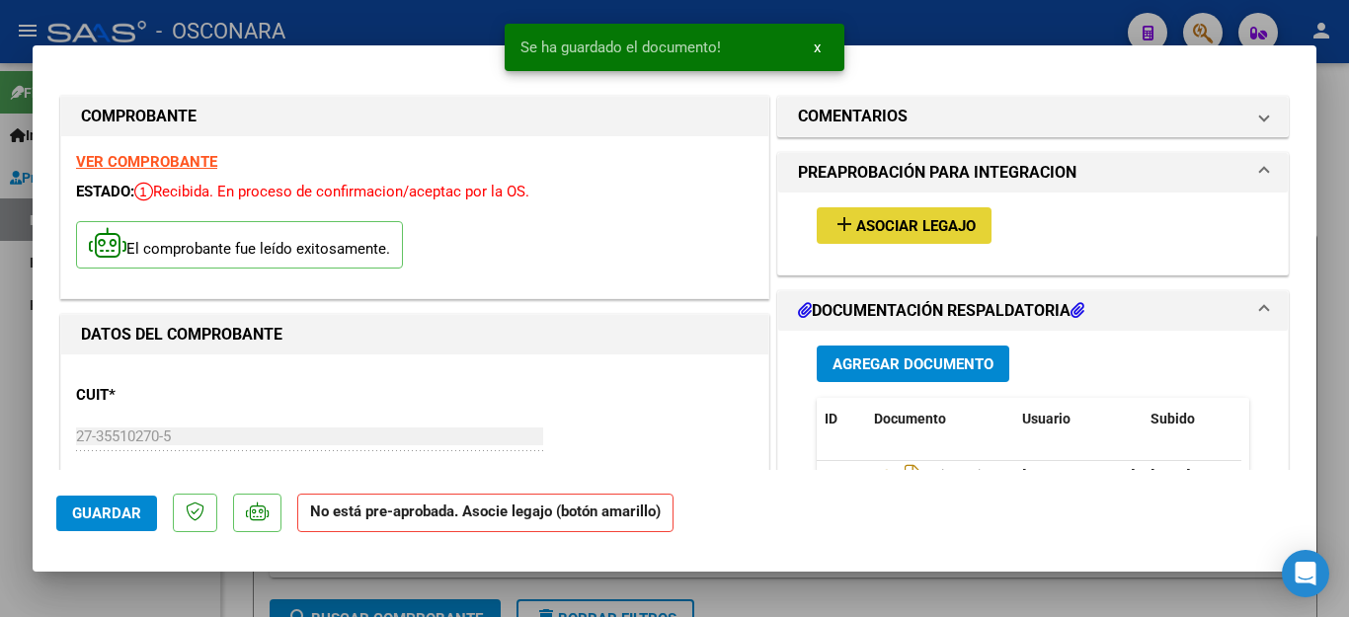
click at [868, 228] on span "Asociar Legajo" at bounding box center [916, 226] width 120 height 18
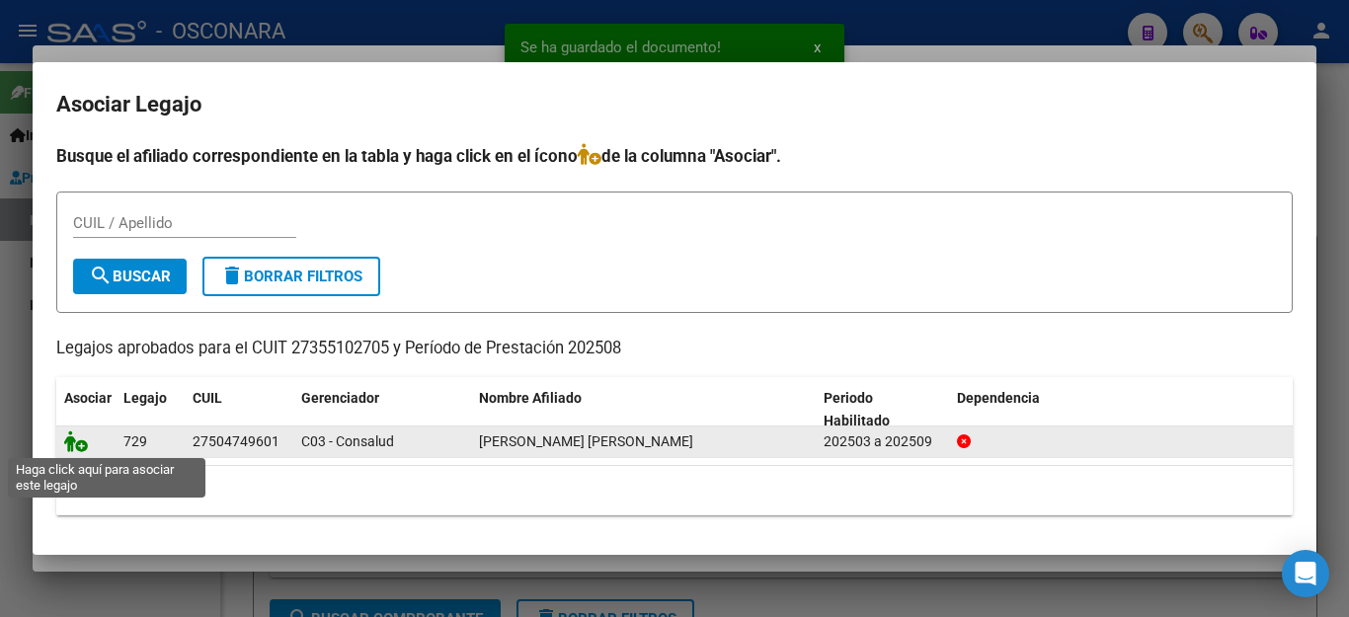
click at [71, 440] on icon at bounding box center [76, 442] width 24 height 22
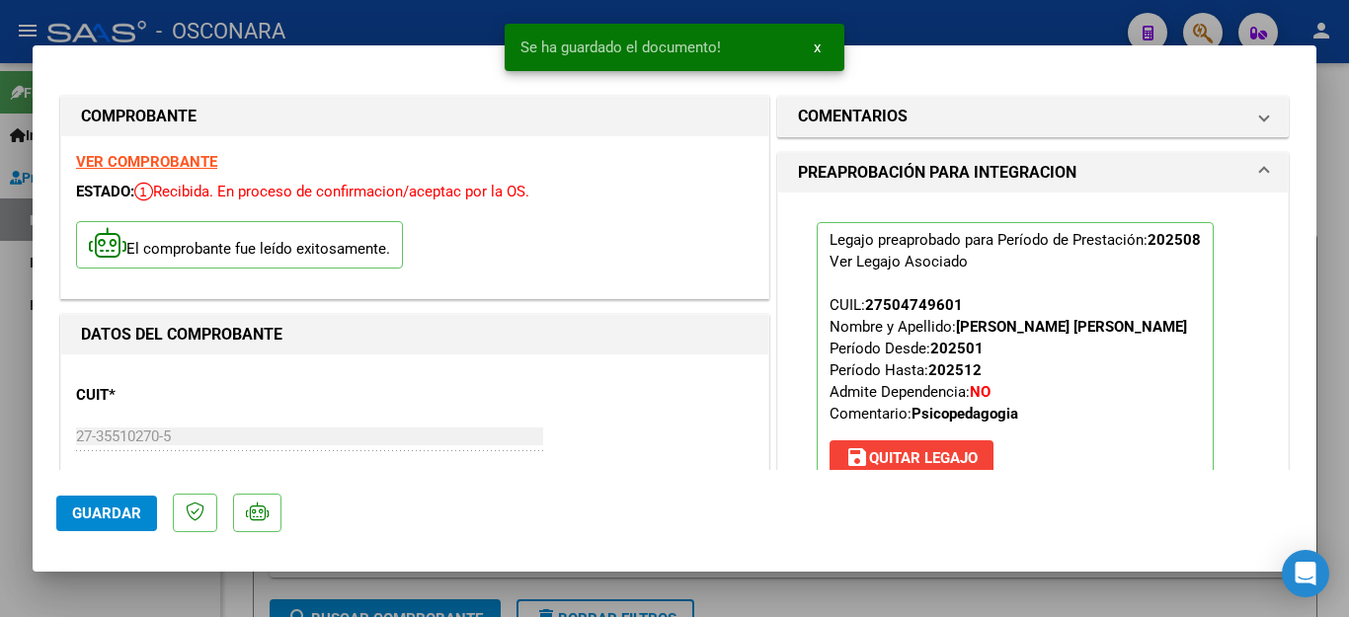
click at [136, 599] on div at bounding box center [674, 308] width 1349 height 617
type input "$ 0,00"
